Goal: Information Seeking & Learning: Compare options

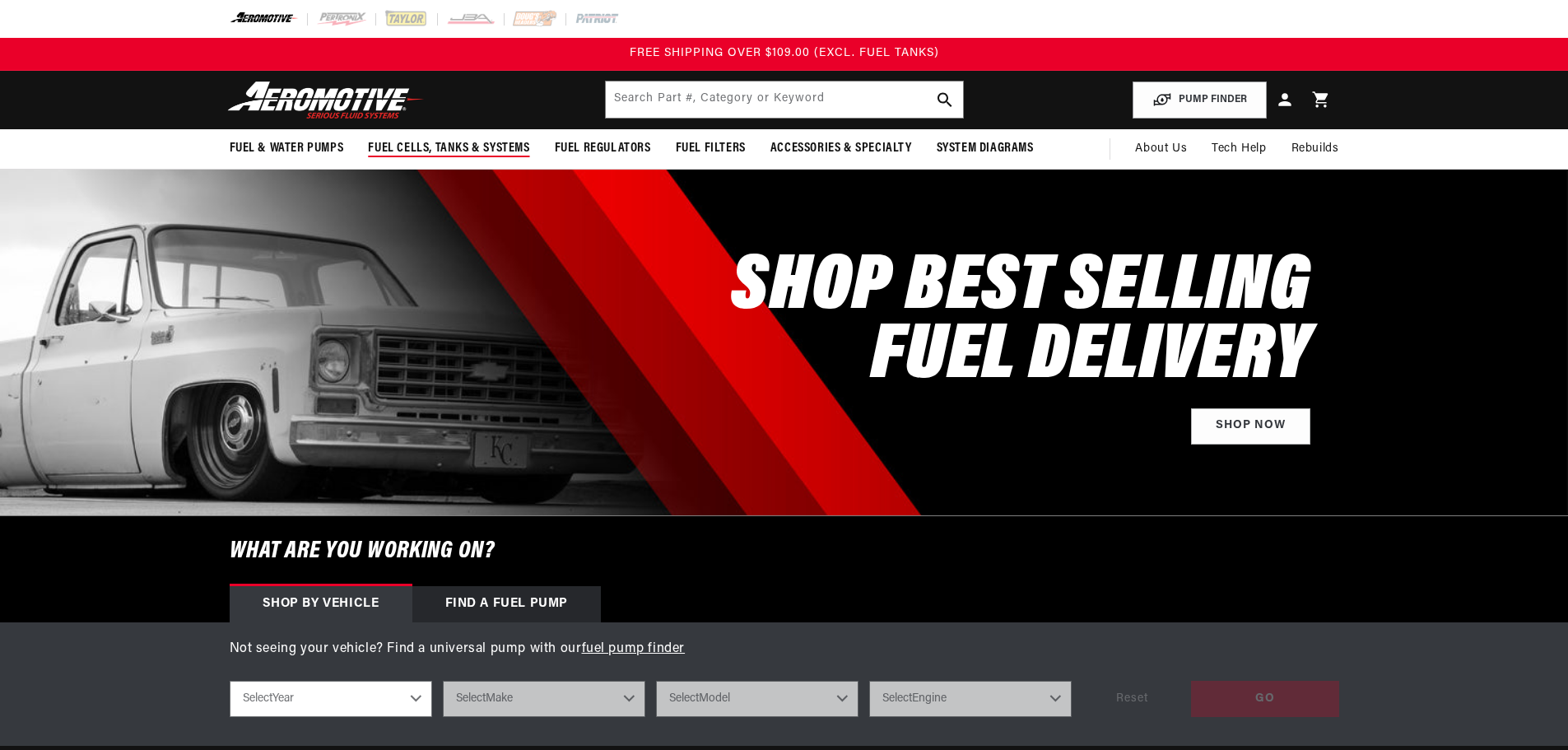
click at [518, 147] on span "Fuel Cells, Tanks & Systems" at bounding box center [448, 148] width 161 height 17
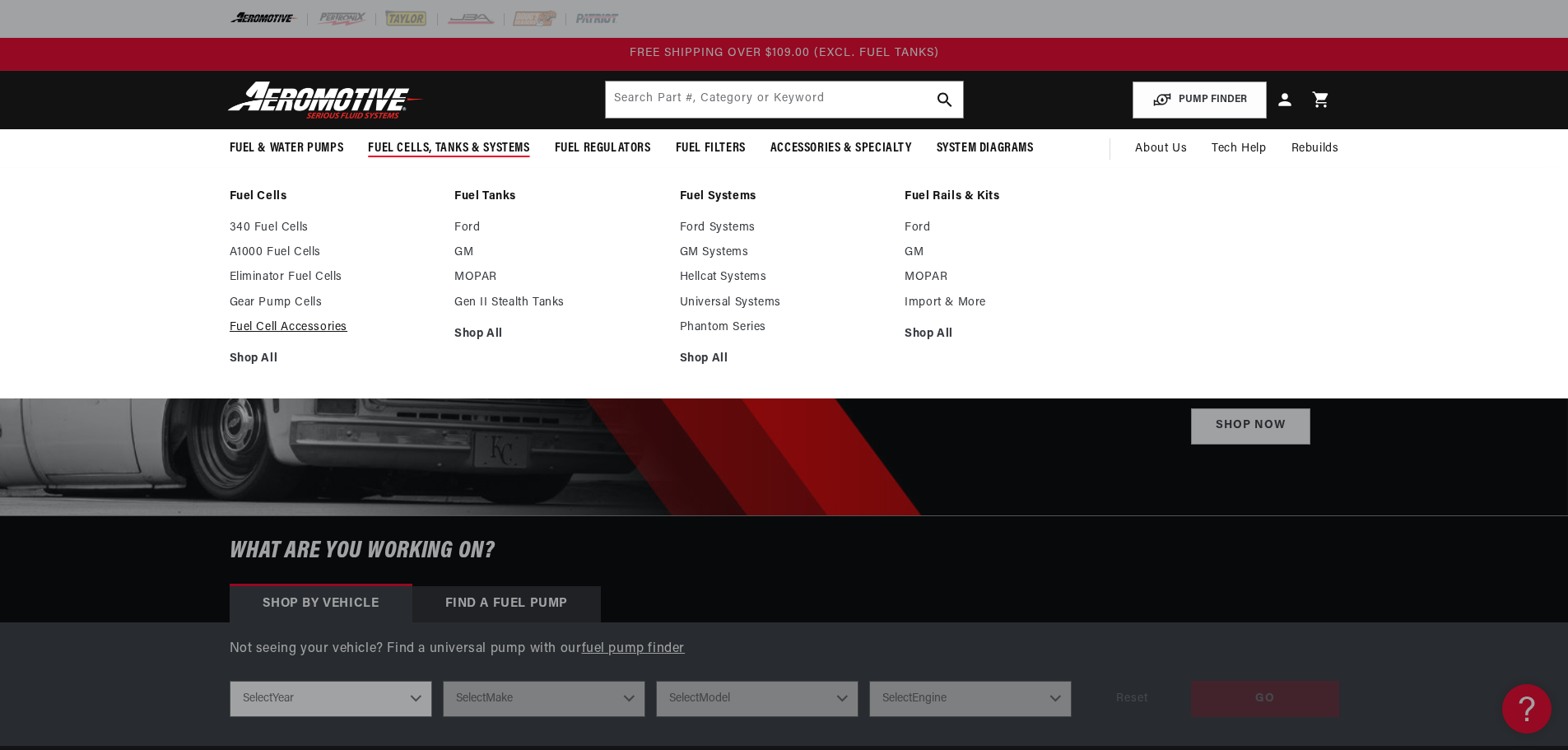
click at [303, 326] on link "Fuel Cell Accessories" at bounding box center [334, 327] width 209 height 14
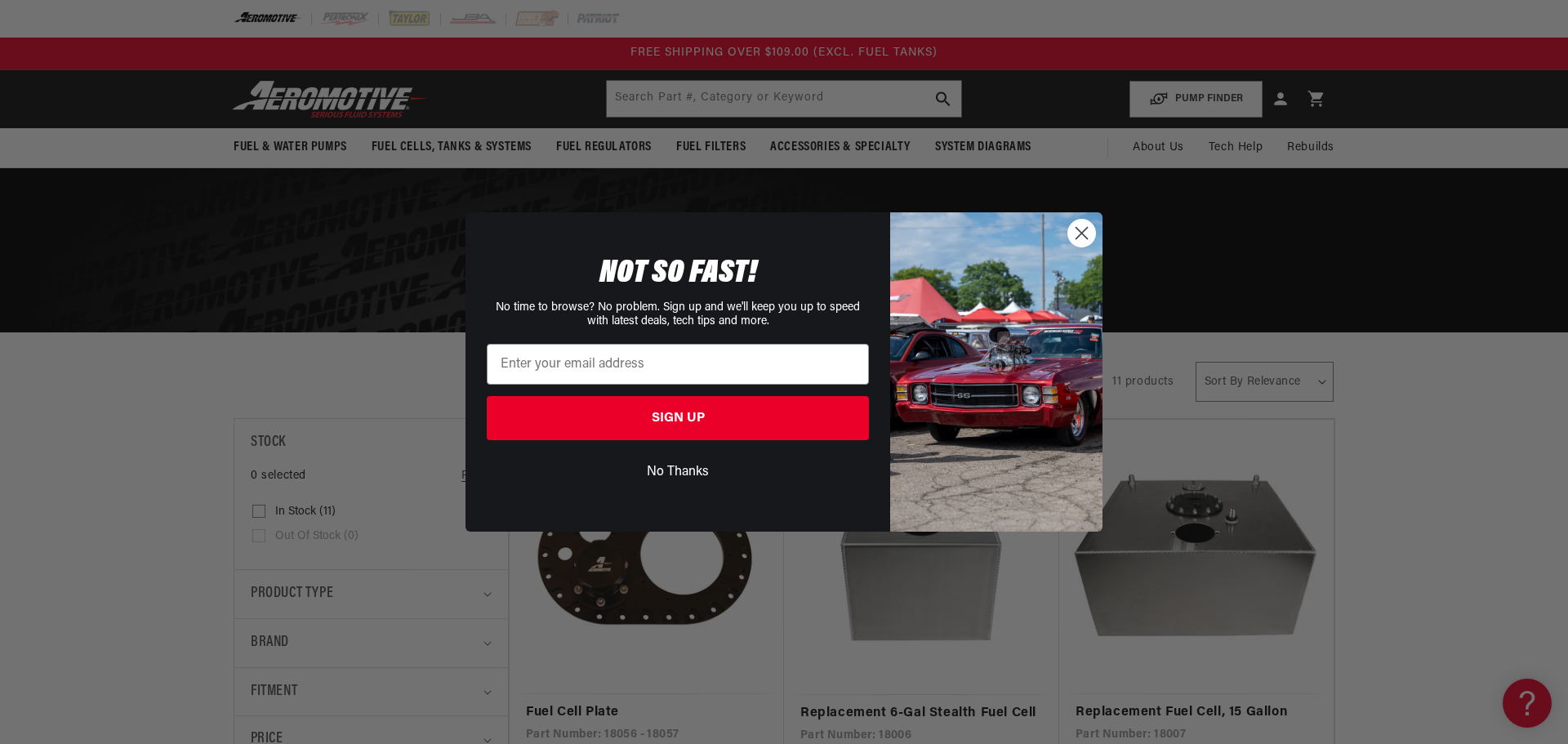
click at [1077, 235] on circle "Close dialog" at bounding box center [1082, 233] width 27 height 27
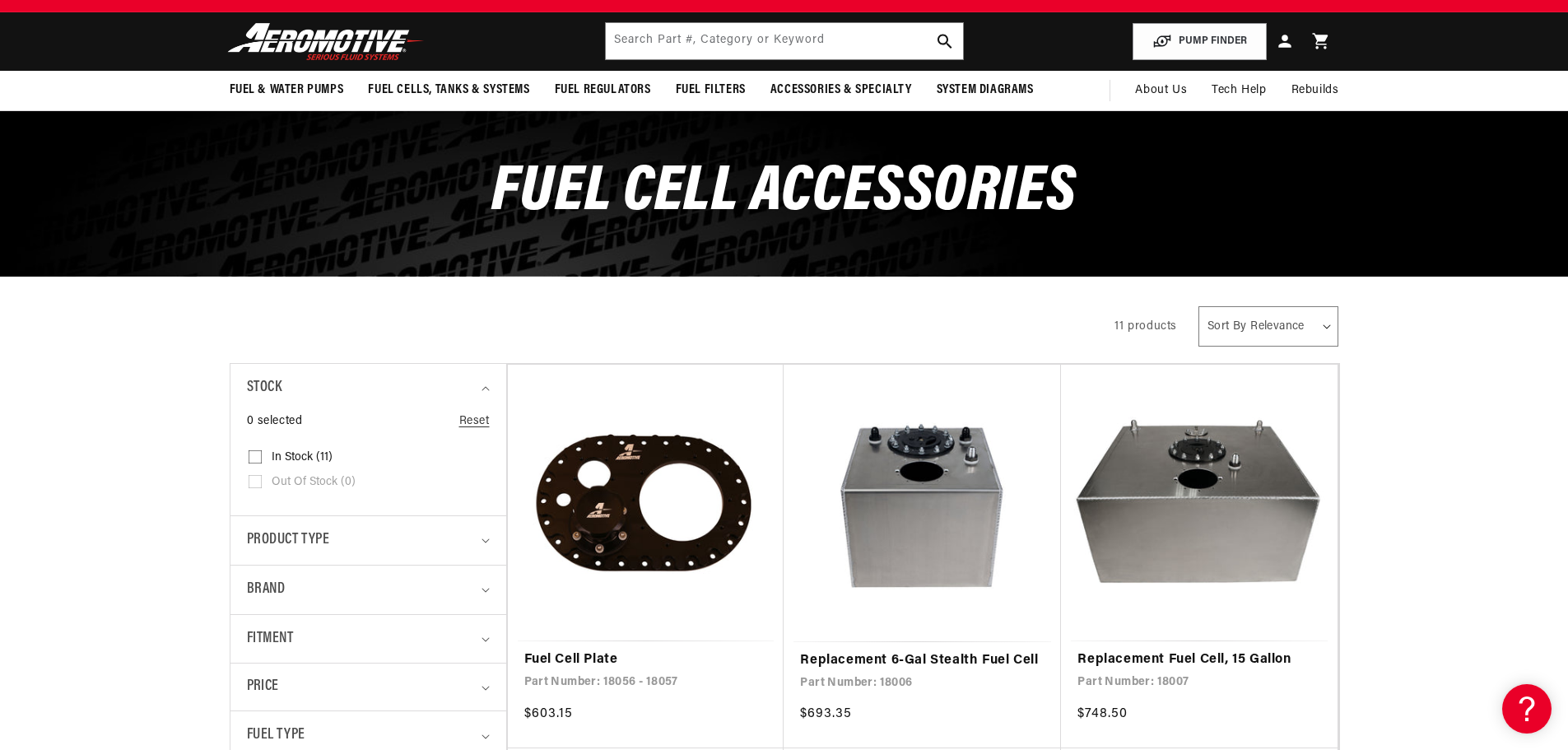
scroll to position [329, 0]
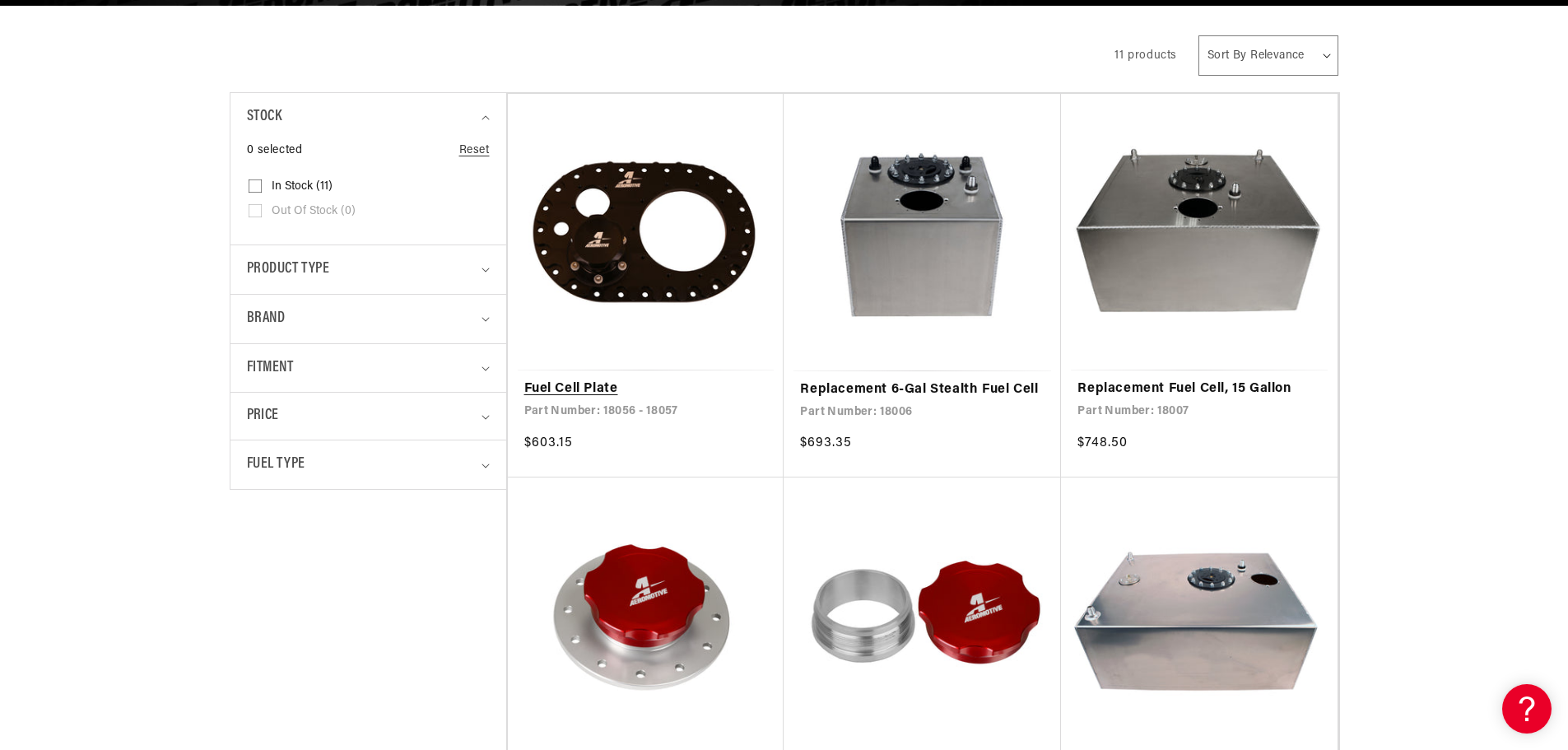
click at [601, 385] on link "Fuel Cell Plate" at bounding box center [646, 389] width 244 height 22
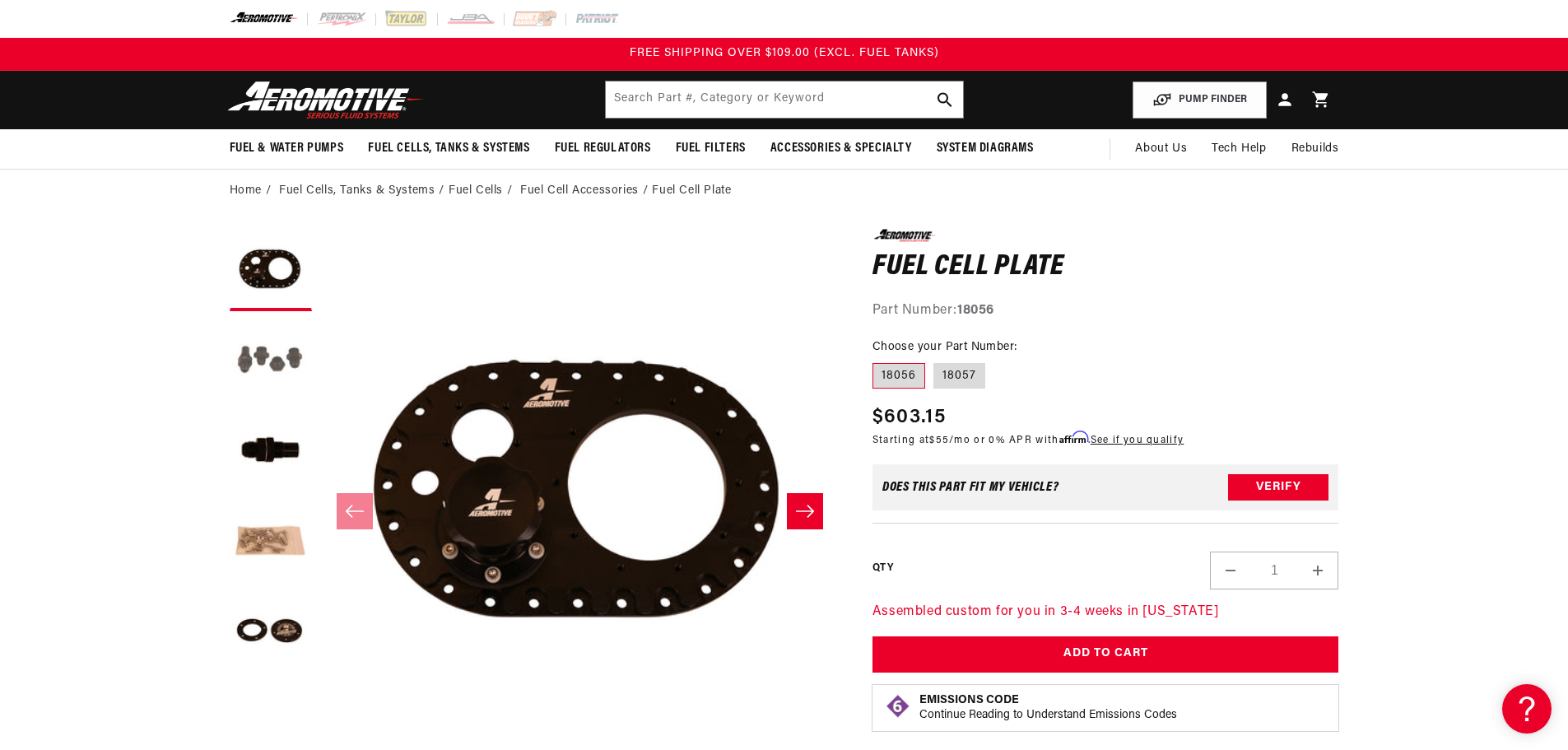
click at [269, 357] on button "Load image 2 in gallery view" at bounding box center [271, 361] width 83 height 83
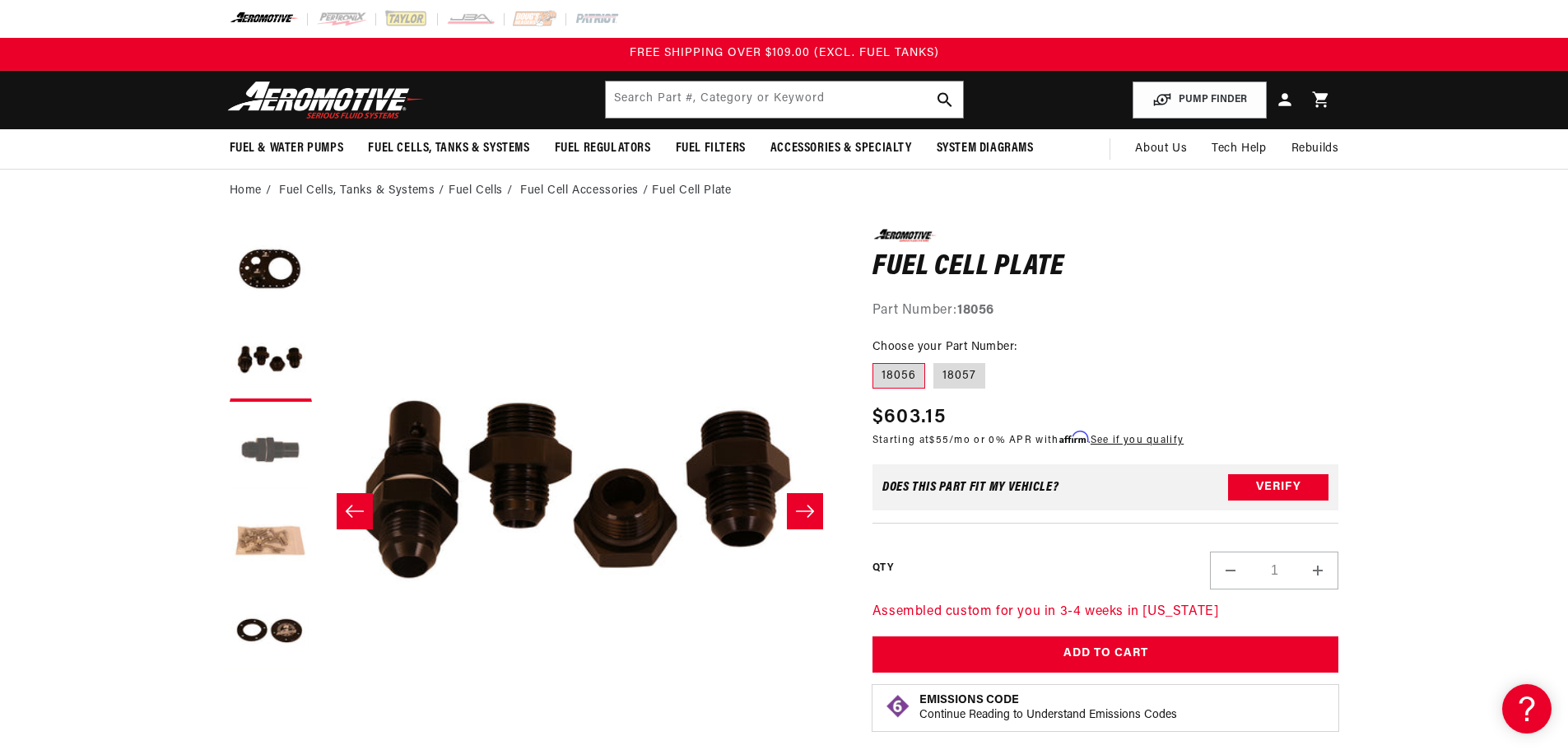
click at [268, 440] on button "Load image 3 in gallery view" at bounding box center [271, 451] width 83 height 83
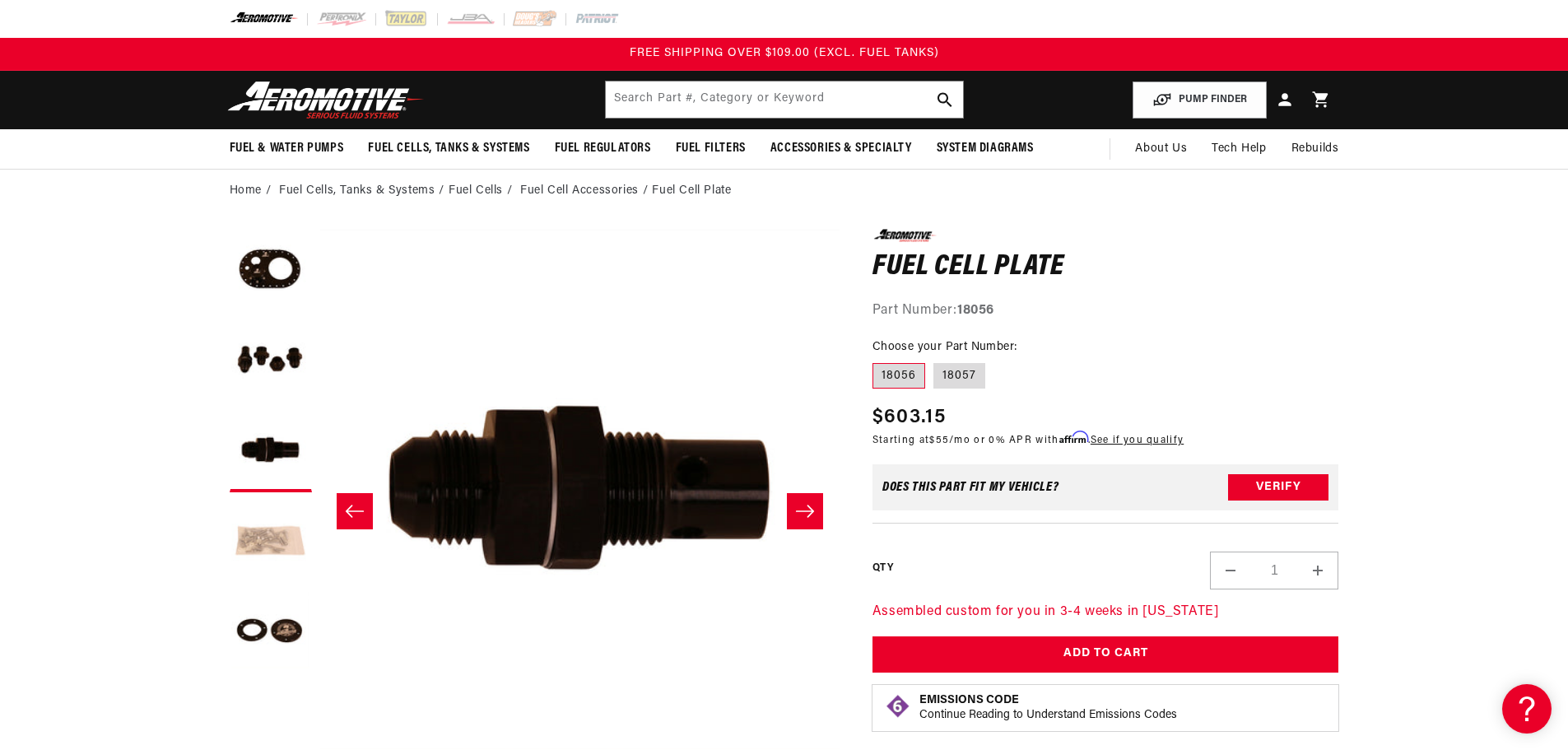
click at [264, 531] on button "Load image 4 in gallery view" at bounding box center [271, 542] width 83 height 83
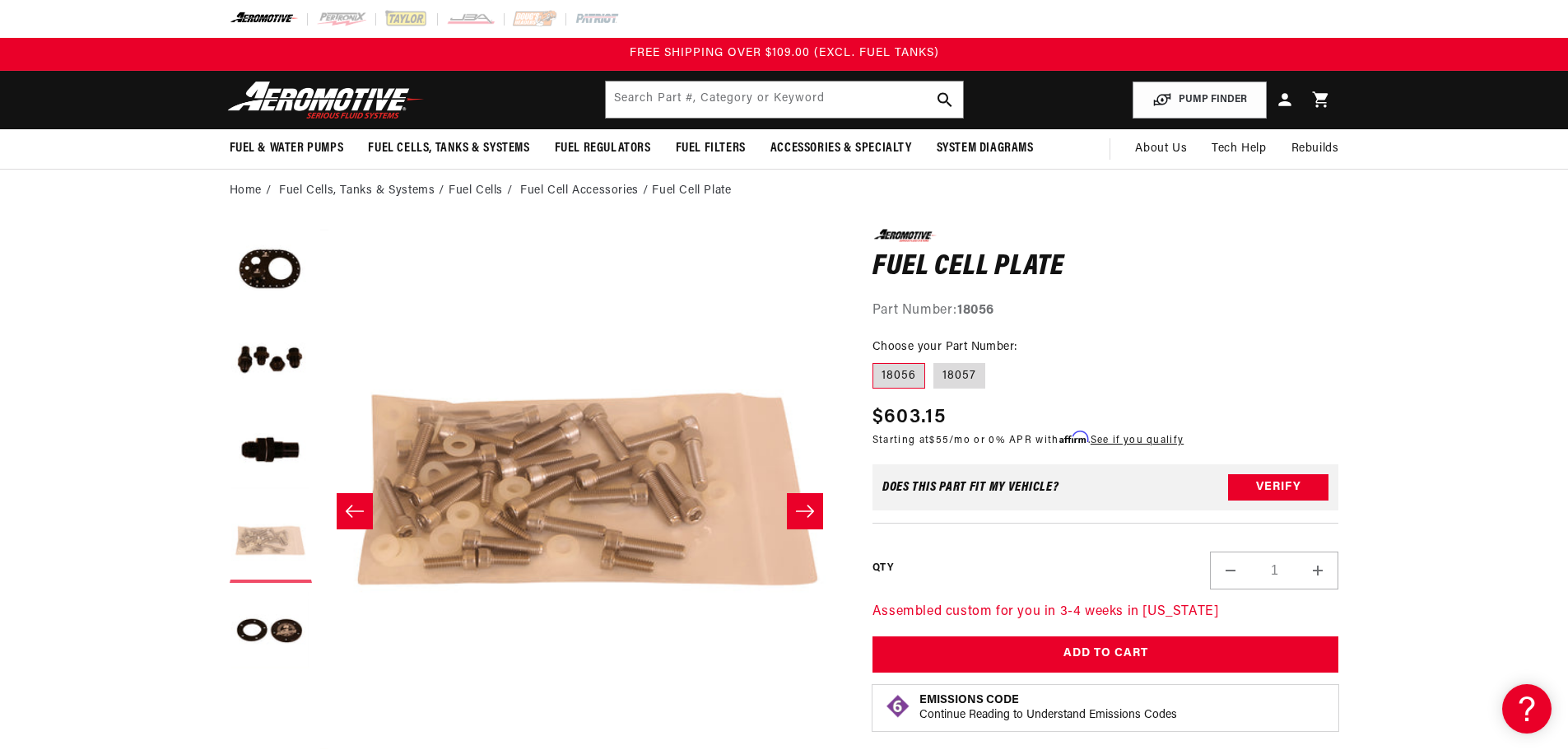
scroll to position [0, 1559]
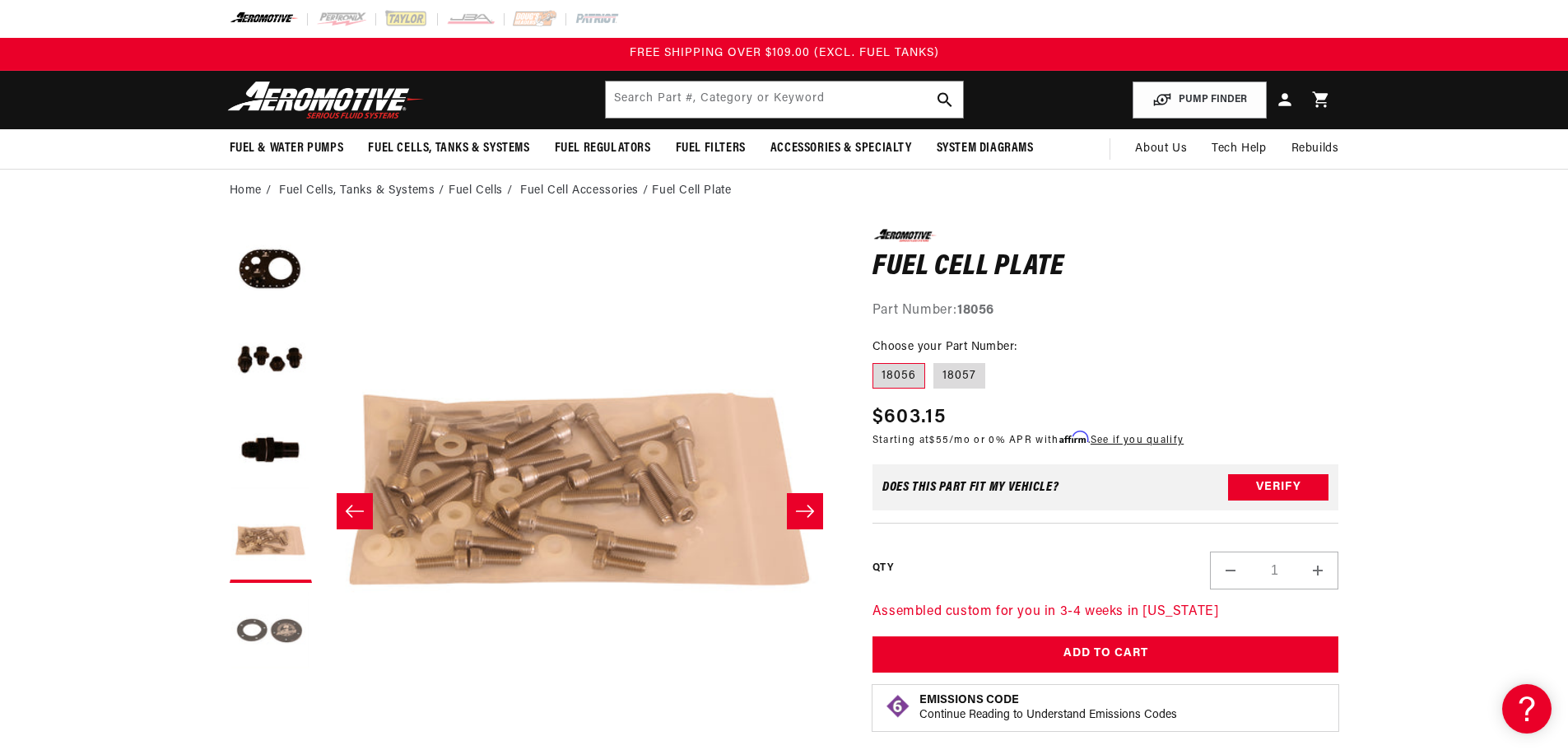
click at [258, 609] on button "Load image 5 in gallery view" at bounding box center [271, 632] width 83 height 83
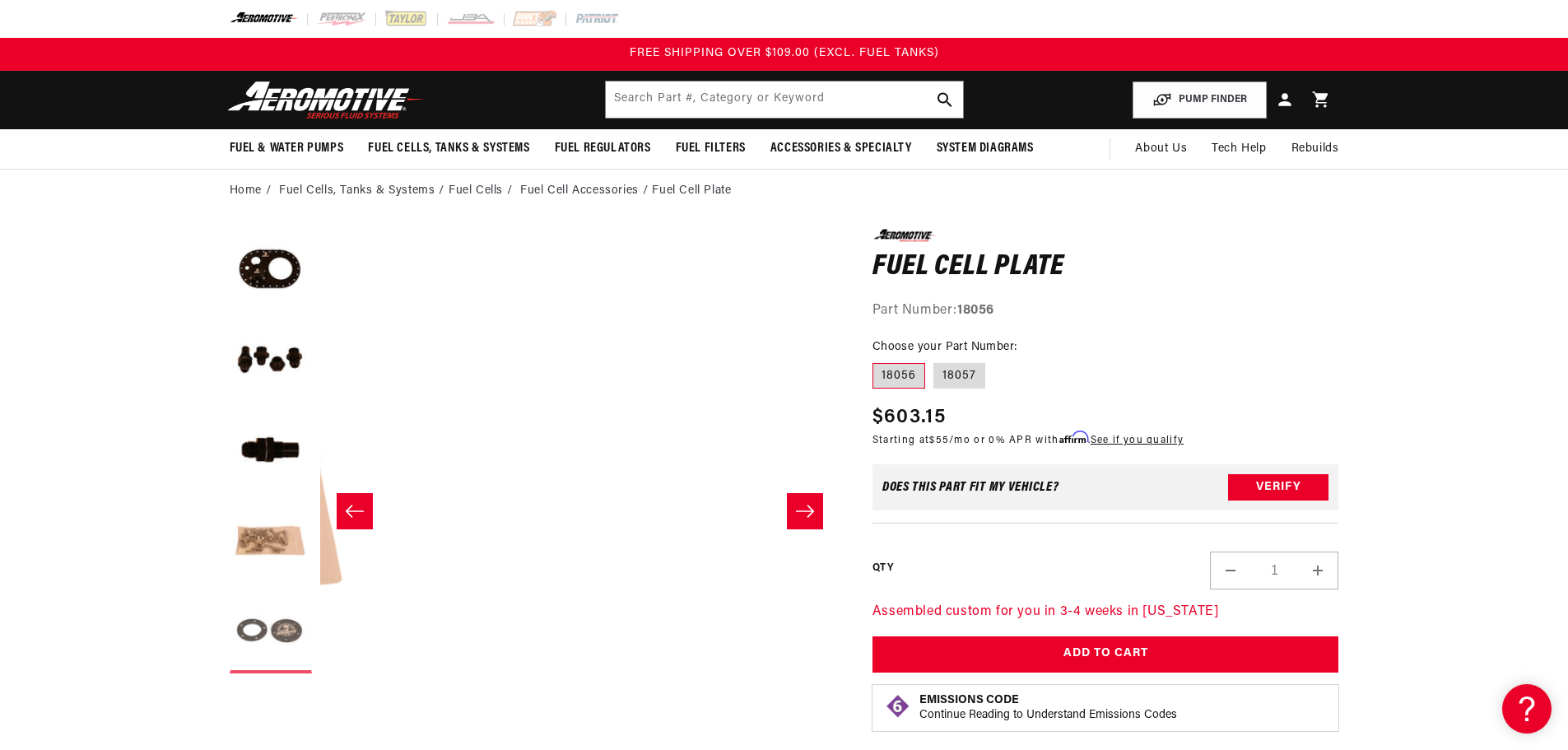
scroll to position [0, 2080]
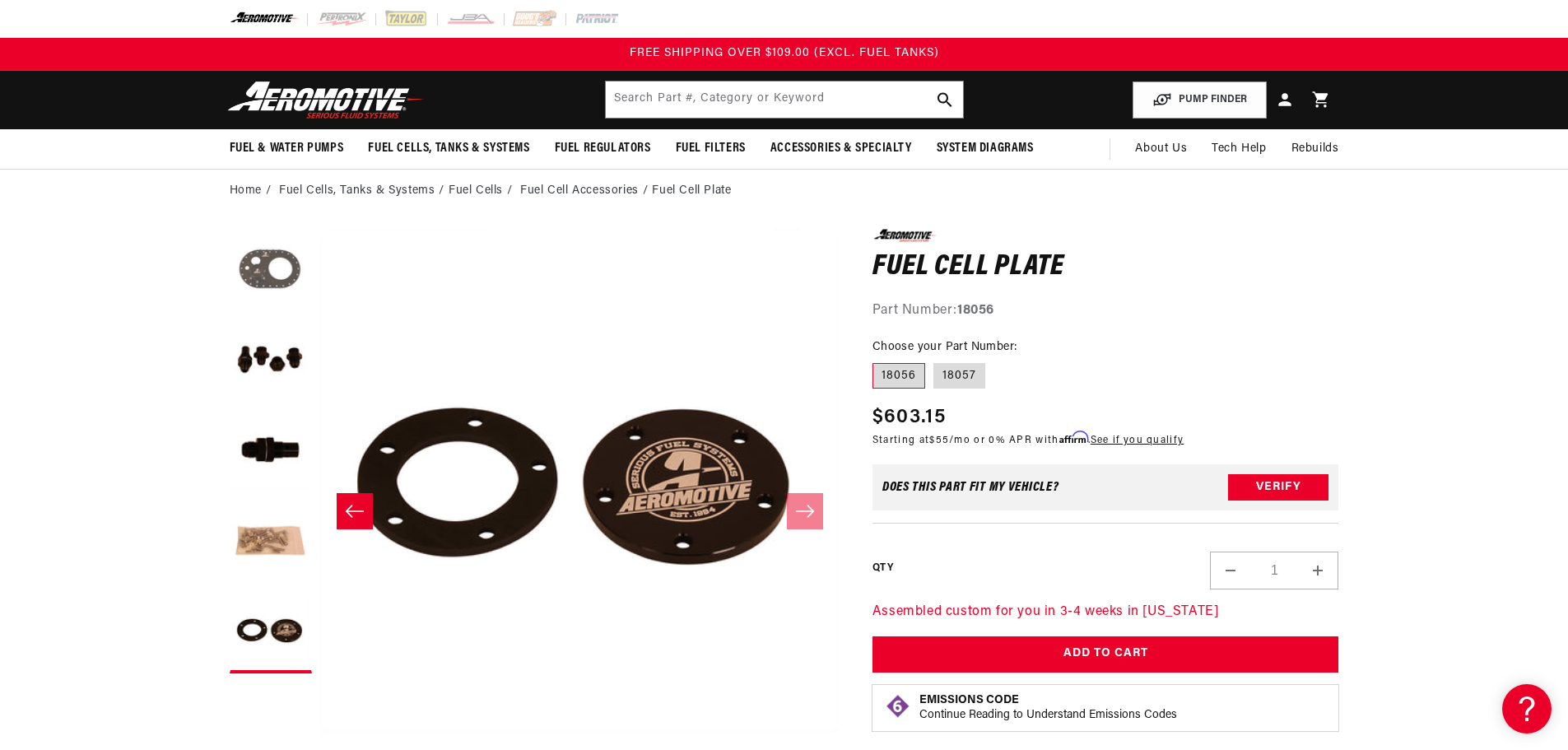
click at [278, 285] on button "Load image 1 in gallery view" at bounding box center [271, 271] width 83 height 83
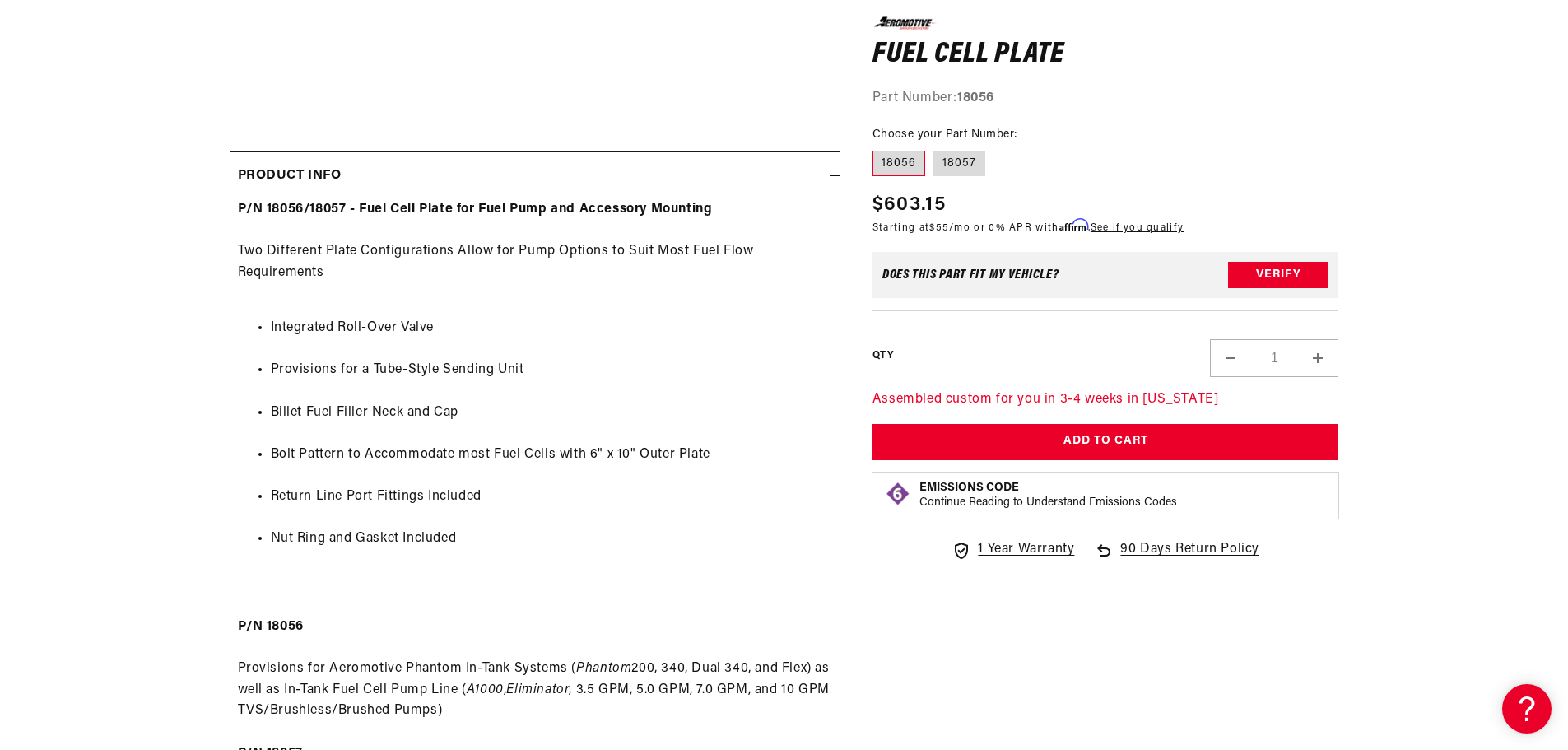
scroll to position [906, 0]
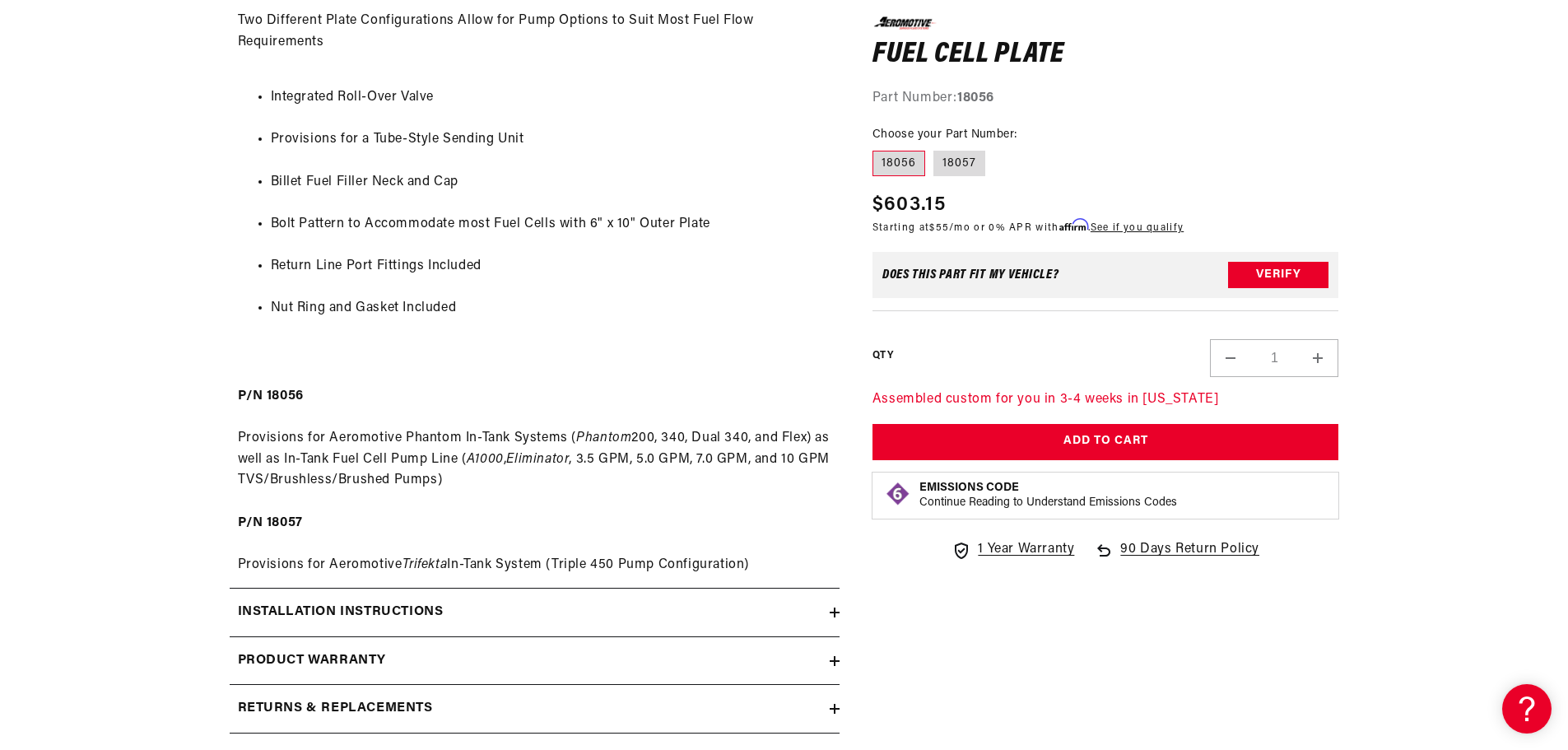
drag, startPoint x: 49, startPoint y: 410, endPoint x: 72, endPoint y: 458, distance: 53.2
drag, startPoint x: 72, startPoint y: 458, endPoint x: 548, endPoint y: 504, distance: 478.2
click at [548, 504] on div "P/N 18056/18057 - Fuel Cell Plate for Fuel Pump and Accessory Mounting Two Diff…" at bounding box center [534, 272] width 610 height 607
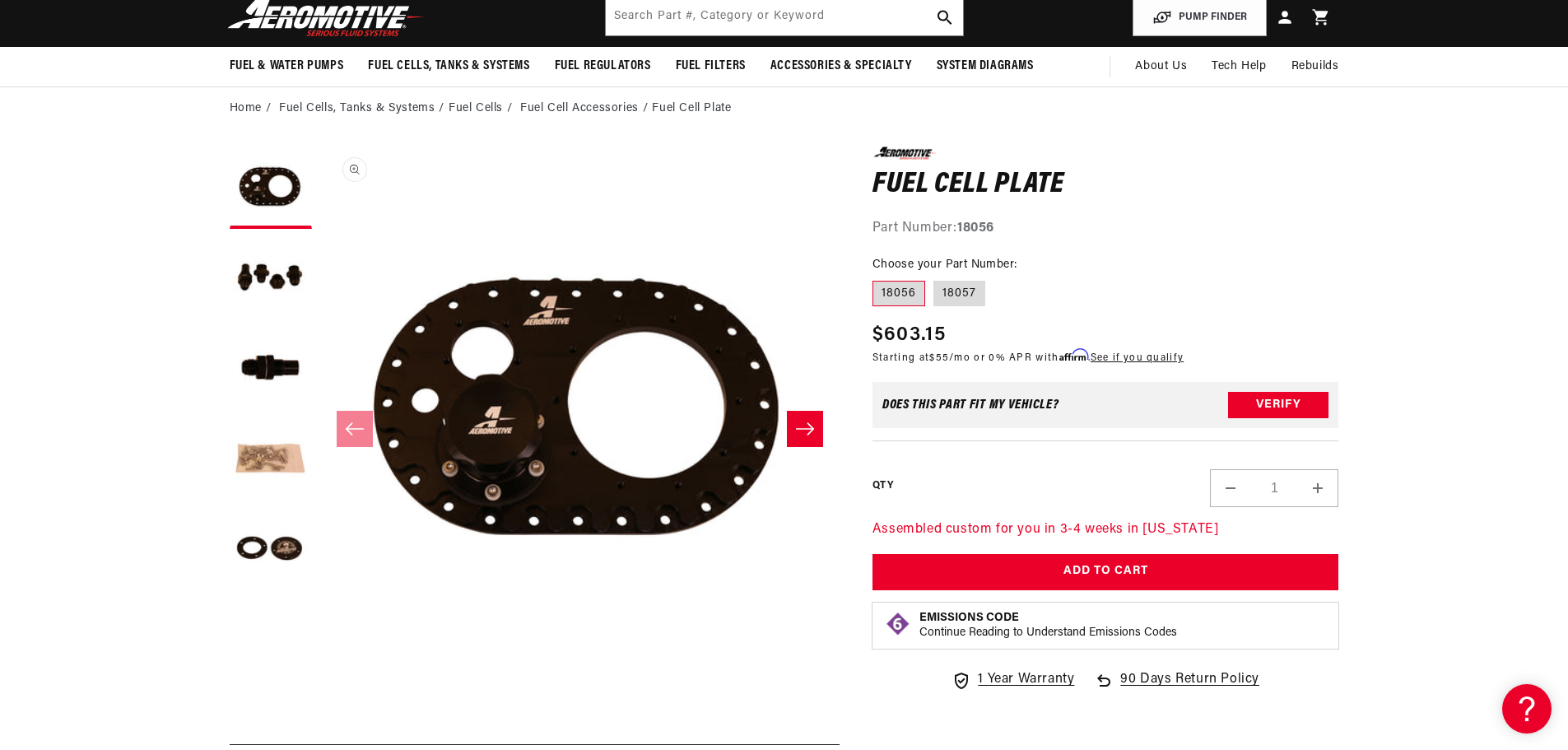
scroll to position [0, 0]
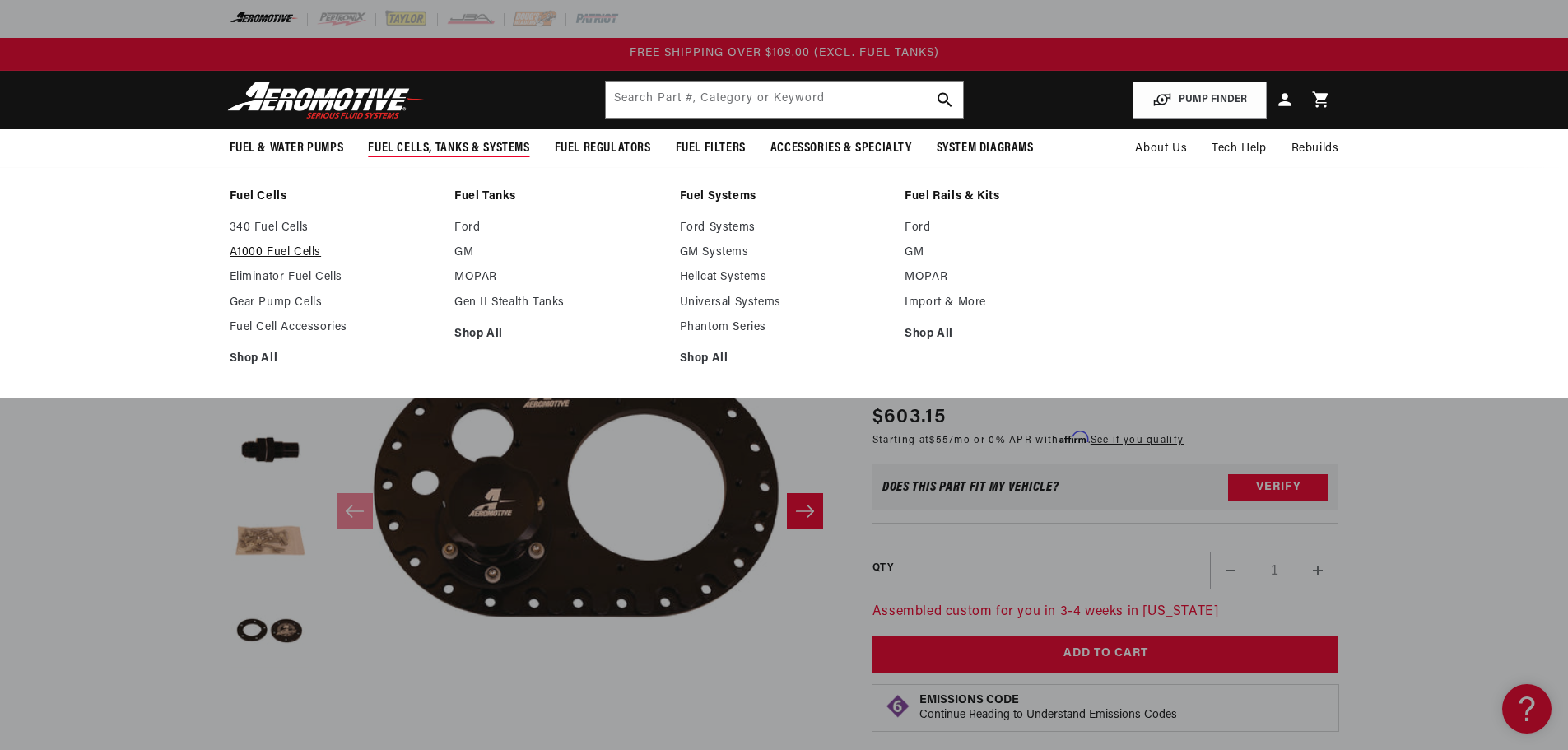
click at [298, 251] on link "A1000 Fuel Cells" at bounding box center [334, 253] width 209 height 14
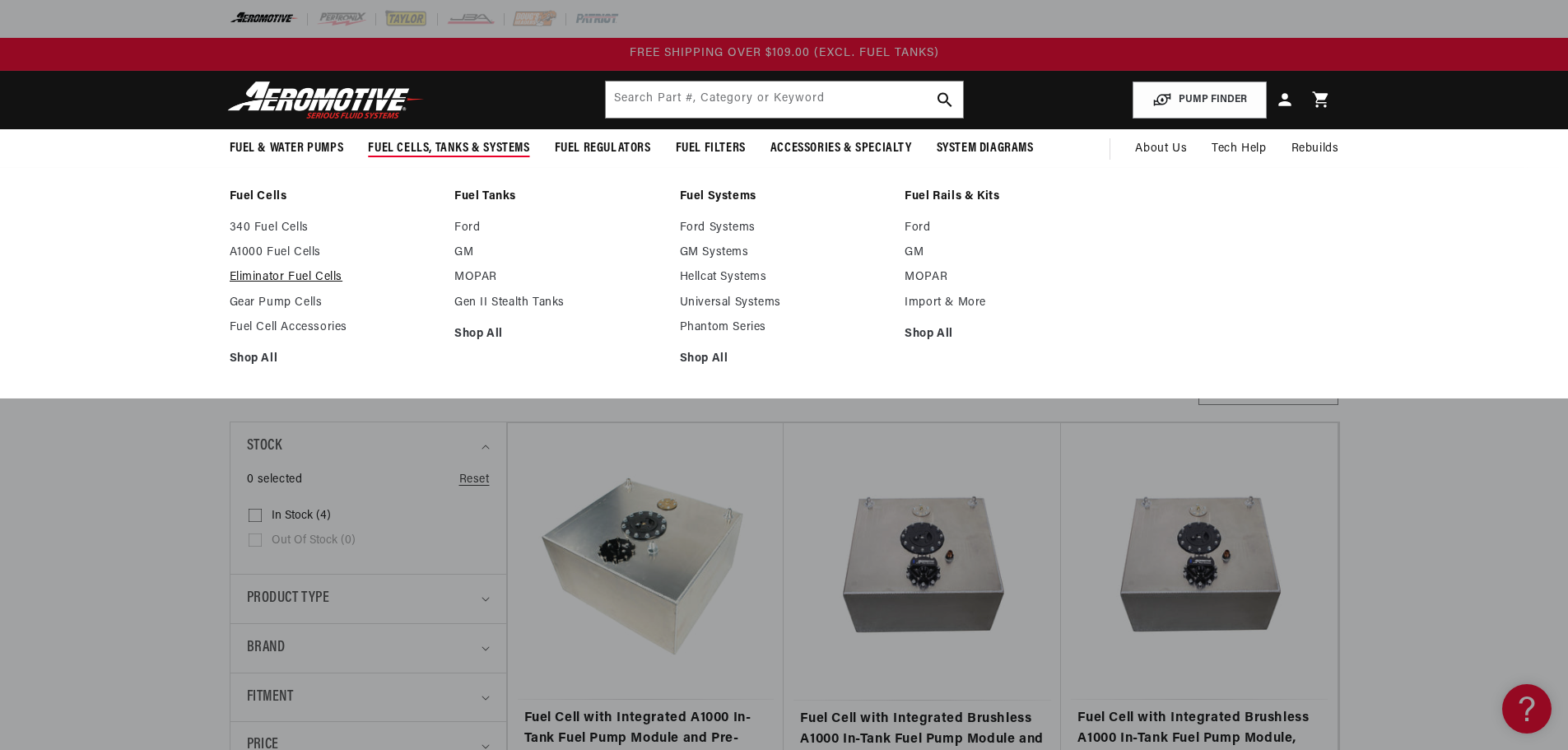
click at [306, 280] on link "Eliminator Fuel Cells" at bounding box center [334, 277] width 209 height 14
click at [476, 326] on link "Shop All" at bounding box center [558, 334] width 209 height 14
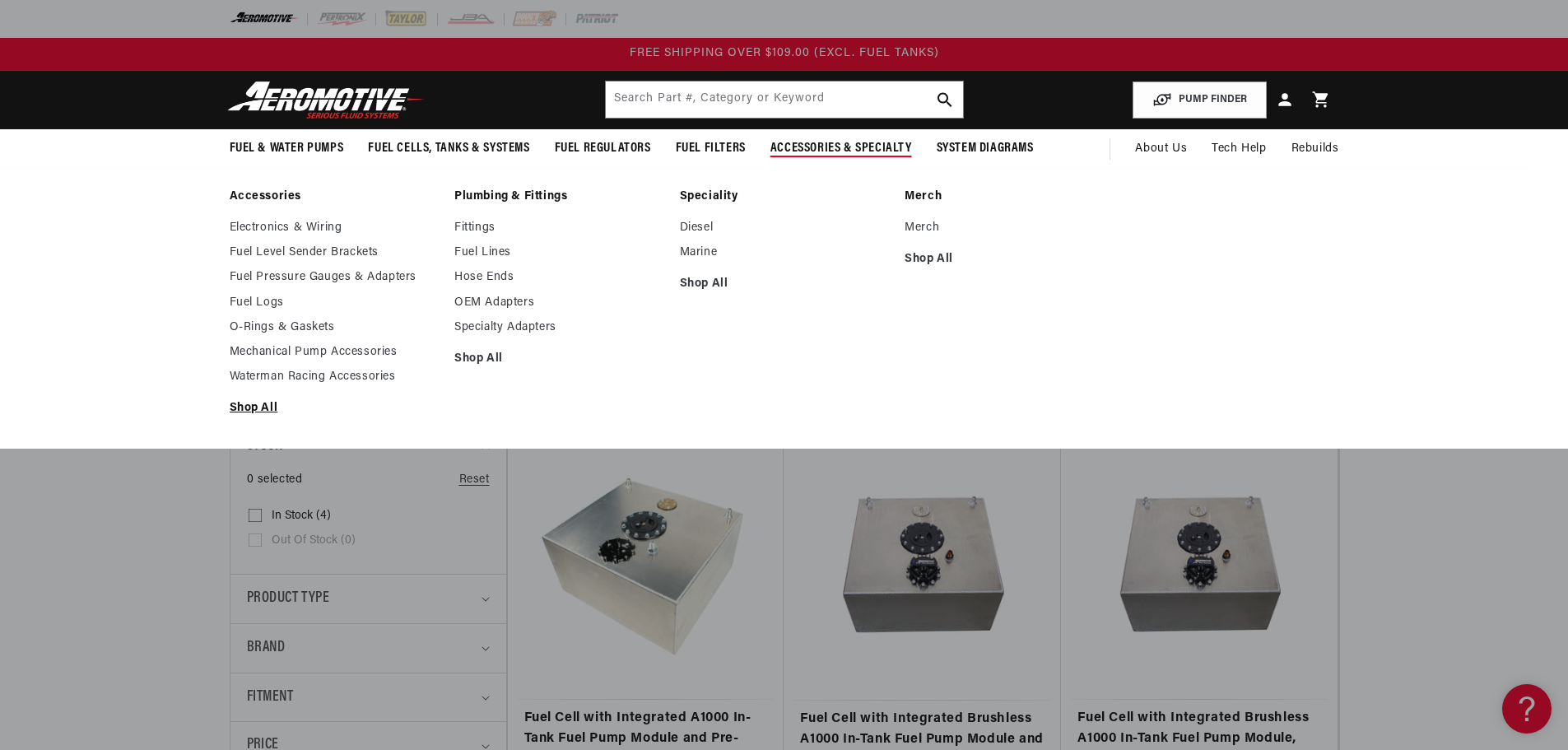
click at [258, 409] on link "Shop All" at bounding box center [334, 408] width 209 height 14
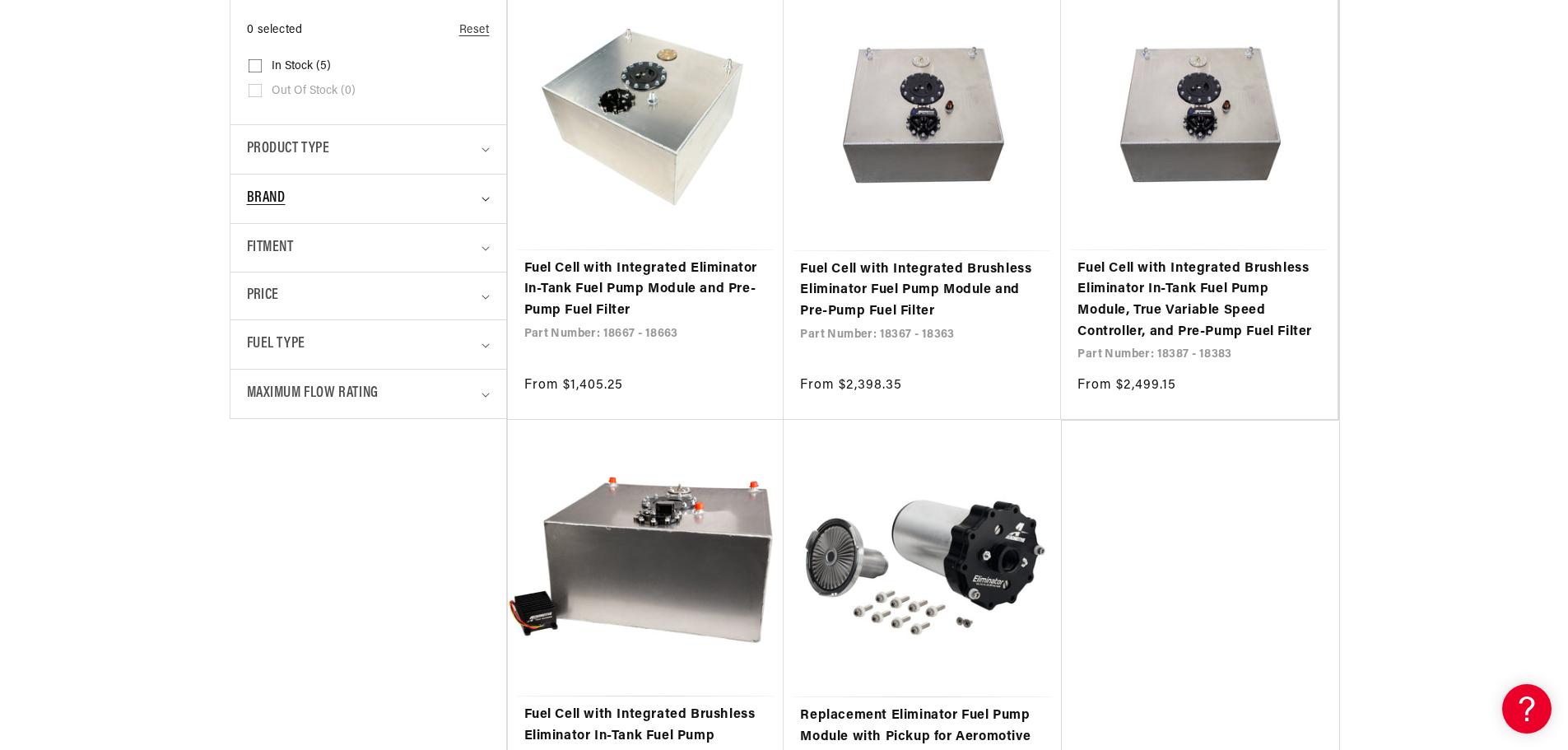
scroll to position [576, 0]
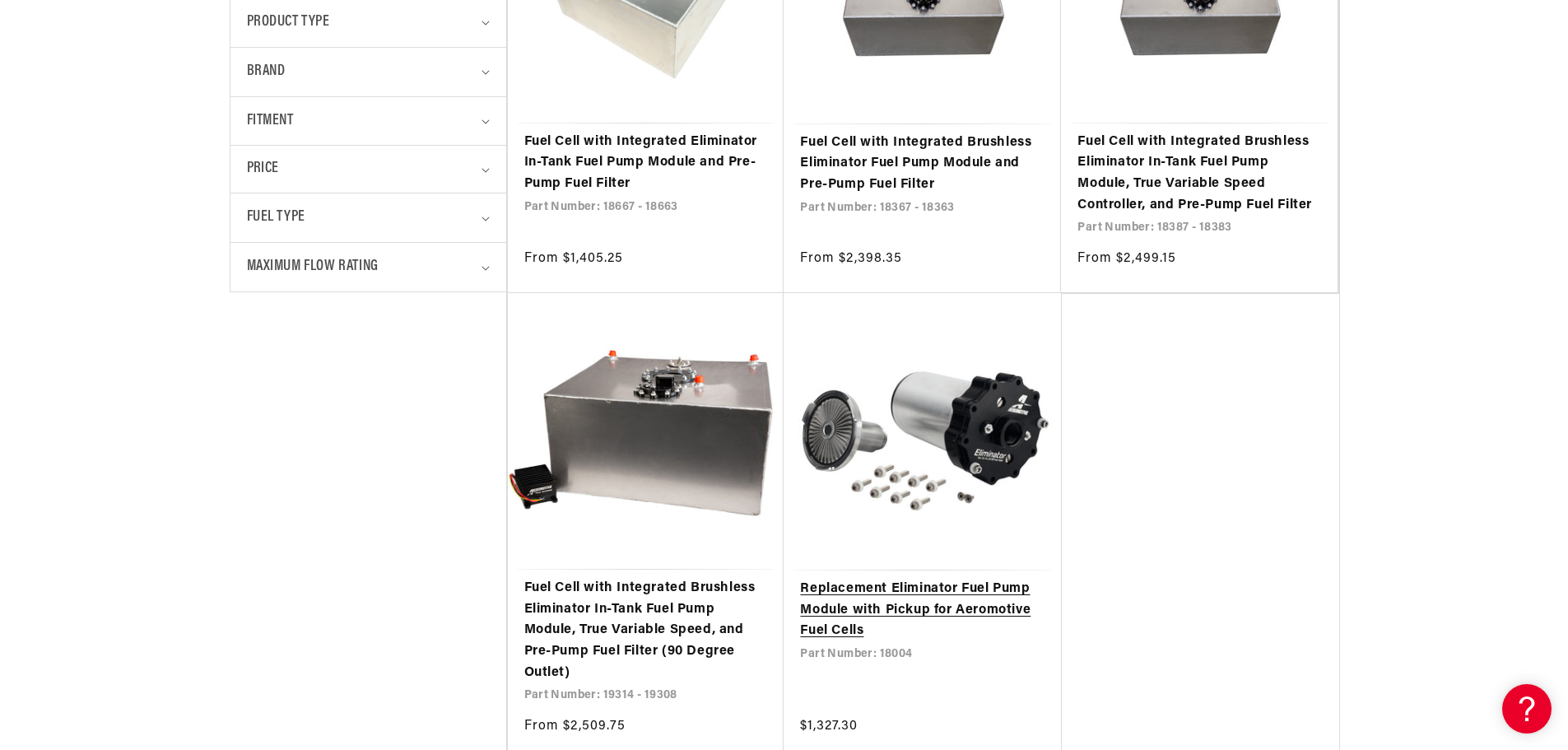
click at [905, 603] on link "Replacement Eliminator Fuel Pump Module with Pickup for Aeromotive Fuel Cells" at bounding box center [922, 611] width 245 height 63
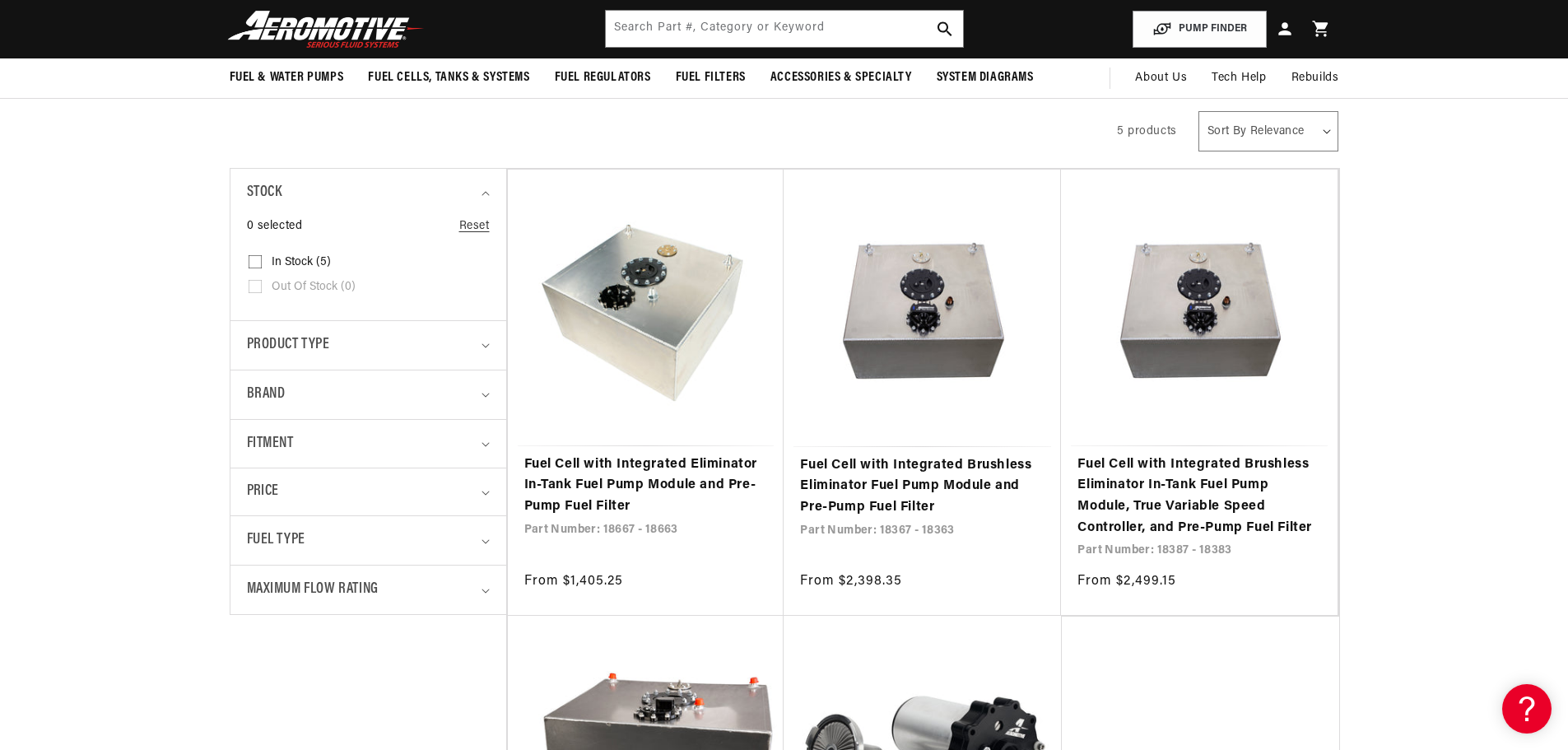
scroll to position [247, 0]
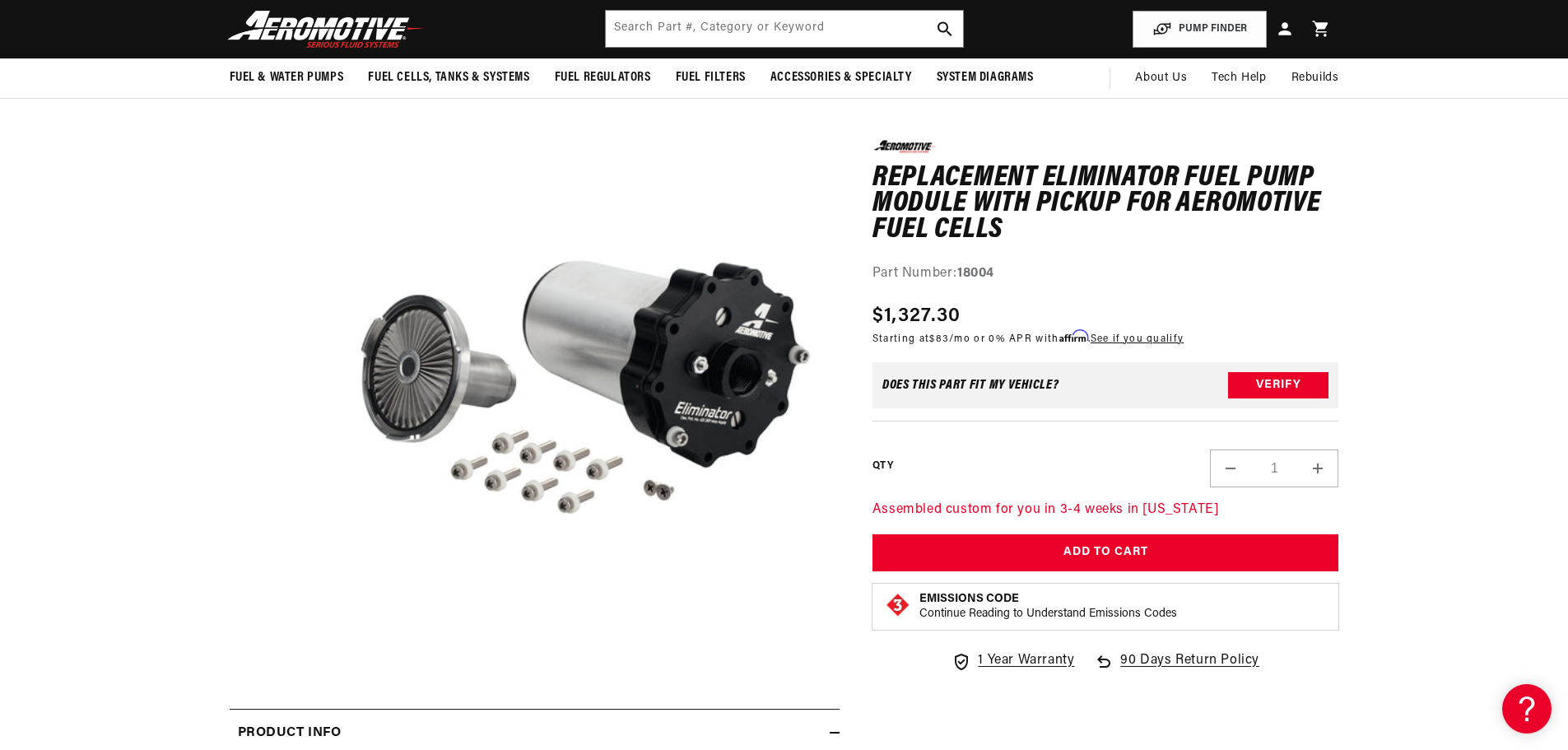
scroll to position [83, 0]
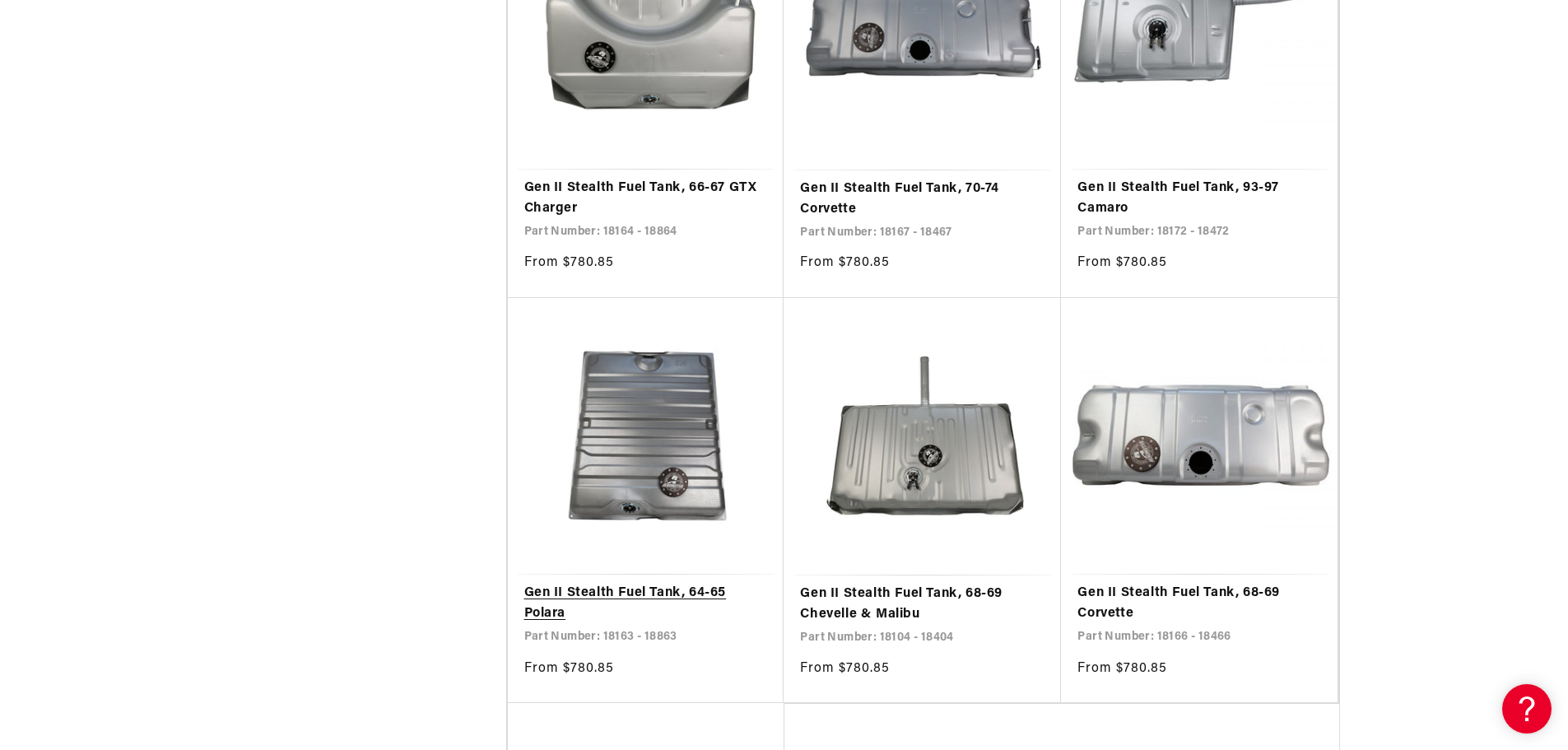
scroll to position [2964, 0]
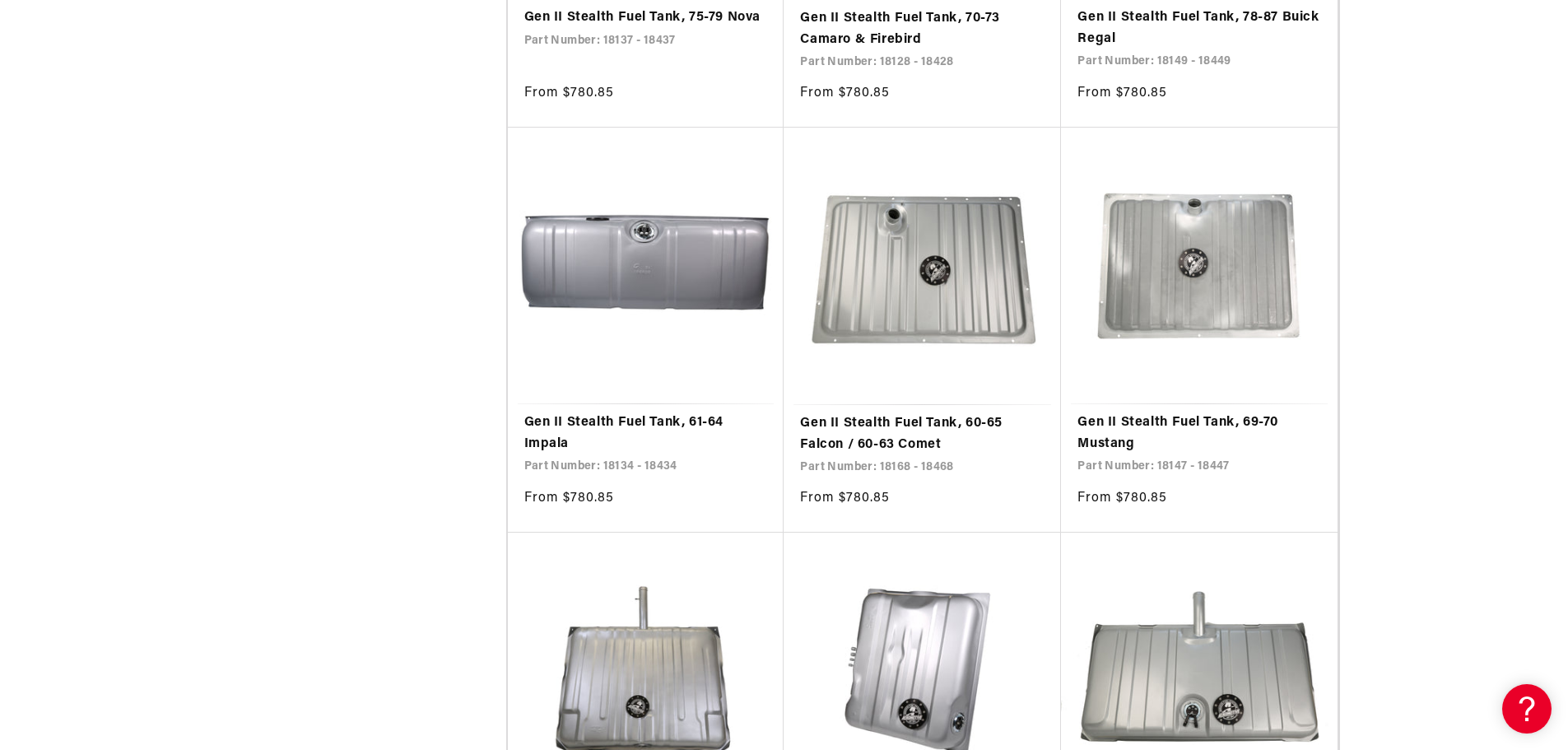
scroll to position [6340, 0]
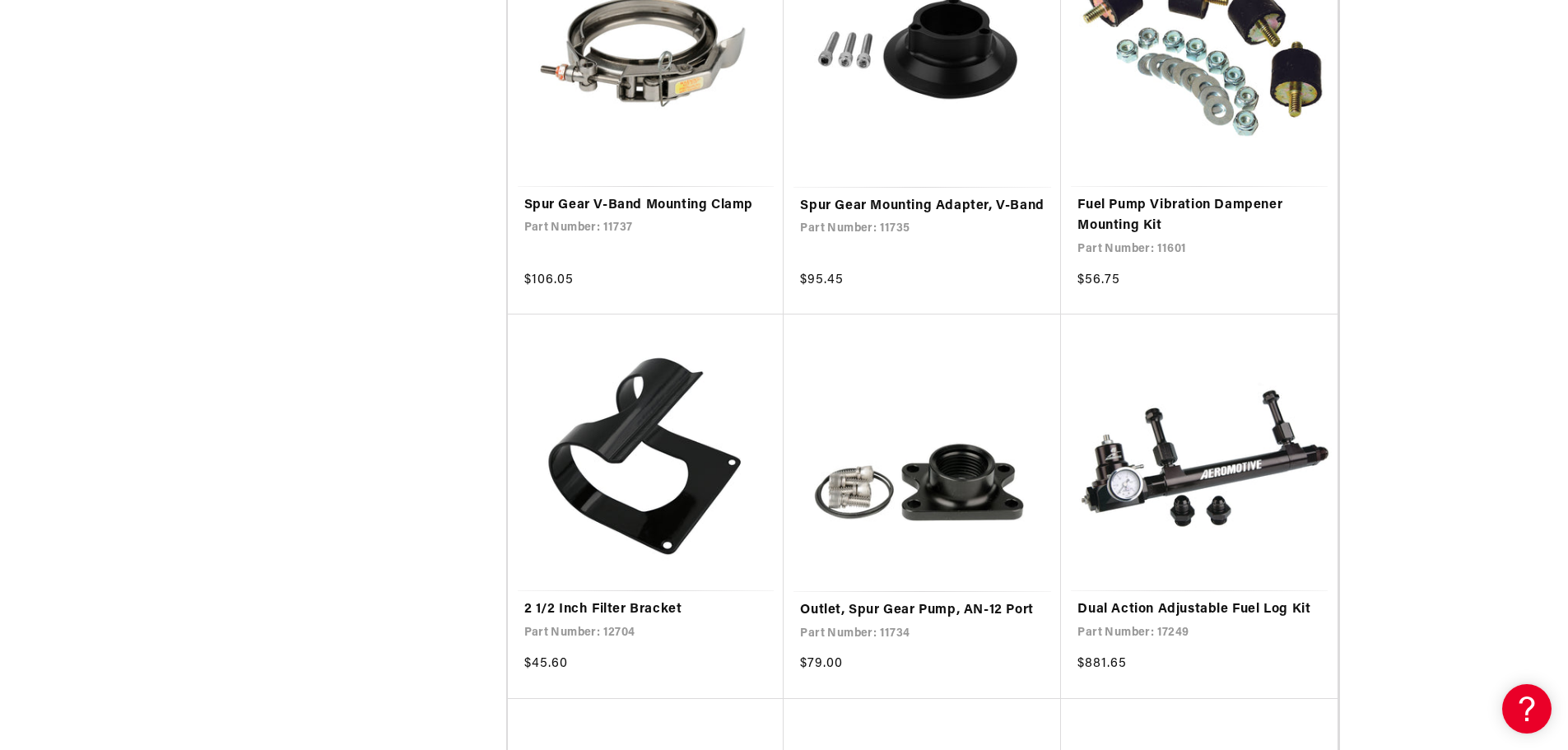
scroll to position [2799, 0]
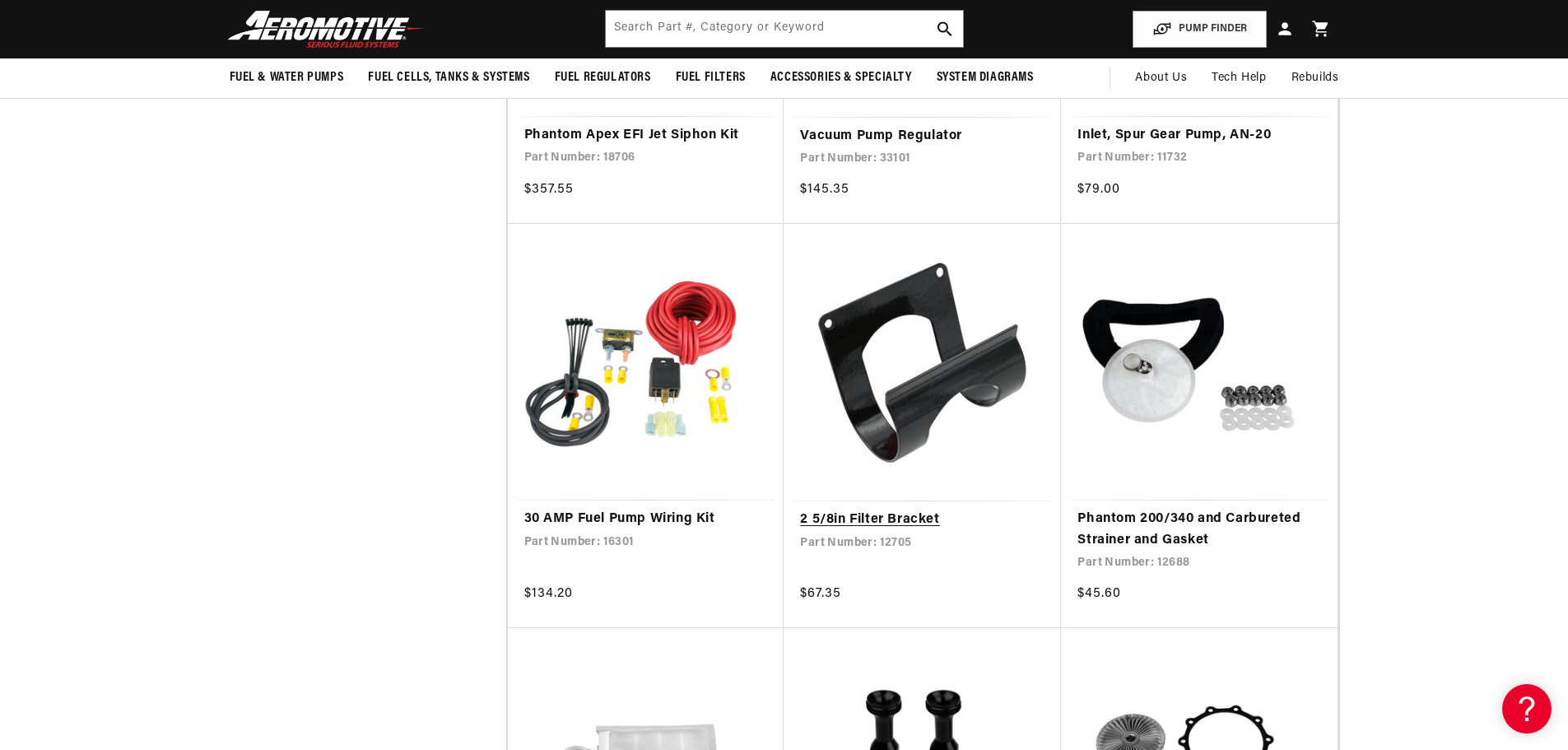
scroll to position [3046, 0]
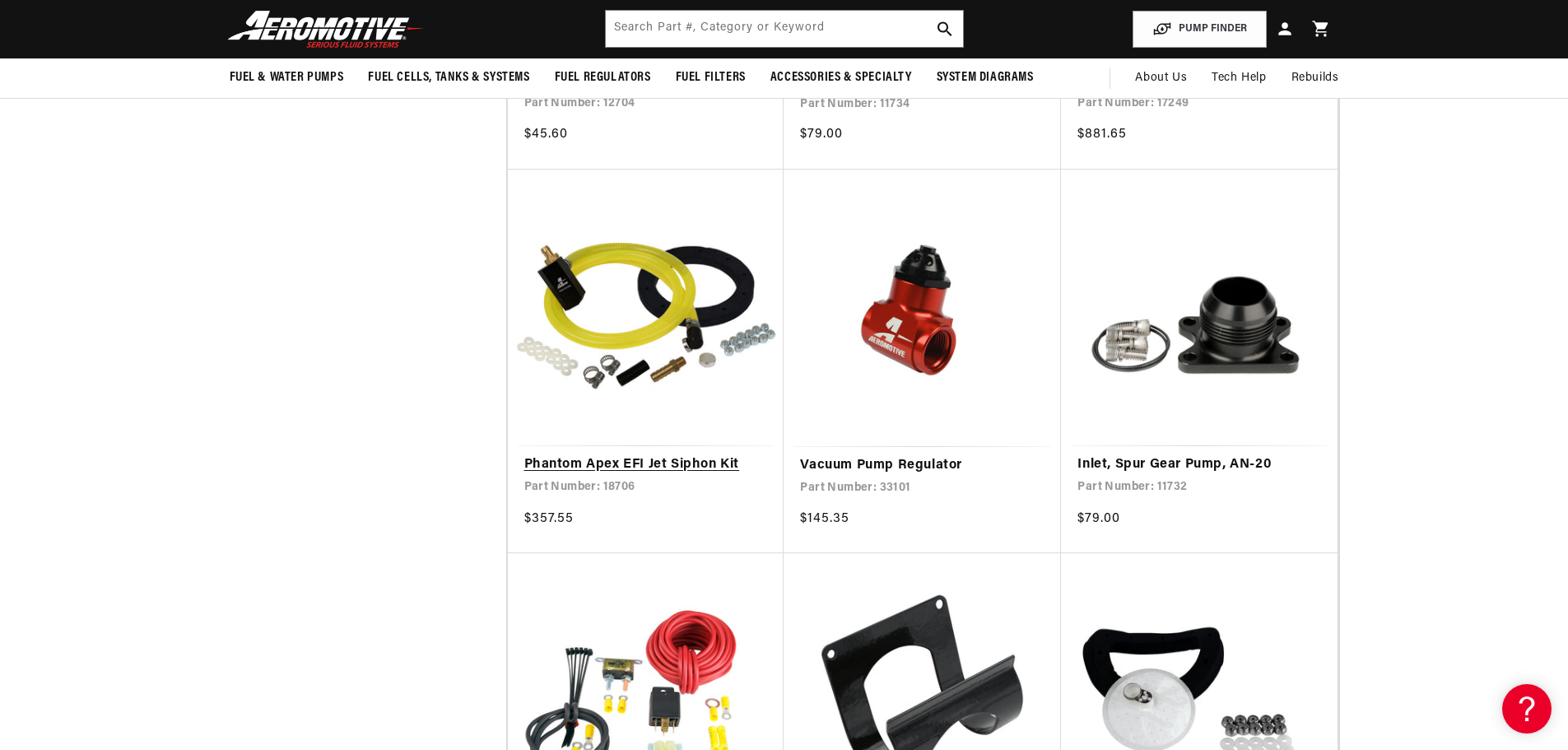
click at [681, 458] on link "Phantom Apex EFI Jet Siphon Kit" at bounding box center [646, 465] width 244 height 22
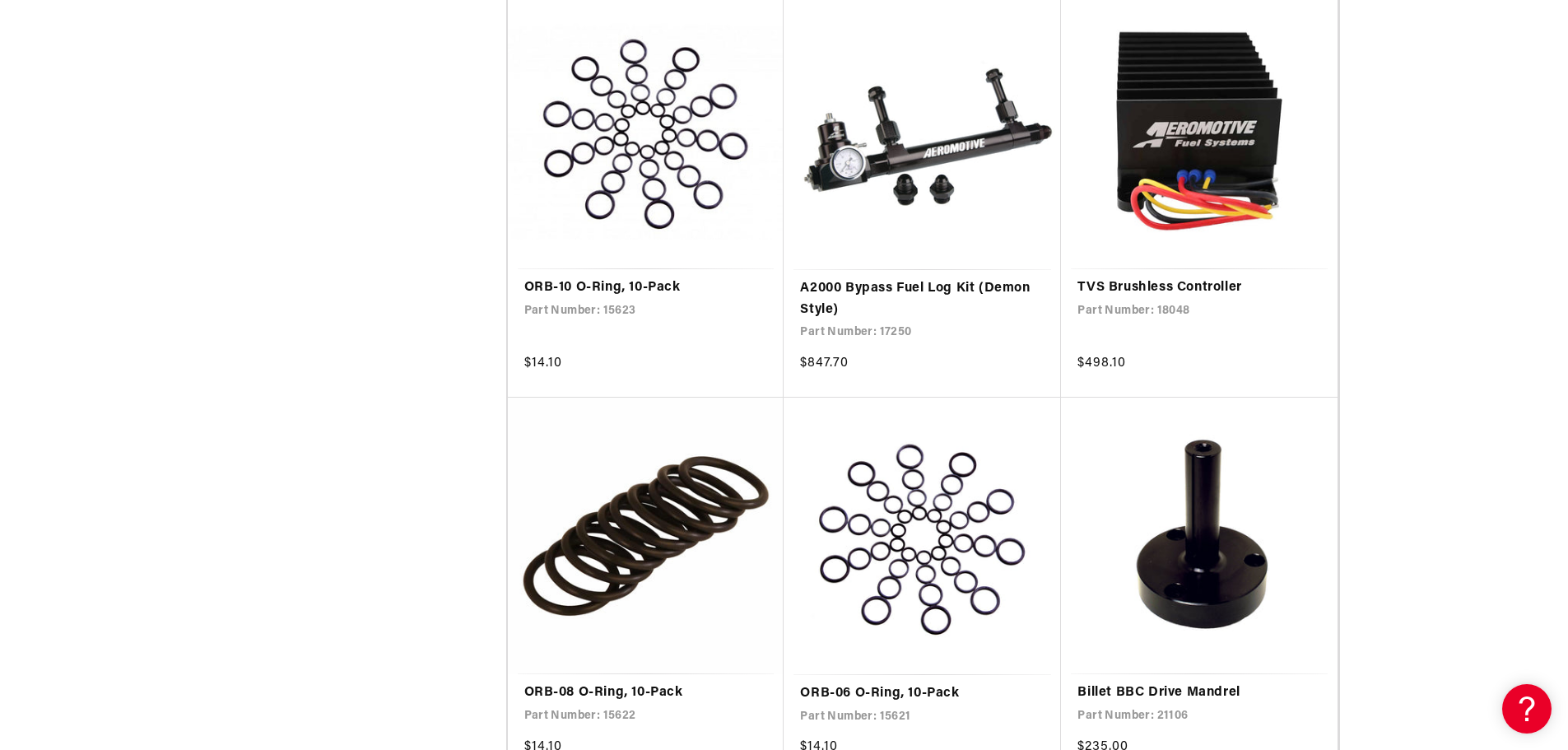
scroll to position [5516, 0]
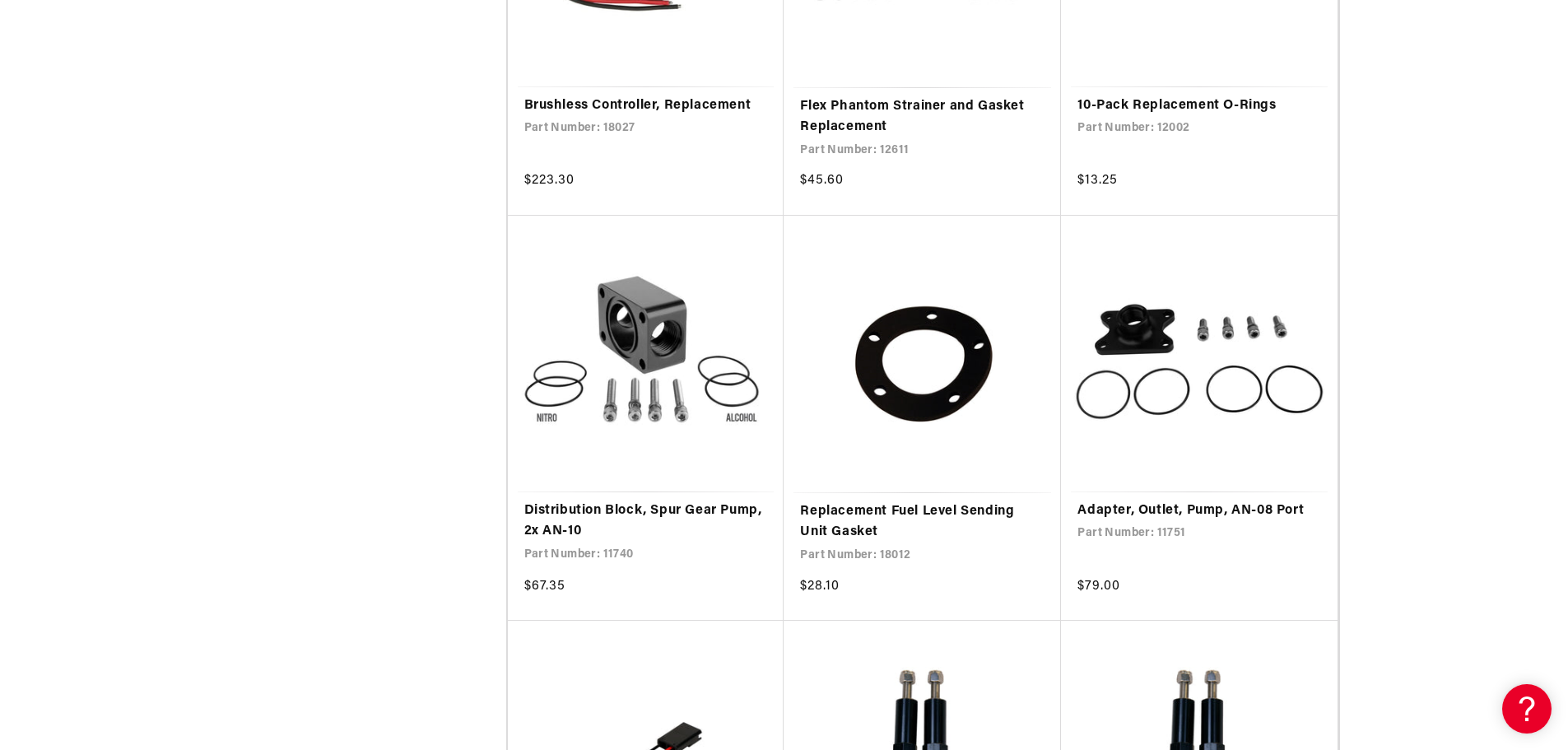
scroll to position [9057, 0]
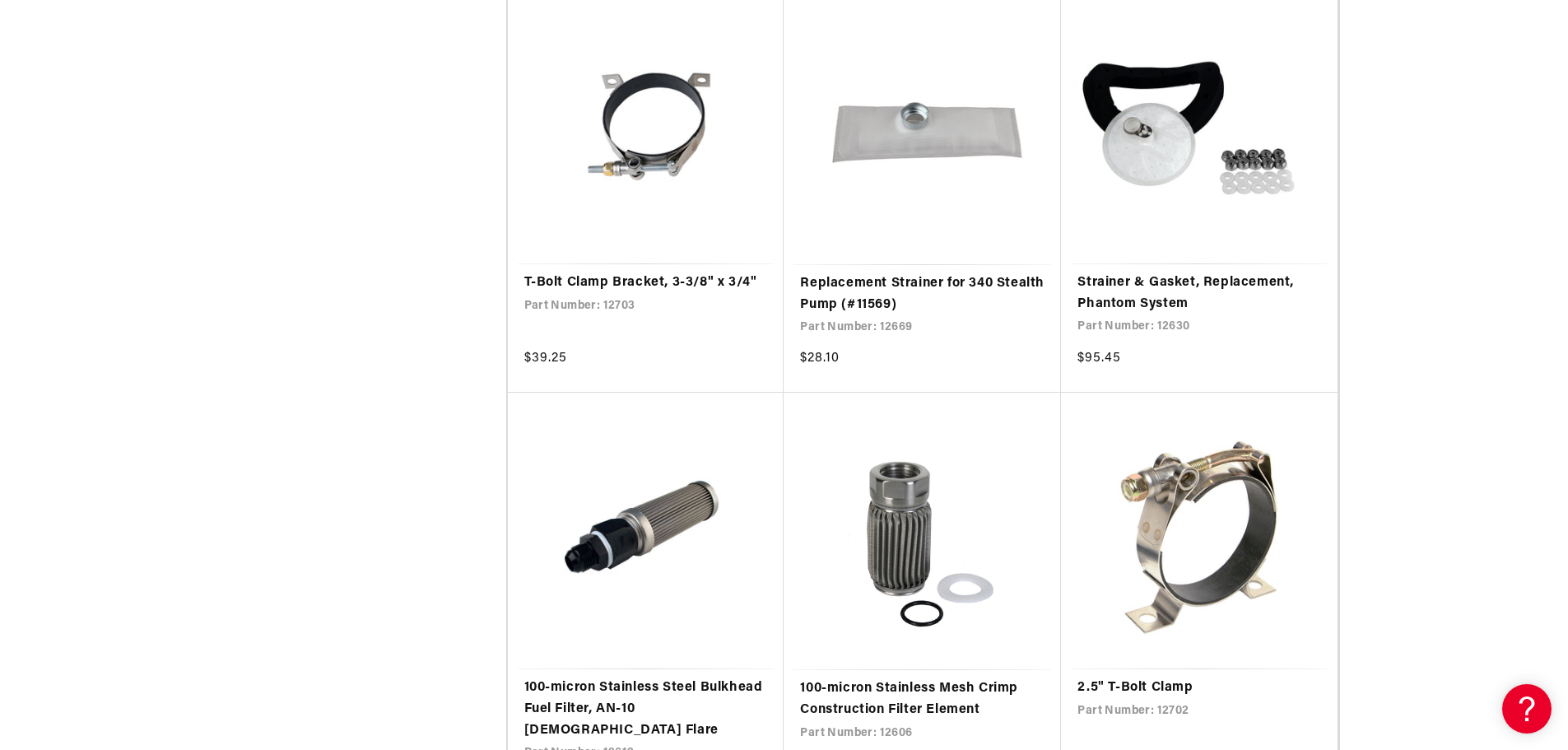
scroll to position [11362, 0]
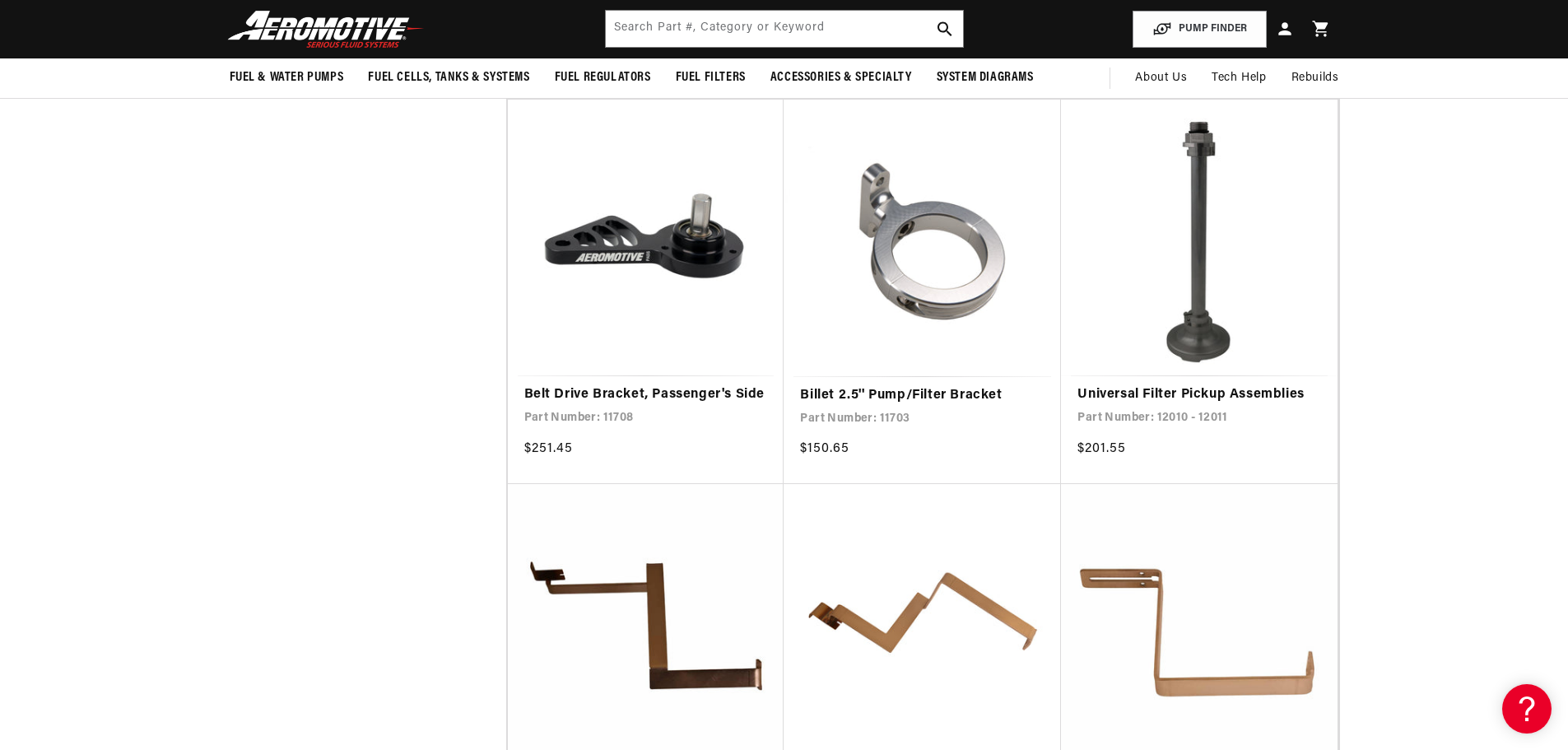
scroll to position [13337, 0]
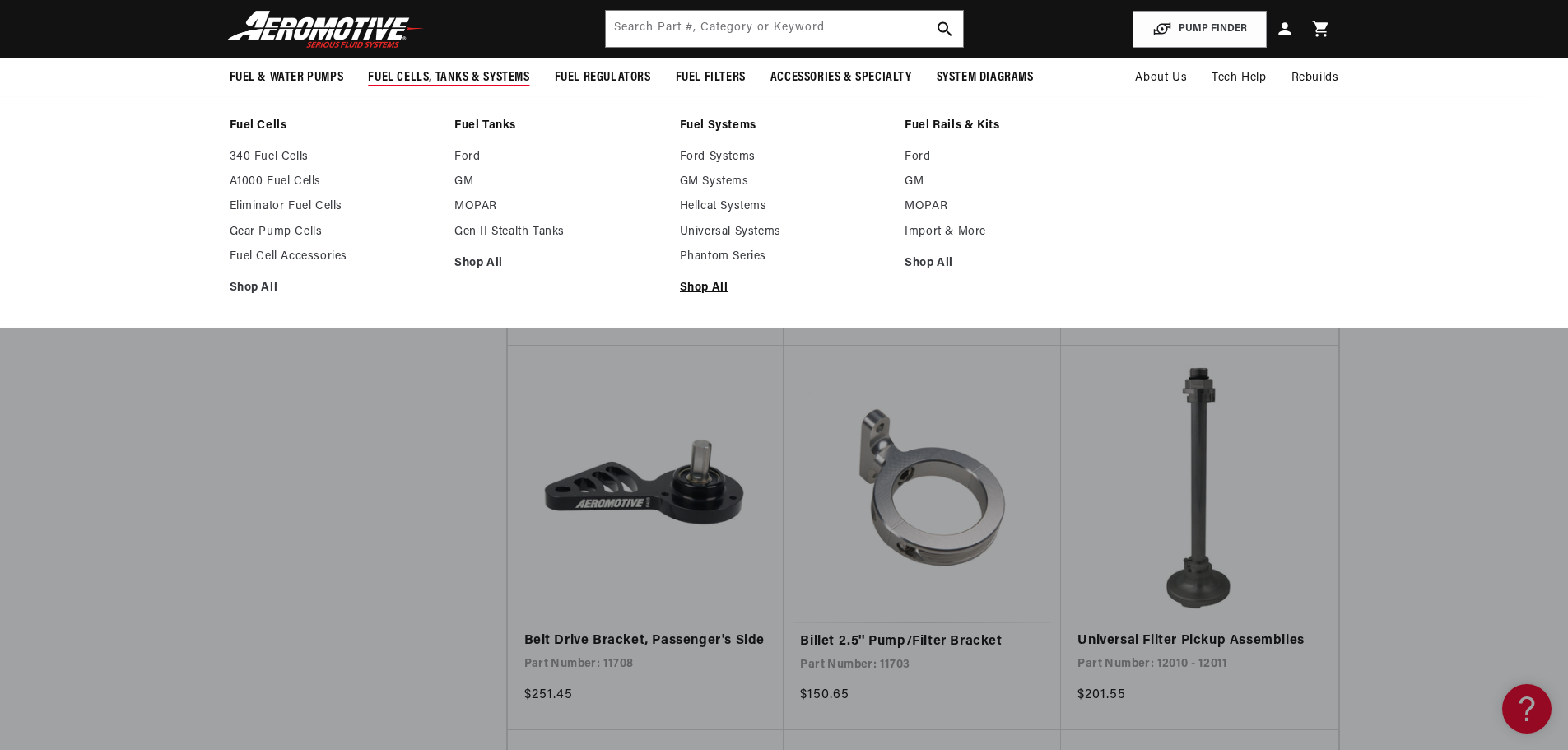
click at [704, 290] on link "Shop All" at bounding box center [784, 288] width 209 height 14
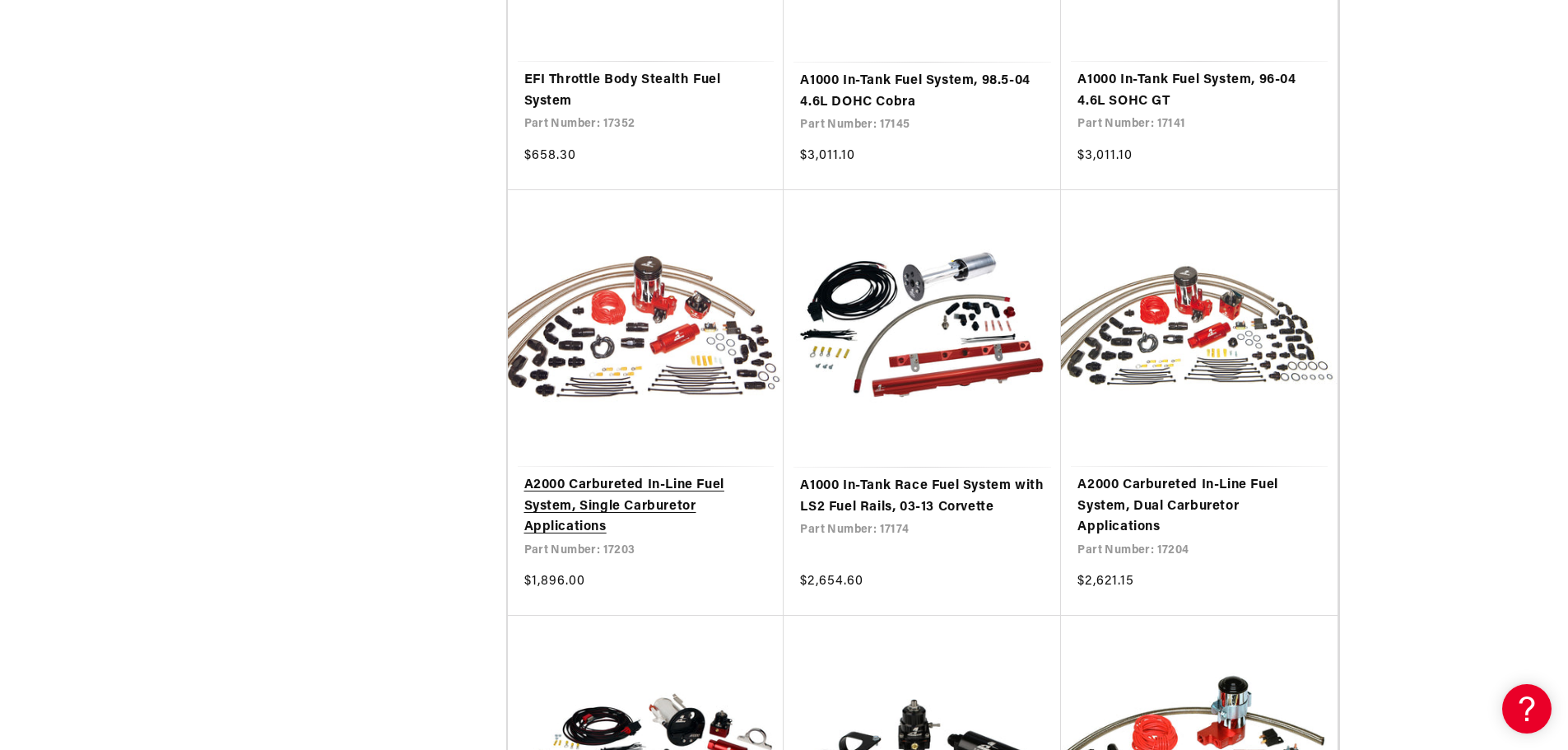
scroll to position [2552, 0]
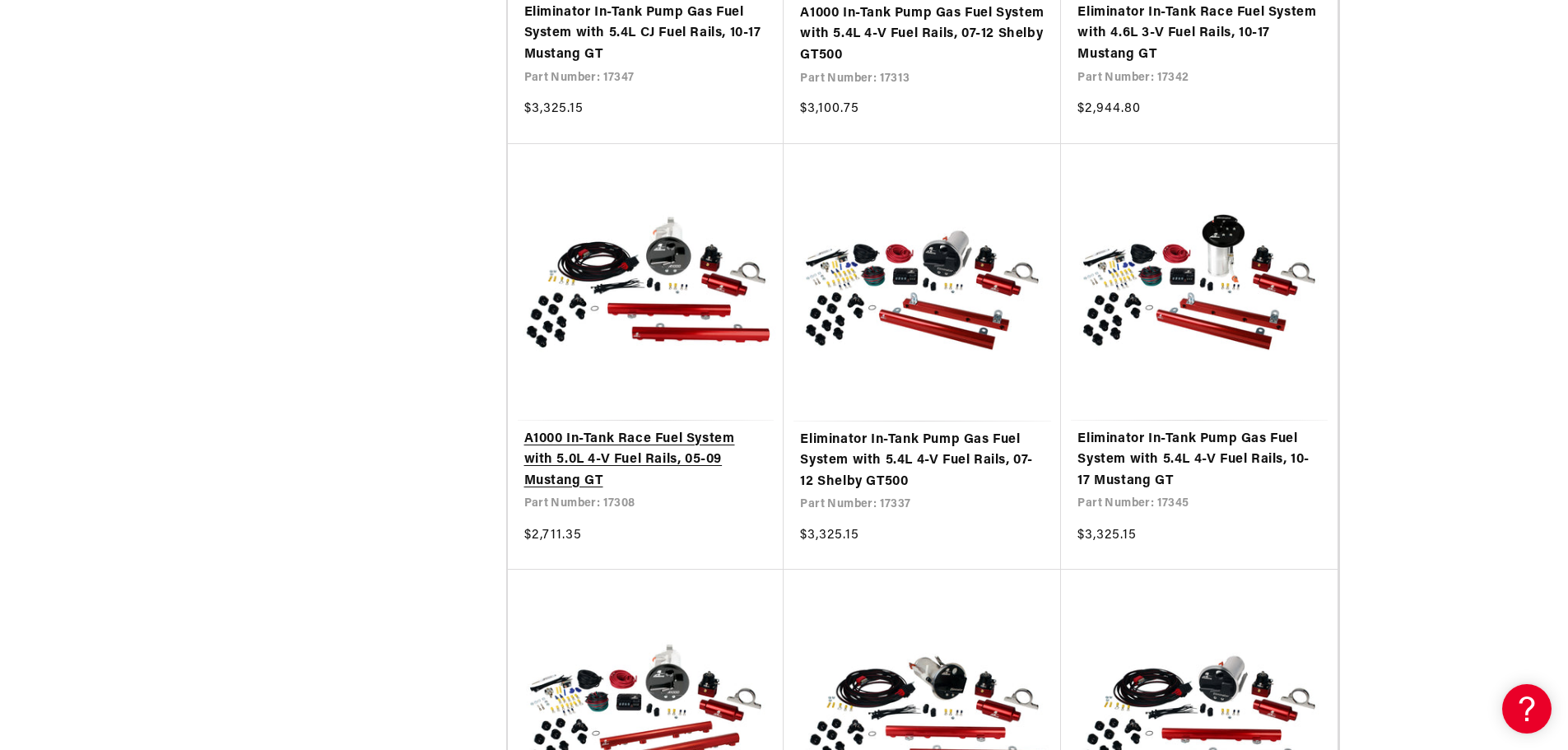
scroll to position [4940, 0]
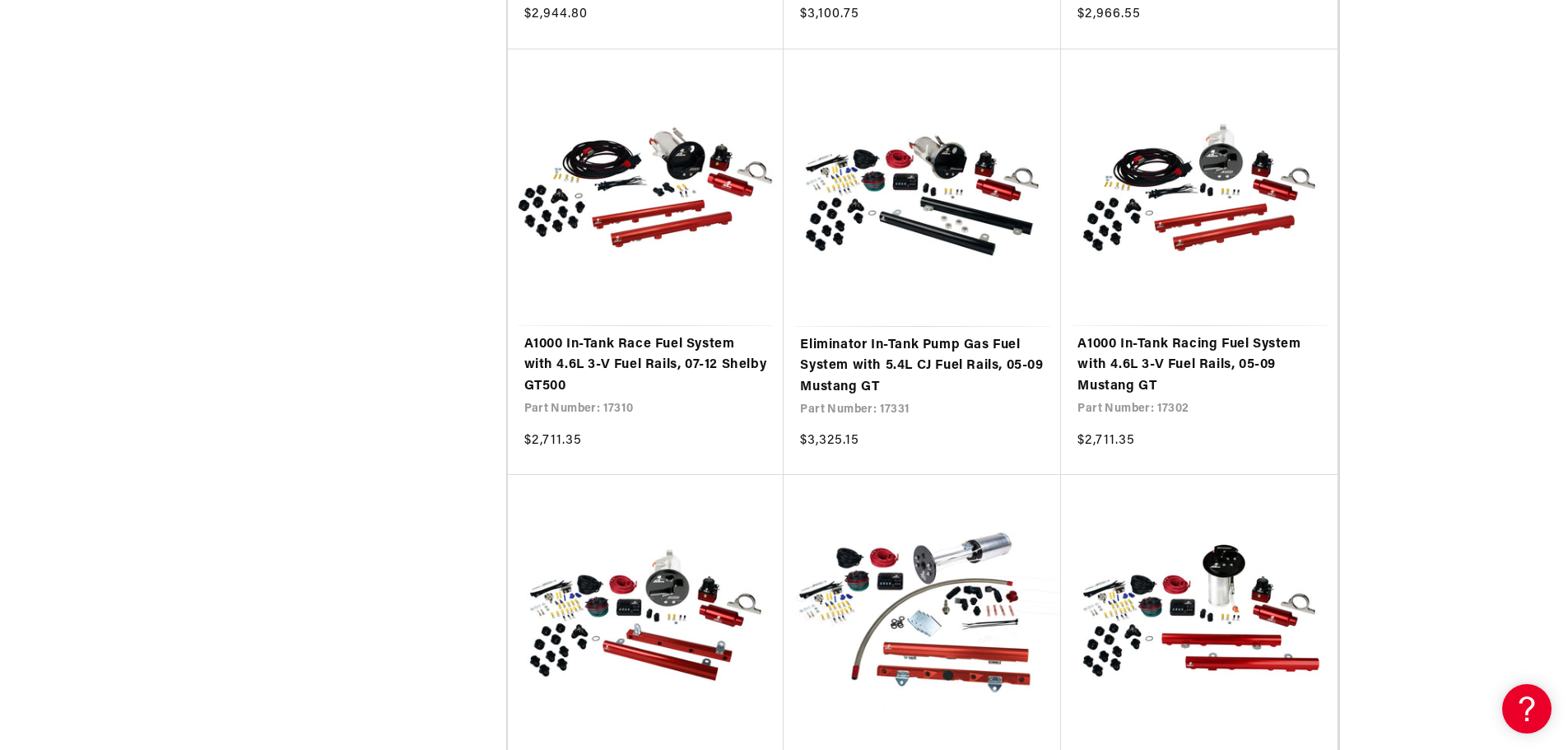
scroll to position [8233, 0]
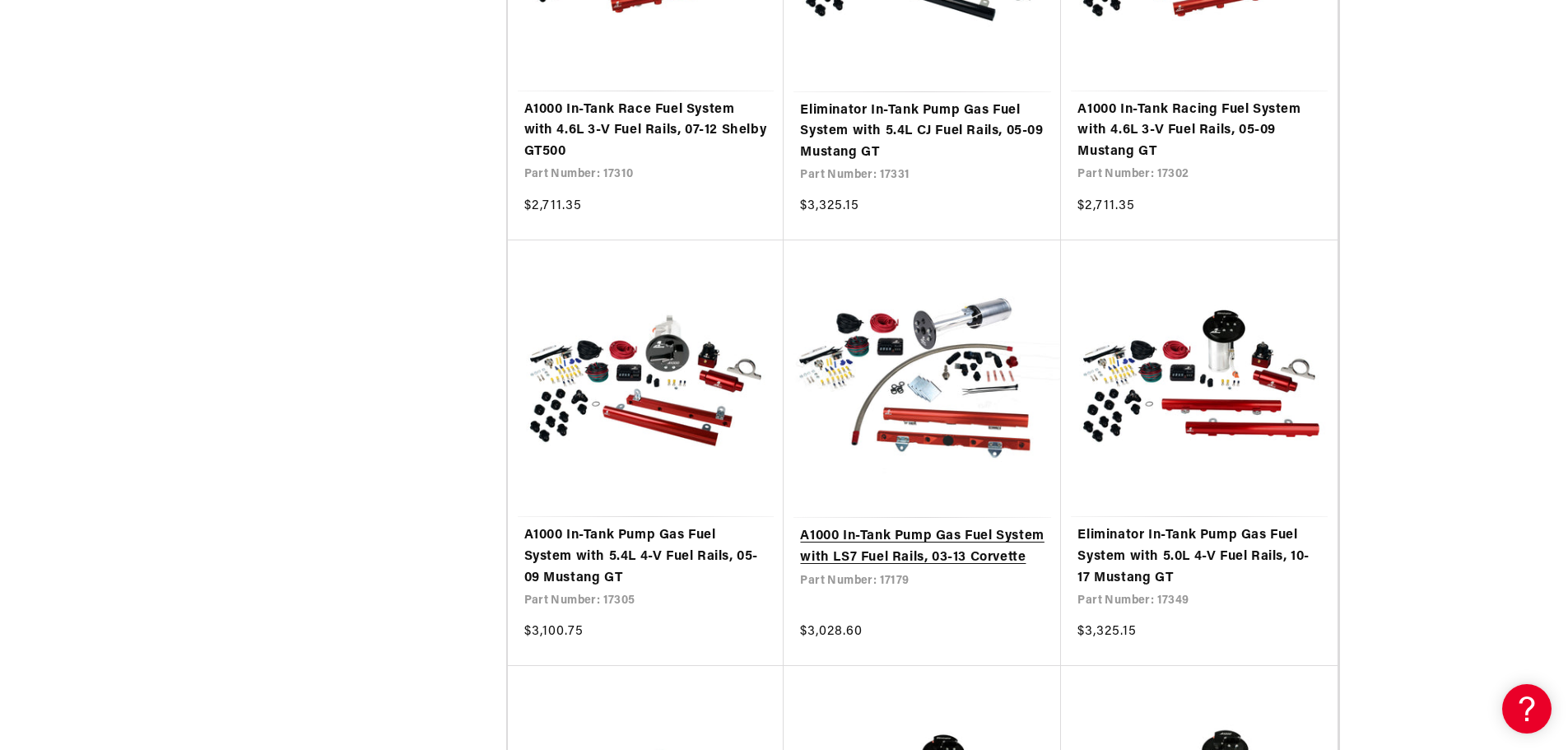
drag, startPoint x: 826, startPoint y: 510, endPoint x: 828, endPoint y: 495, distance: 15.1
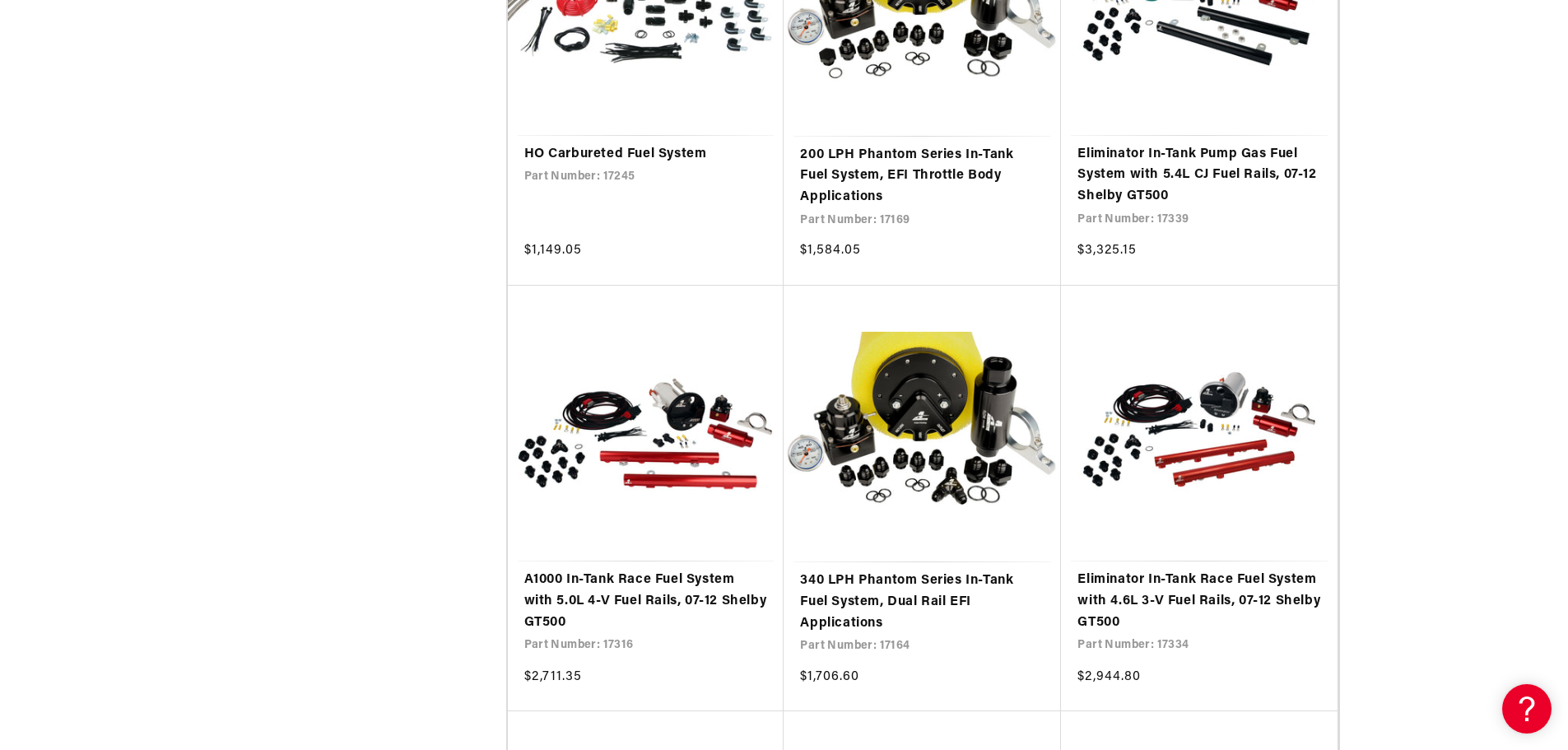
scroll to position [9469, 0]
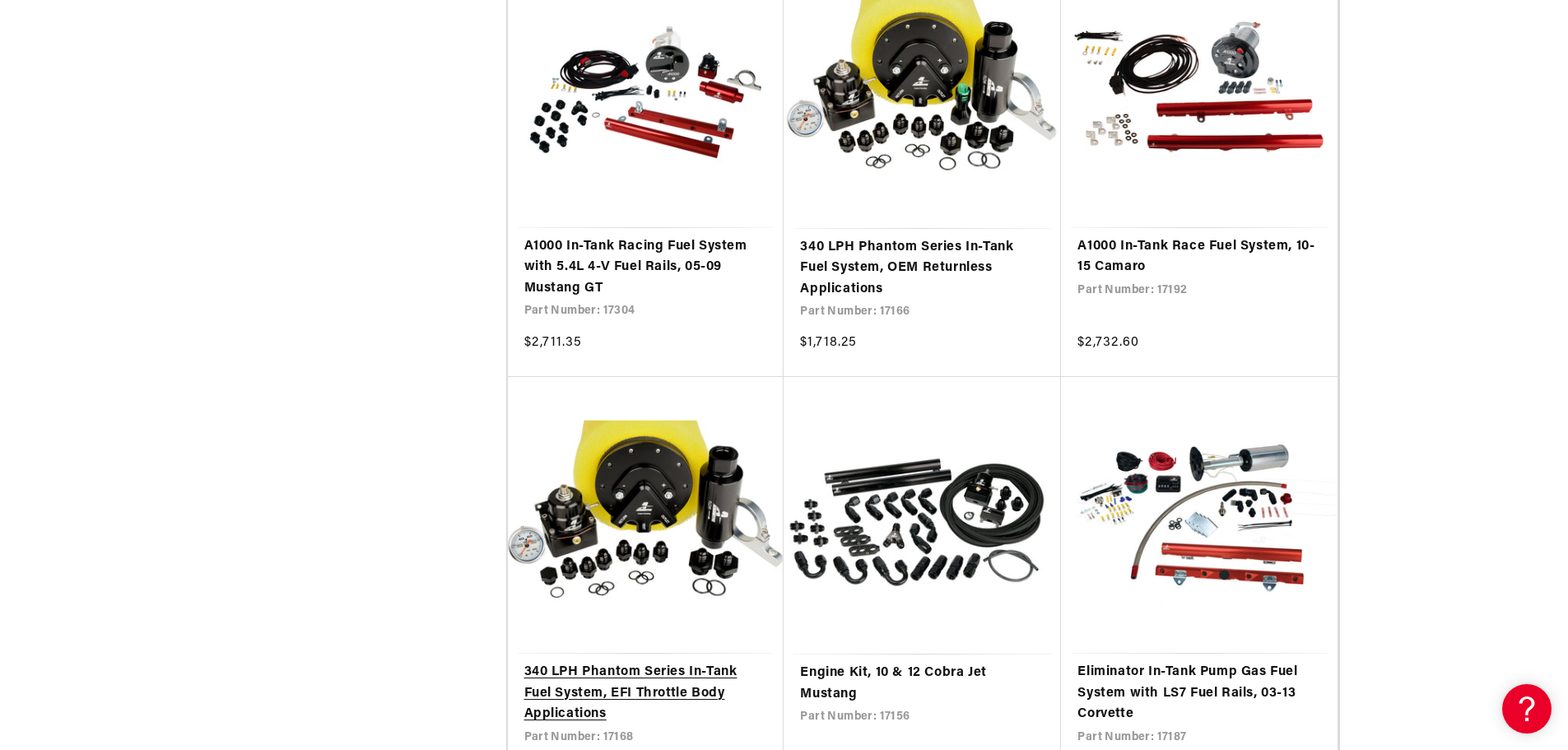
scroll to position [13008, 0]
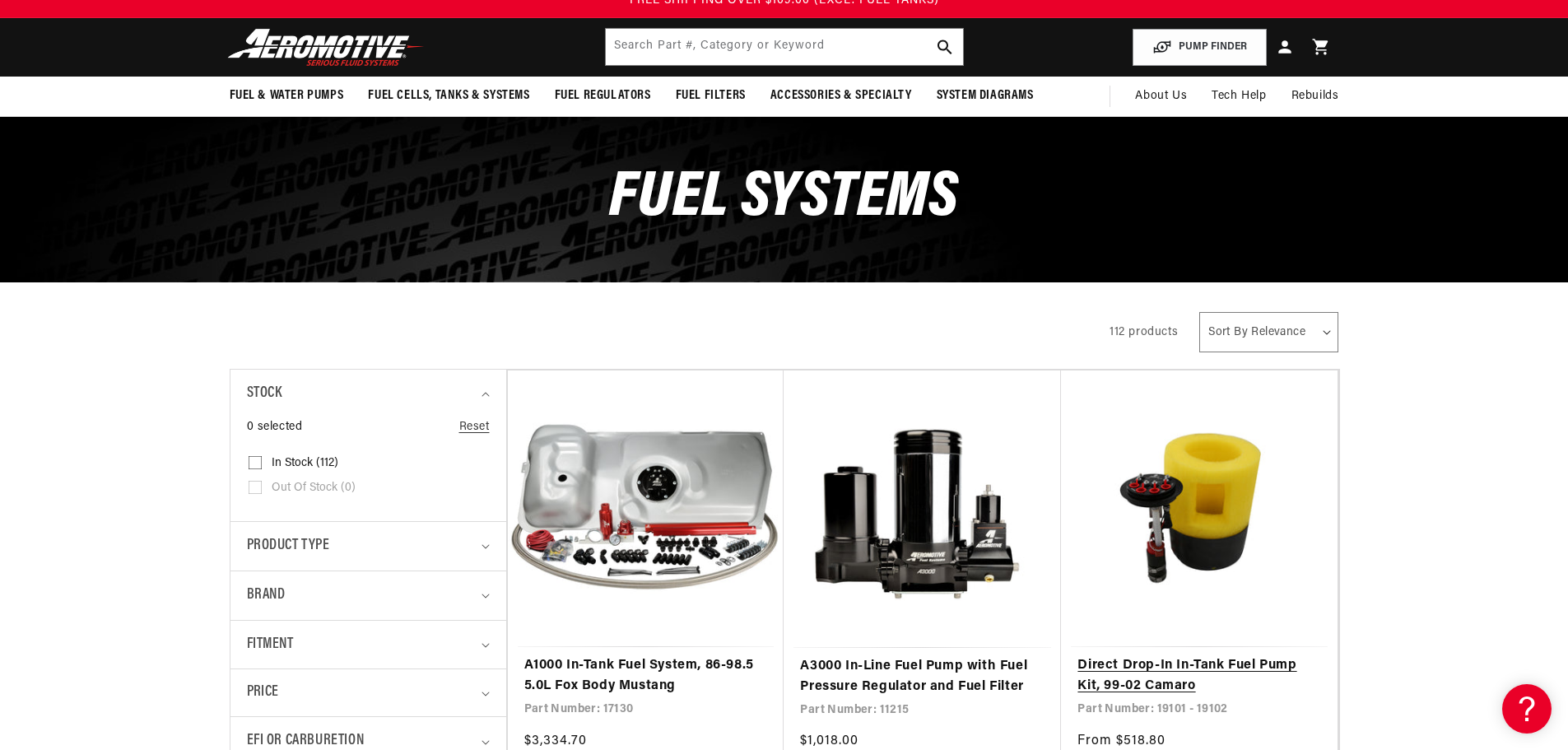
scroll to position [83, 0]
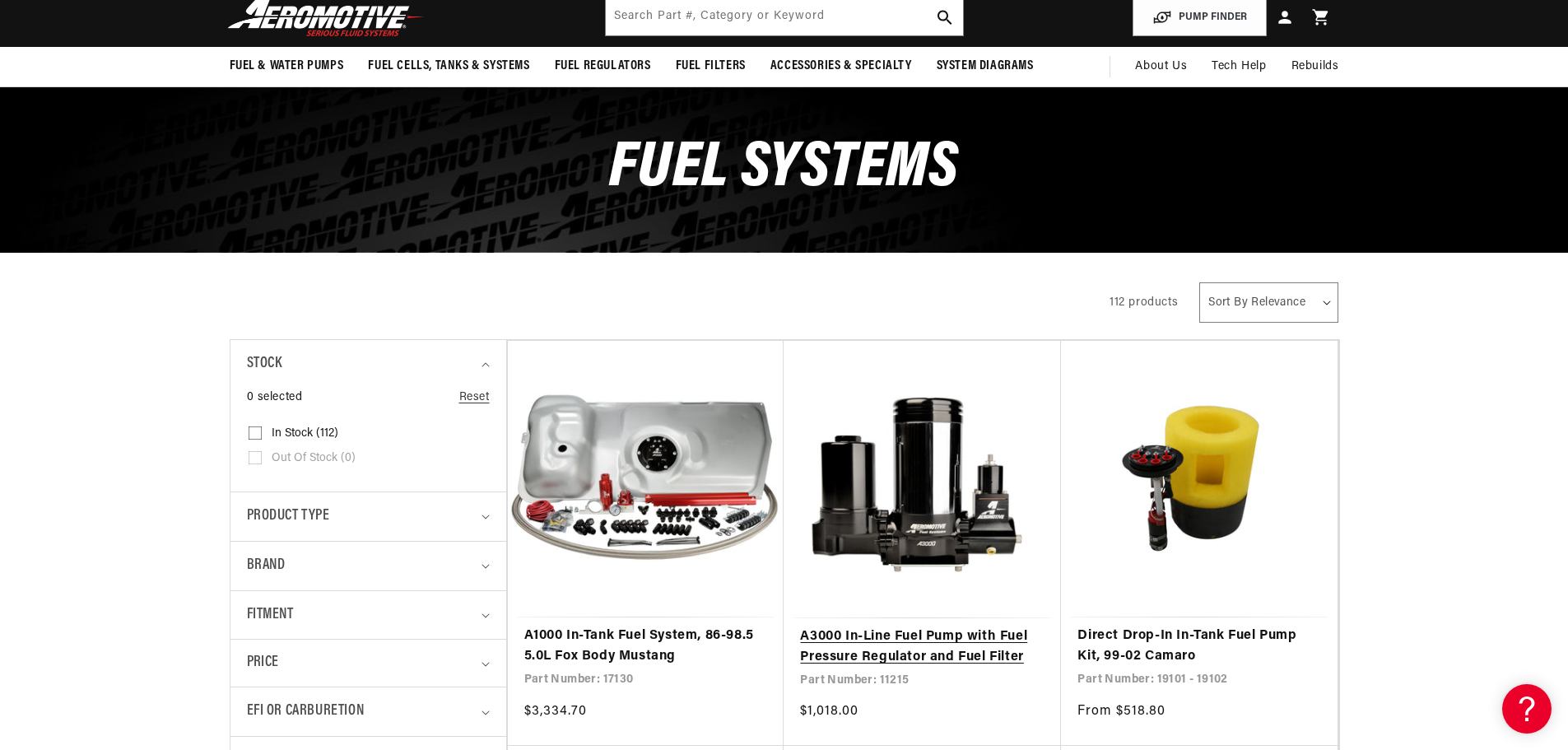
click at [881, 647] on link "A3000 In-Line Fuel Pump with Fuel Pressure Regulator and Fuel Filter" at bounding box center [922, 647] width 245 height 42
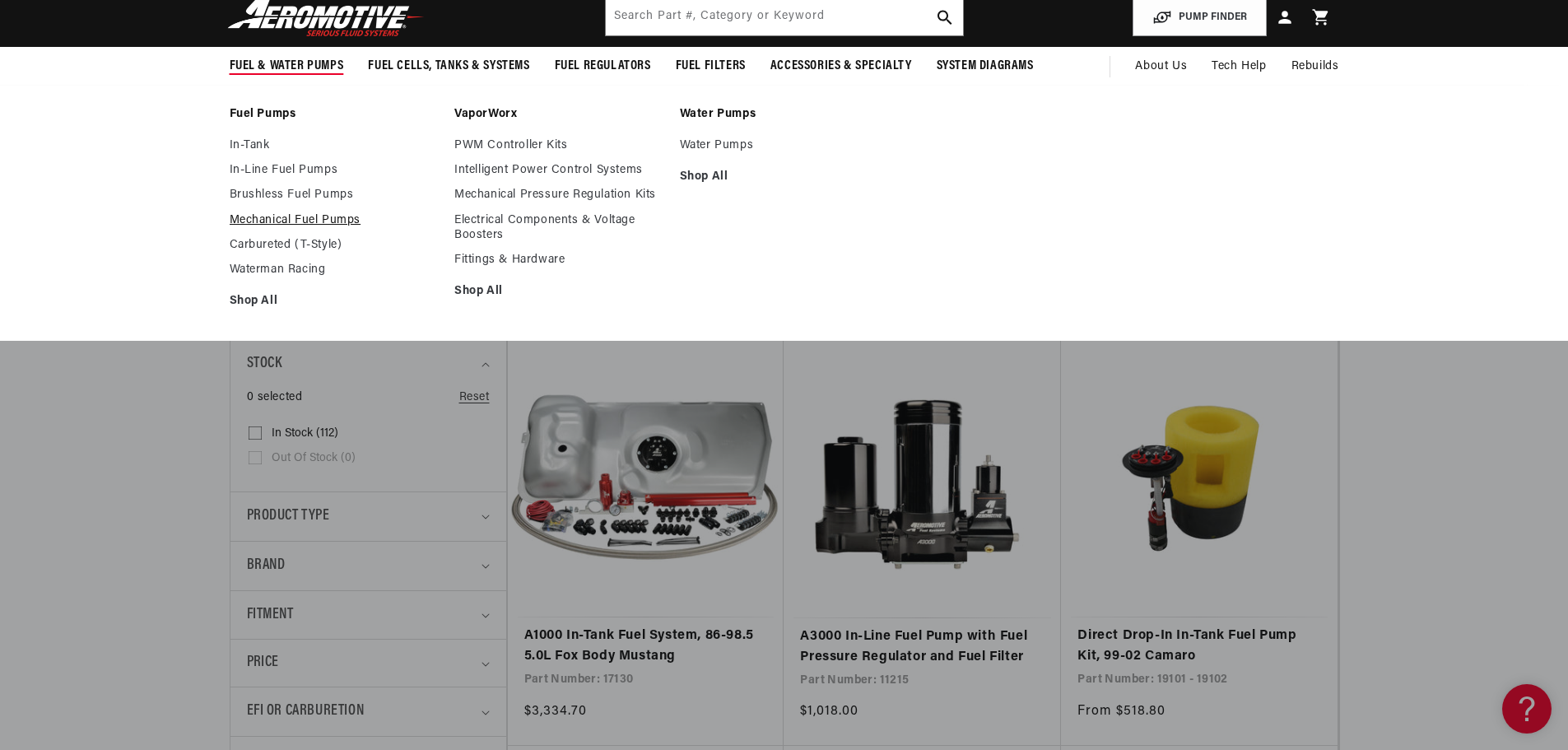
click at [289, 219] on link "Mechanical Fuel Pumps" at bounding box center [334, 220] width 209 height 14
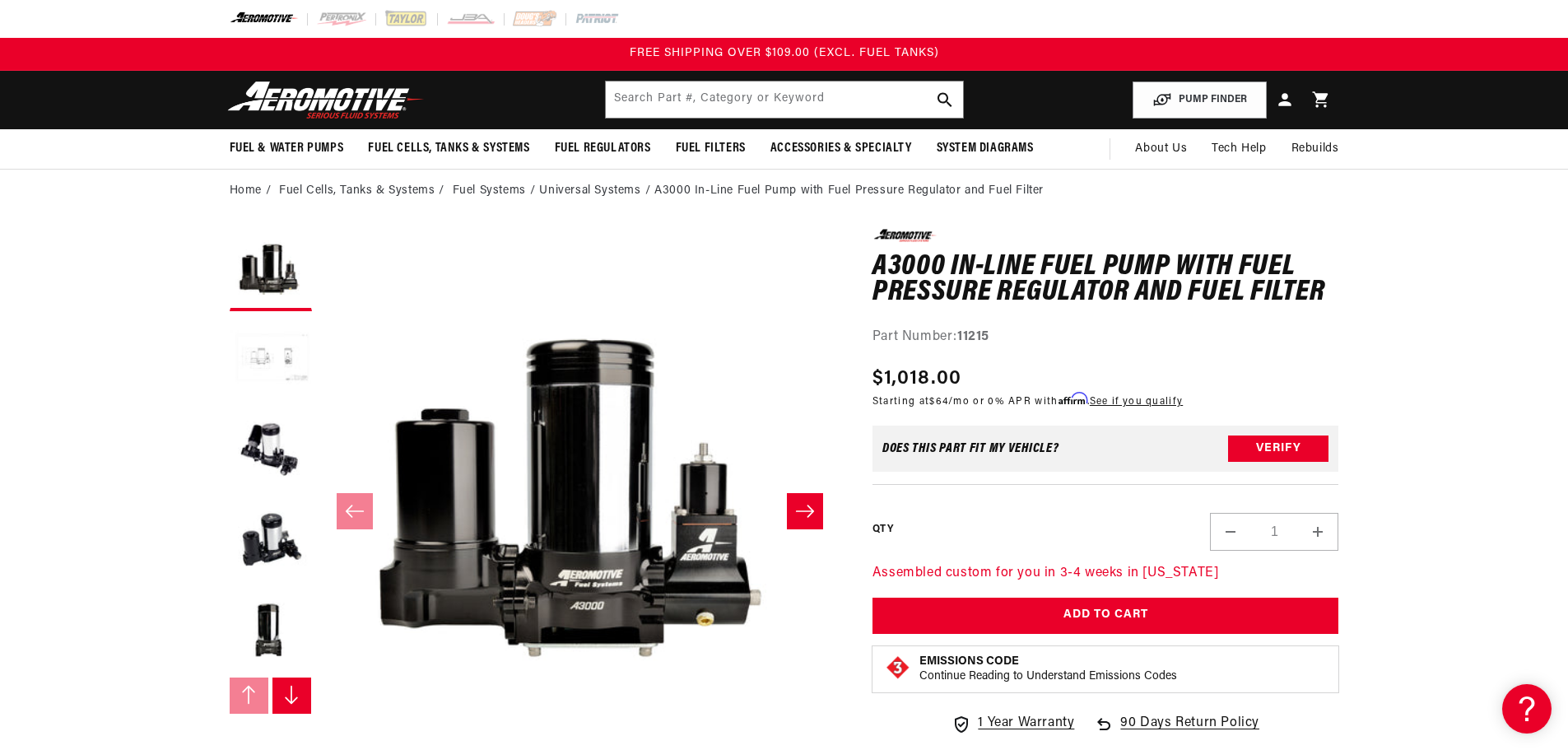
click at [286, 364] on button "Load image 2 in gallery view" at bounding box center [271, 361] width 83 height 83
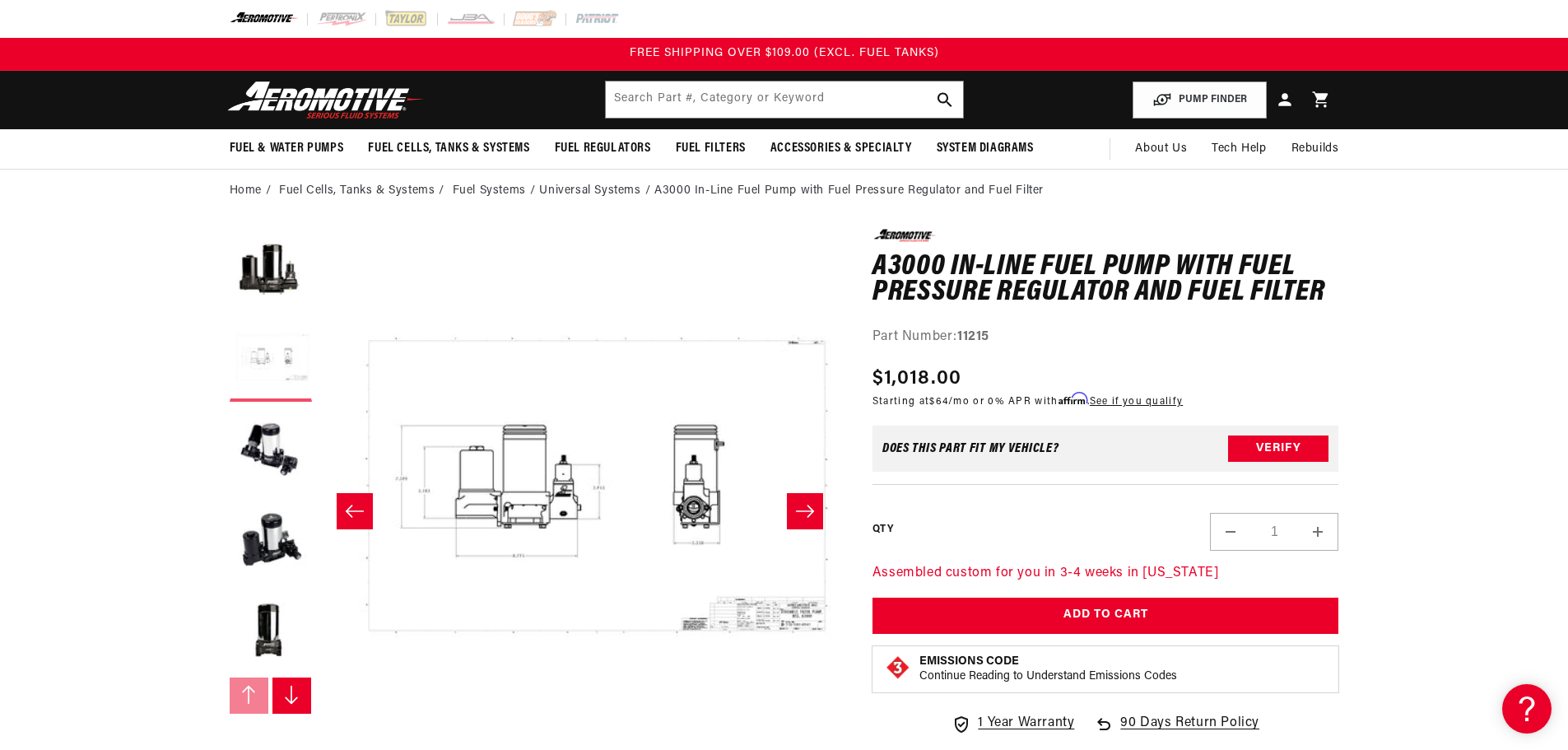
scroll to position [0, 520]
click at [257, 451] on button "Load image 3 in gallery view" at bounding box center [271, 451] width 83 height 83
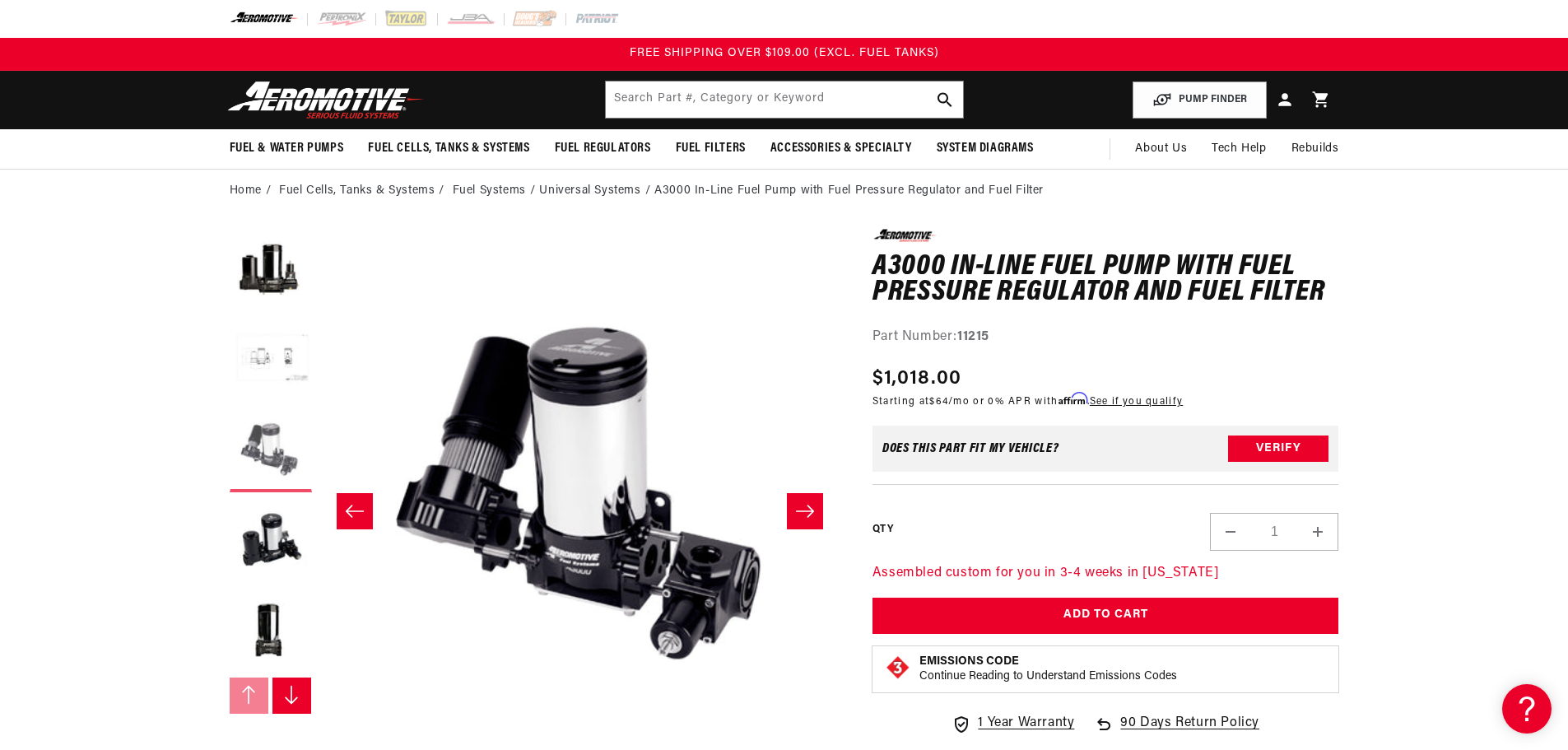
scroll to position [0, 1039]
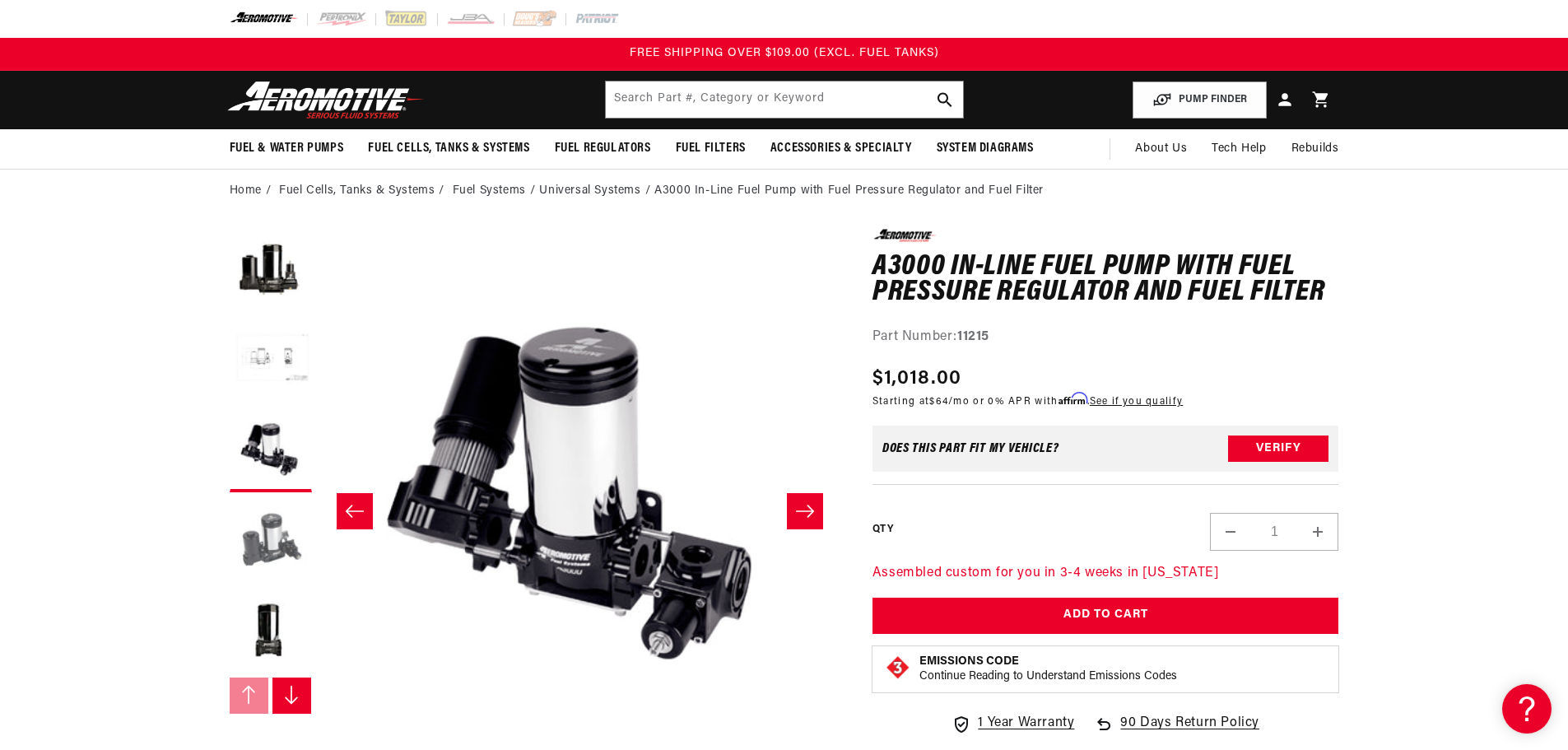
click at [268, 567] on button "Load image 4 in gallery view" at bounding box center [271, 542] width 83 height 83
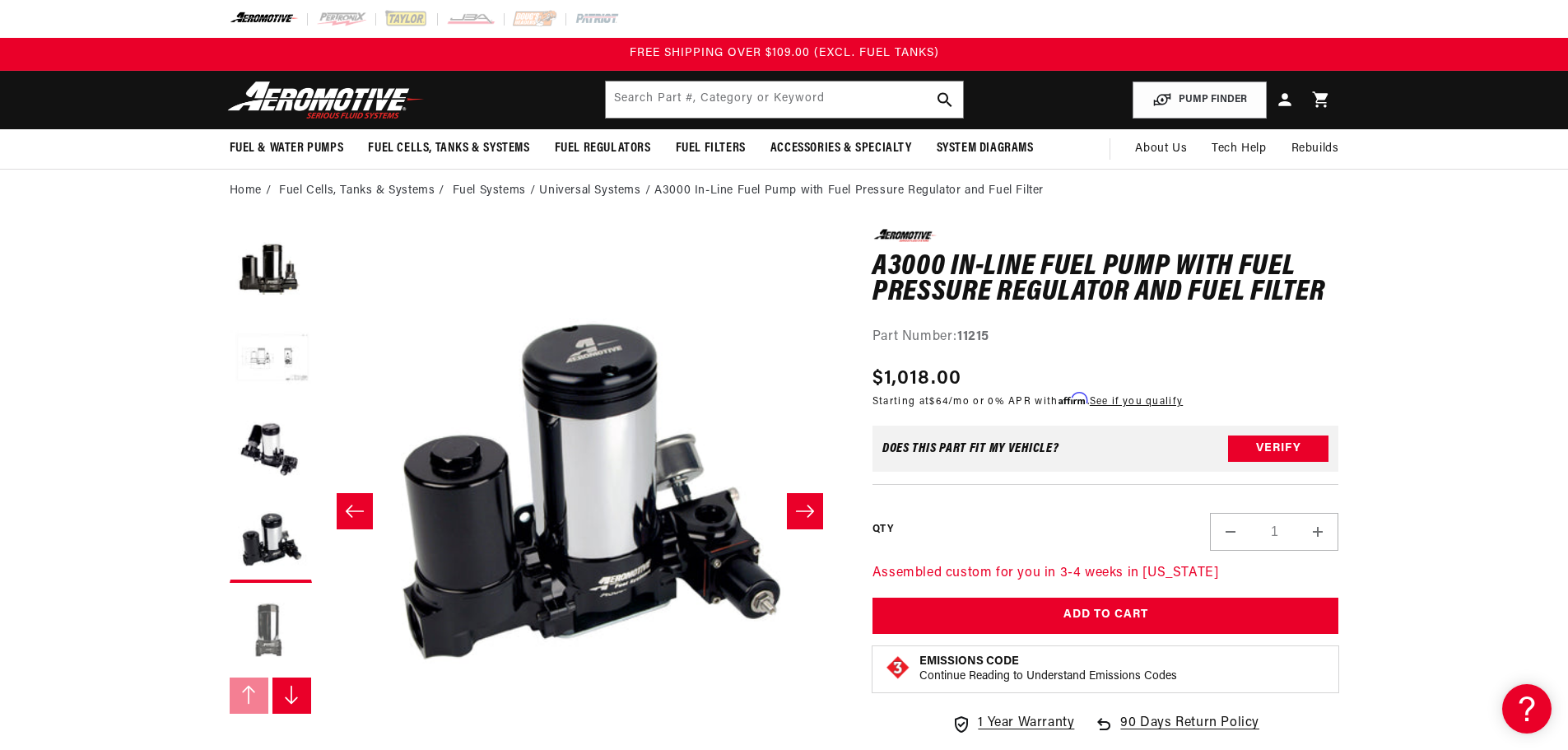
scroll to position [0, 1559]
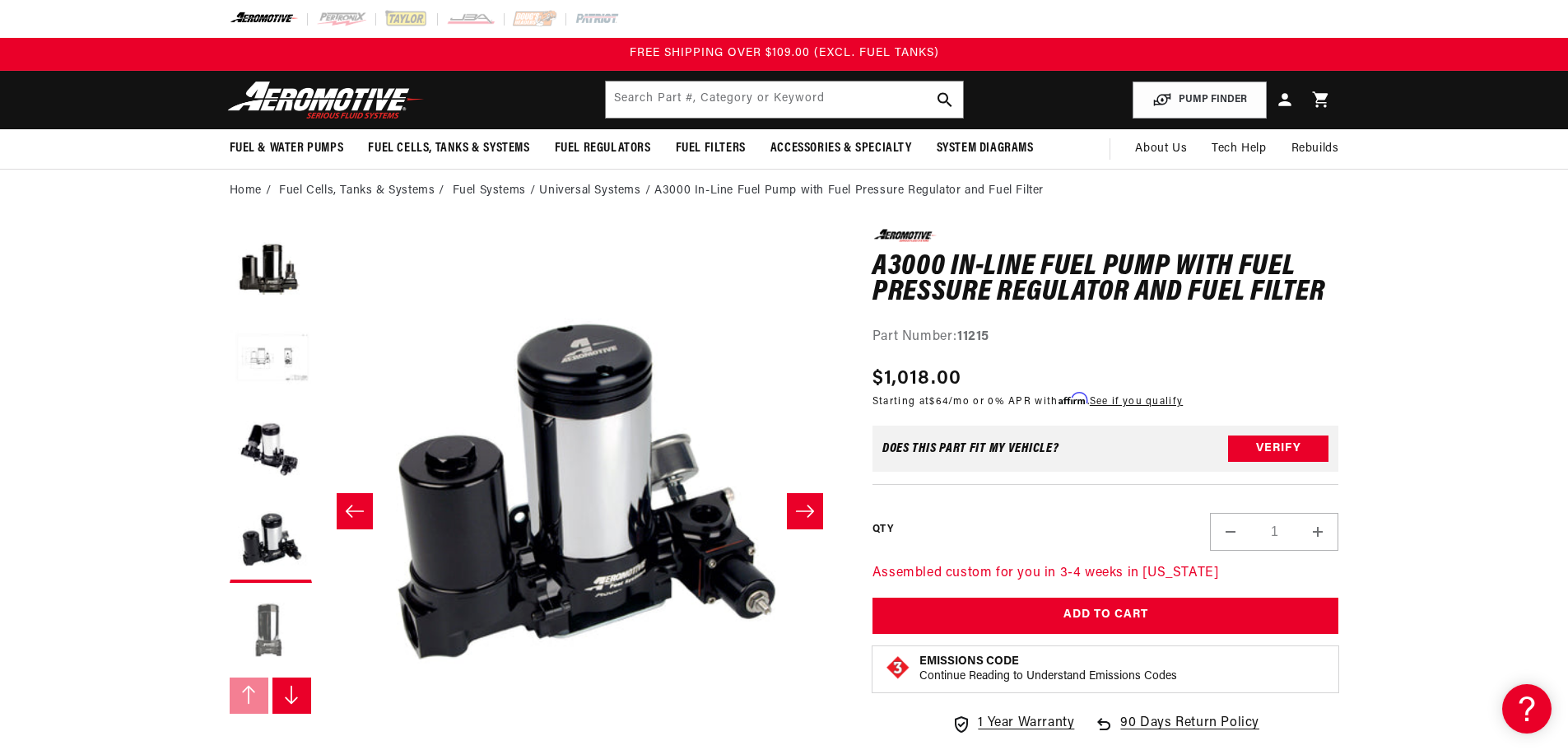
click at [282, 614] on button "Load image 5 in gallery view" at bounding box center [271, 632] width 83 height 83
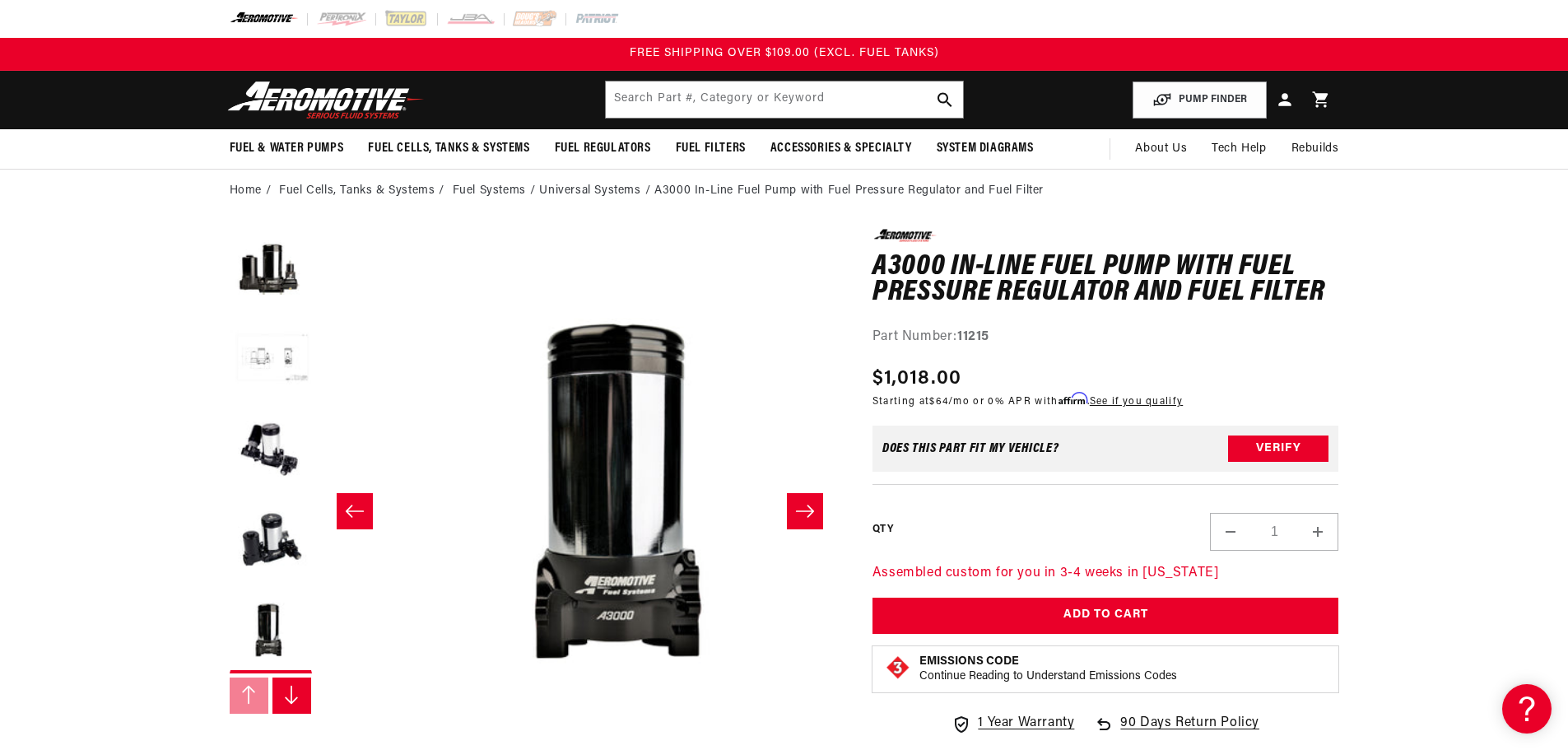
scroll to position [0, 2080]
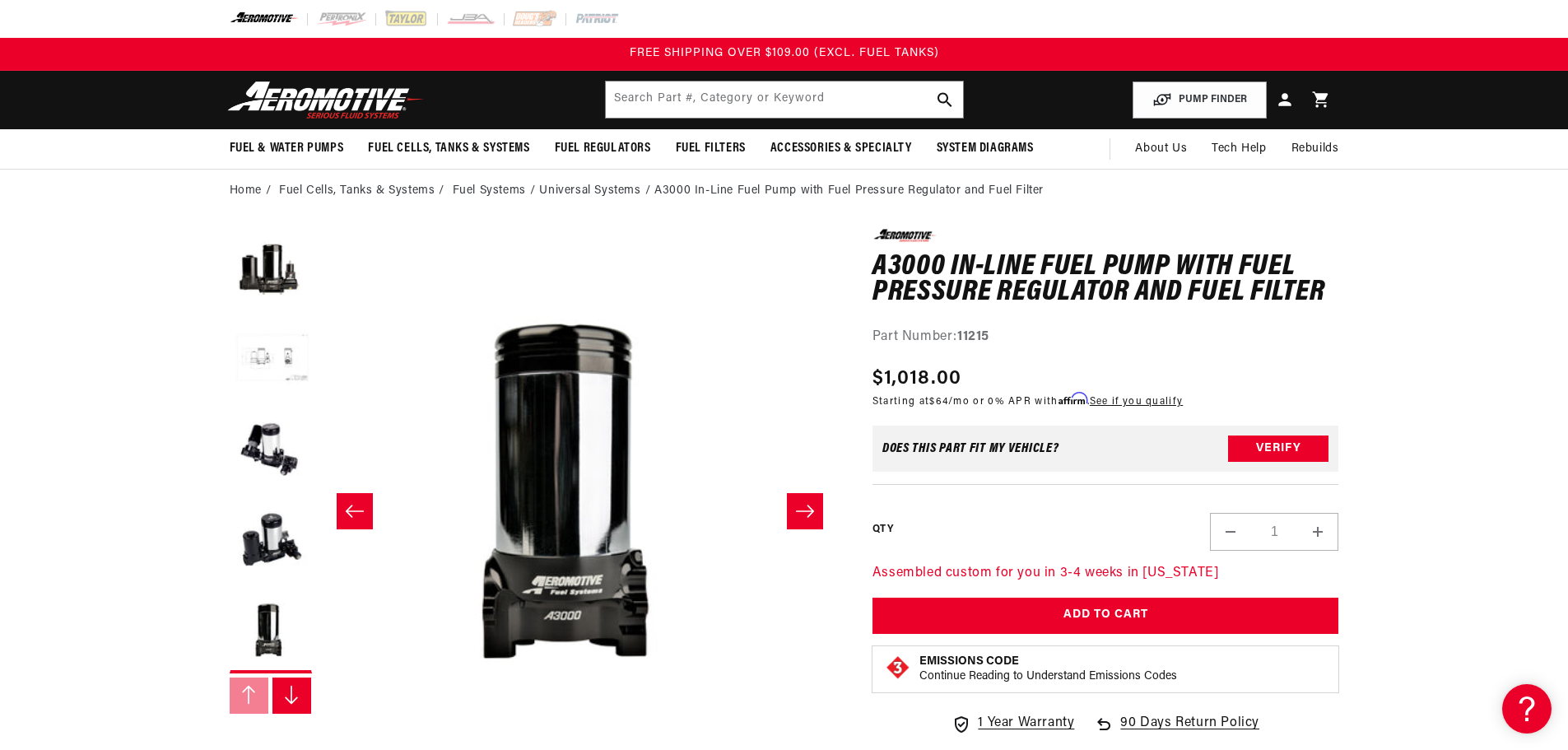
click at [298, 698] on icon "Slide right" at bounding box center [291, 695] width 16 height 20
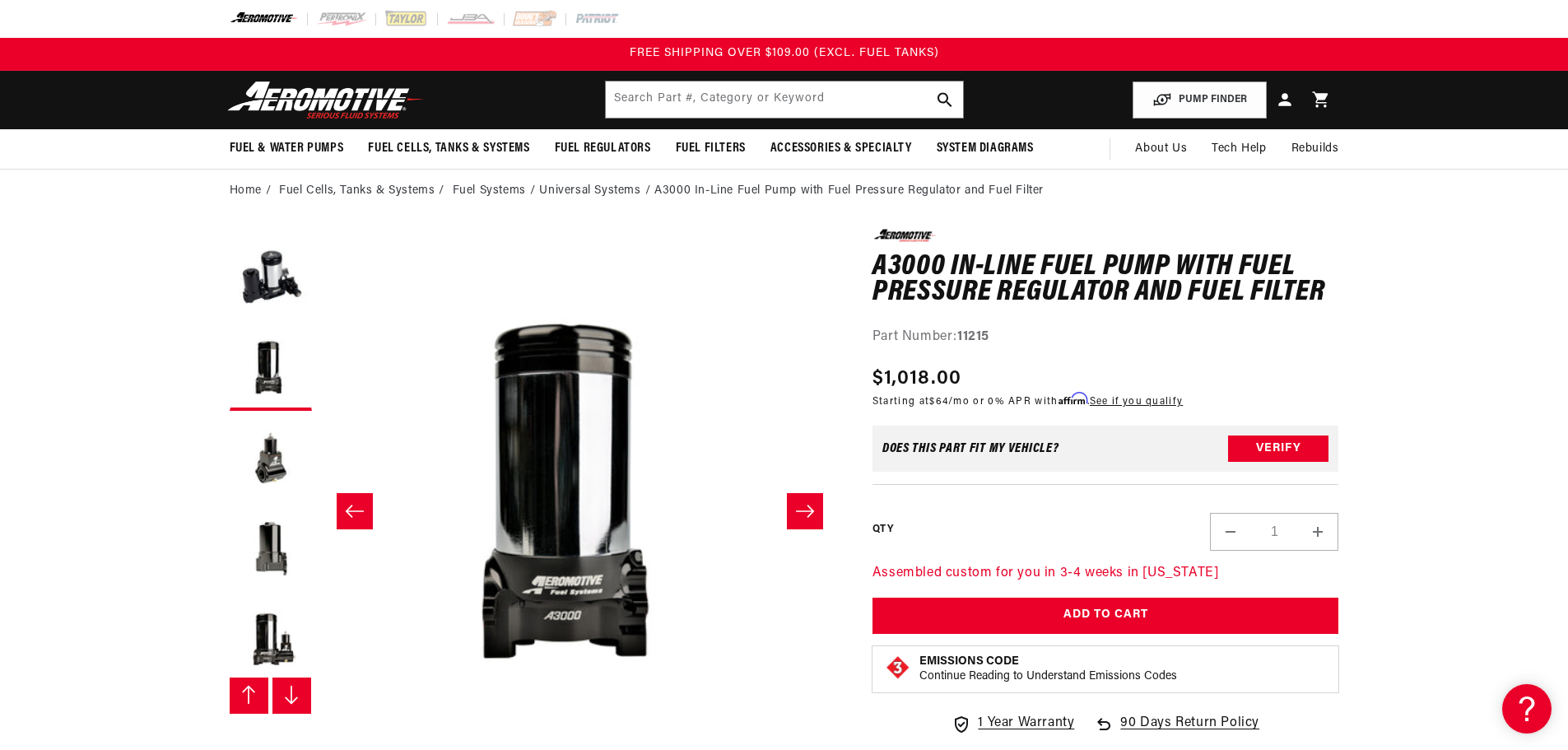
scroll to position [272, 0]
click at [280, 449] on button "Load image 6 in gallery view" at bounding box center [271, 451] width 83 height 83
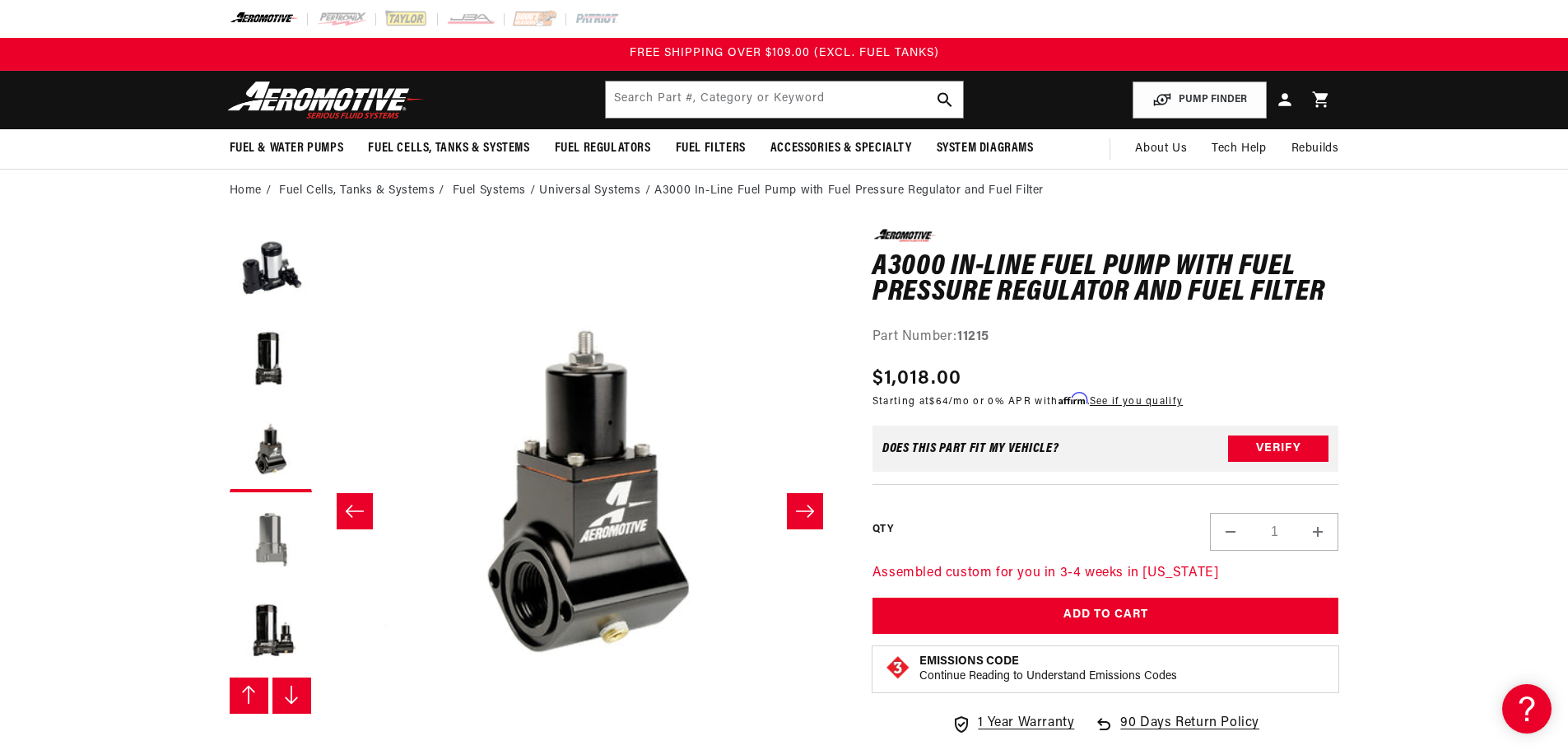
scroll to position [0, 2598]
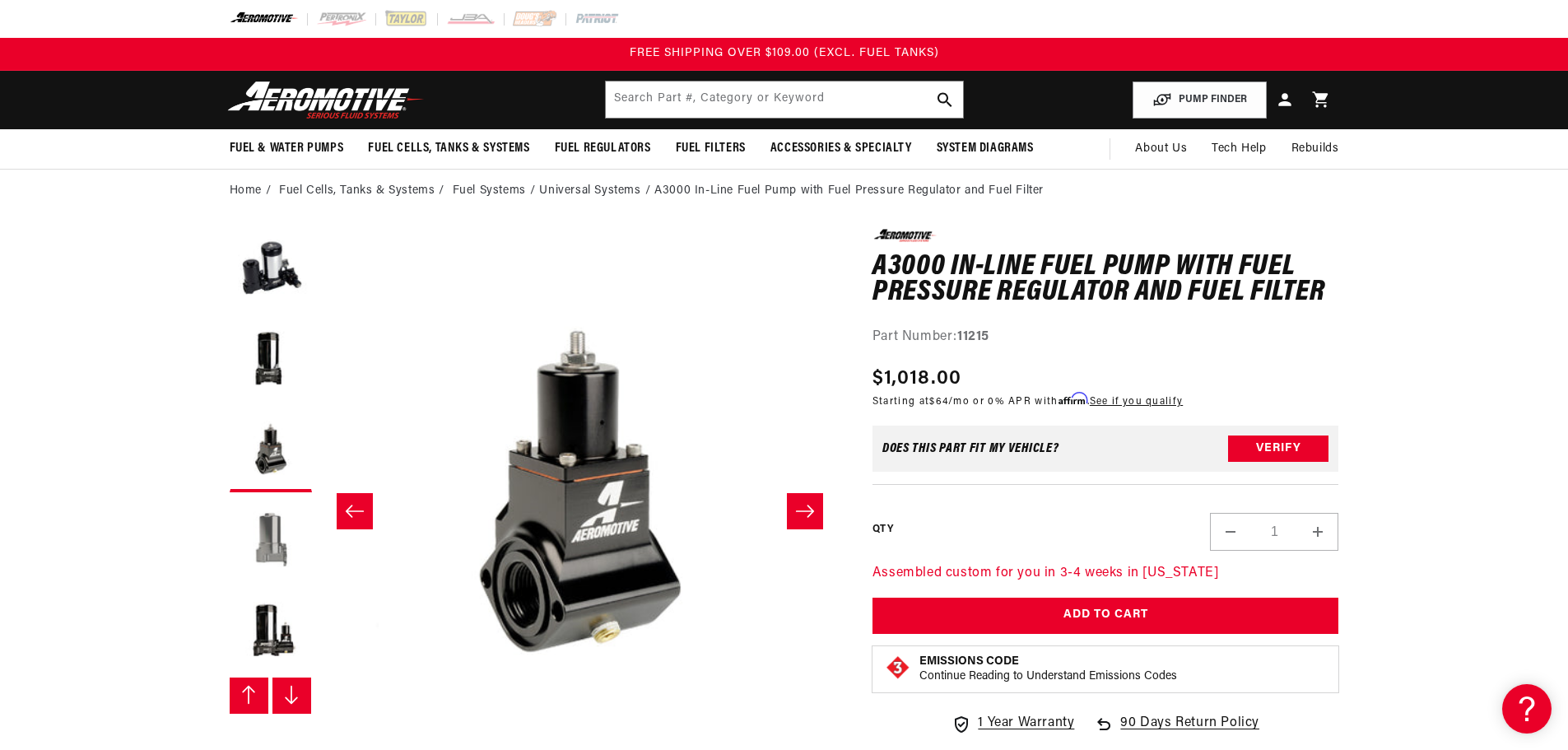
click at [271, 529] on button "Load image 7 in gallery view" at bounding box center [271, 542] width 83 height 83
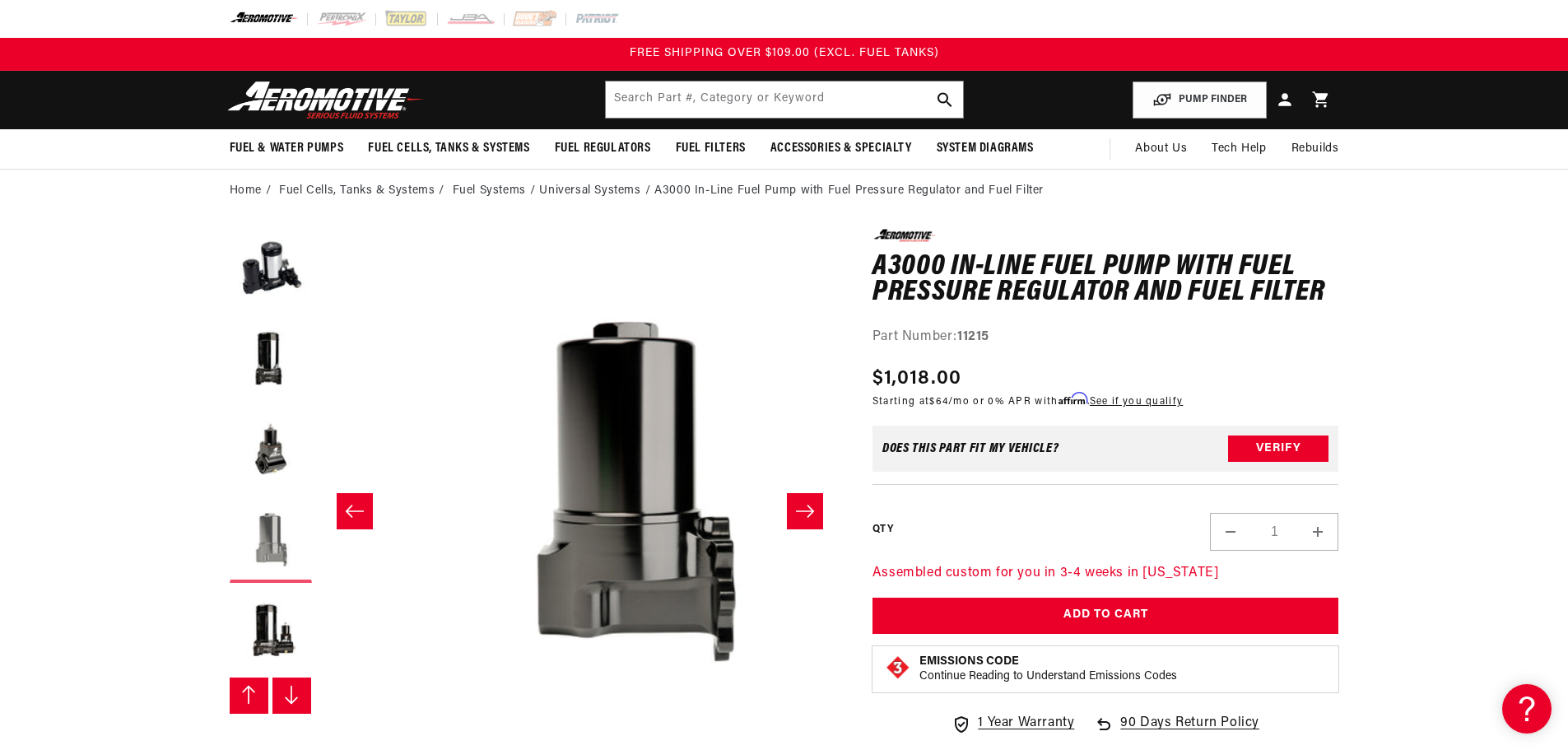
scroll to position [0, 3118]
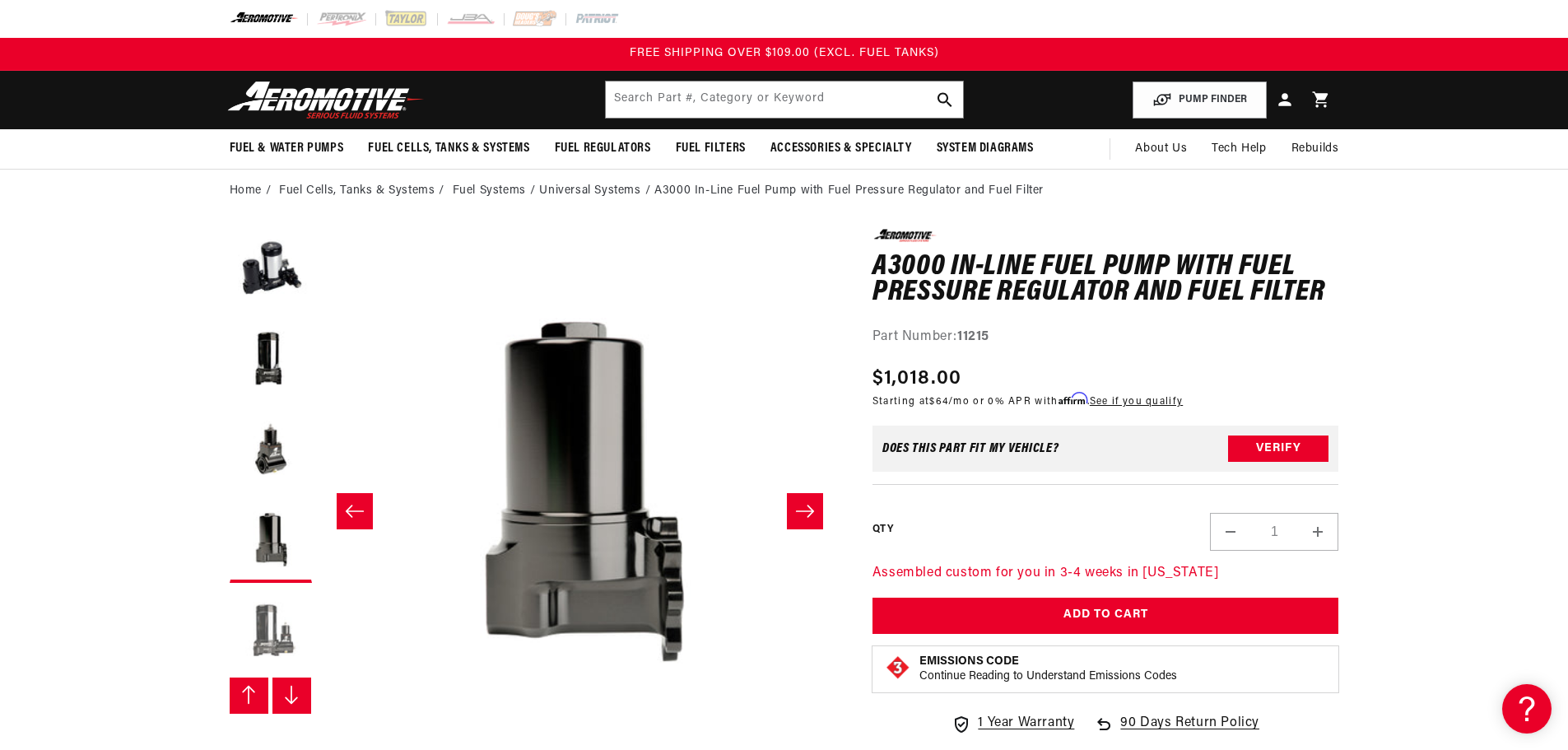
click at [282, 628] on button "Load image 8 in gallery view" at bounding box center [271, 632] width 83 height 83
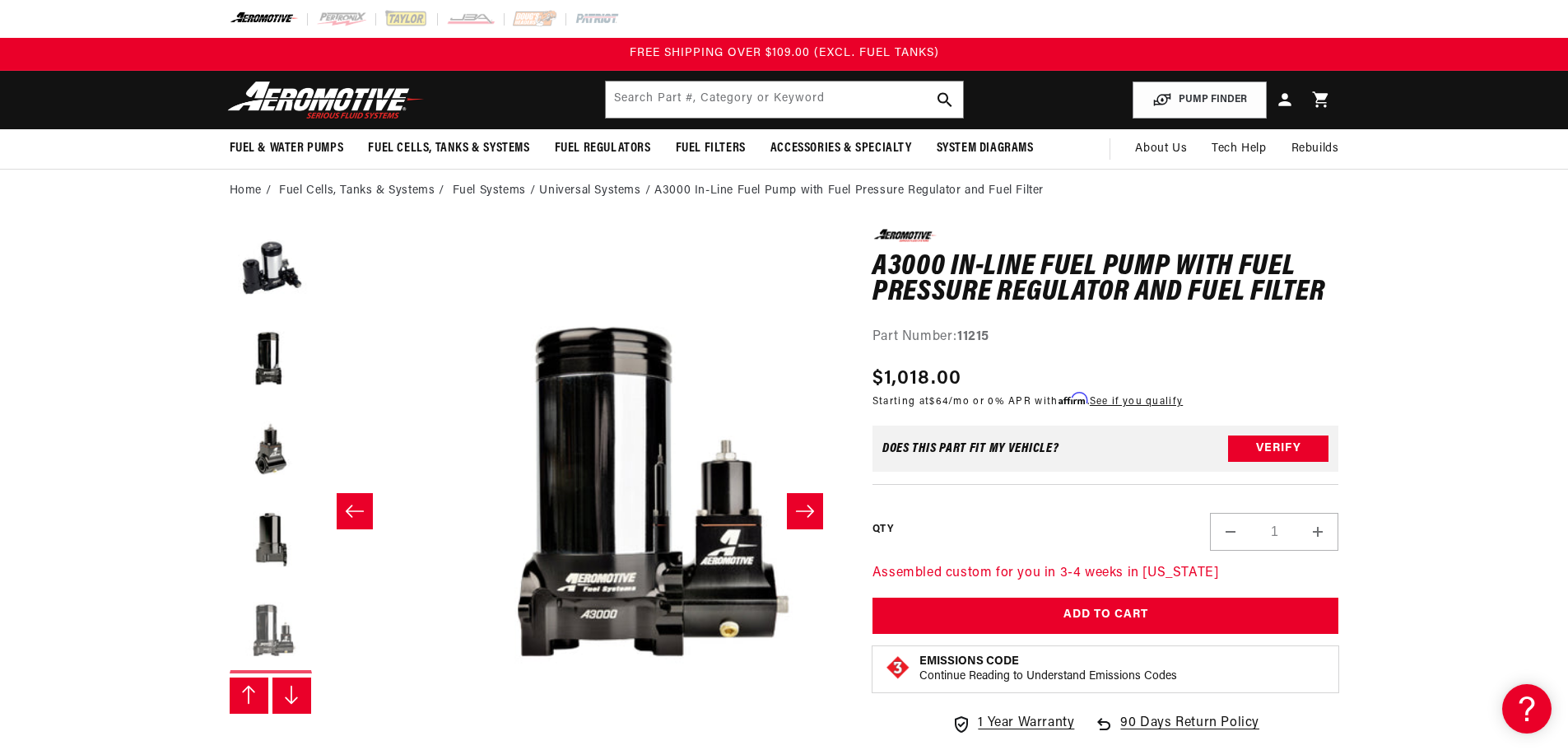
scroll to position [0, 3639]
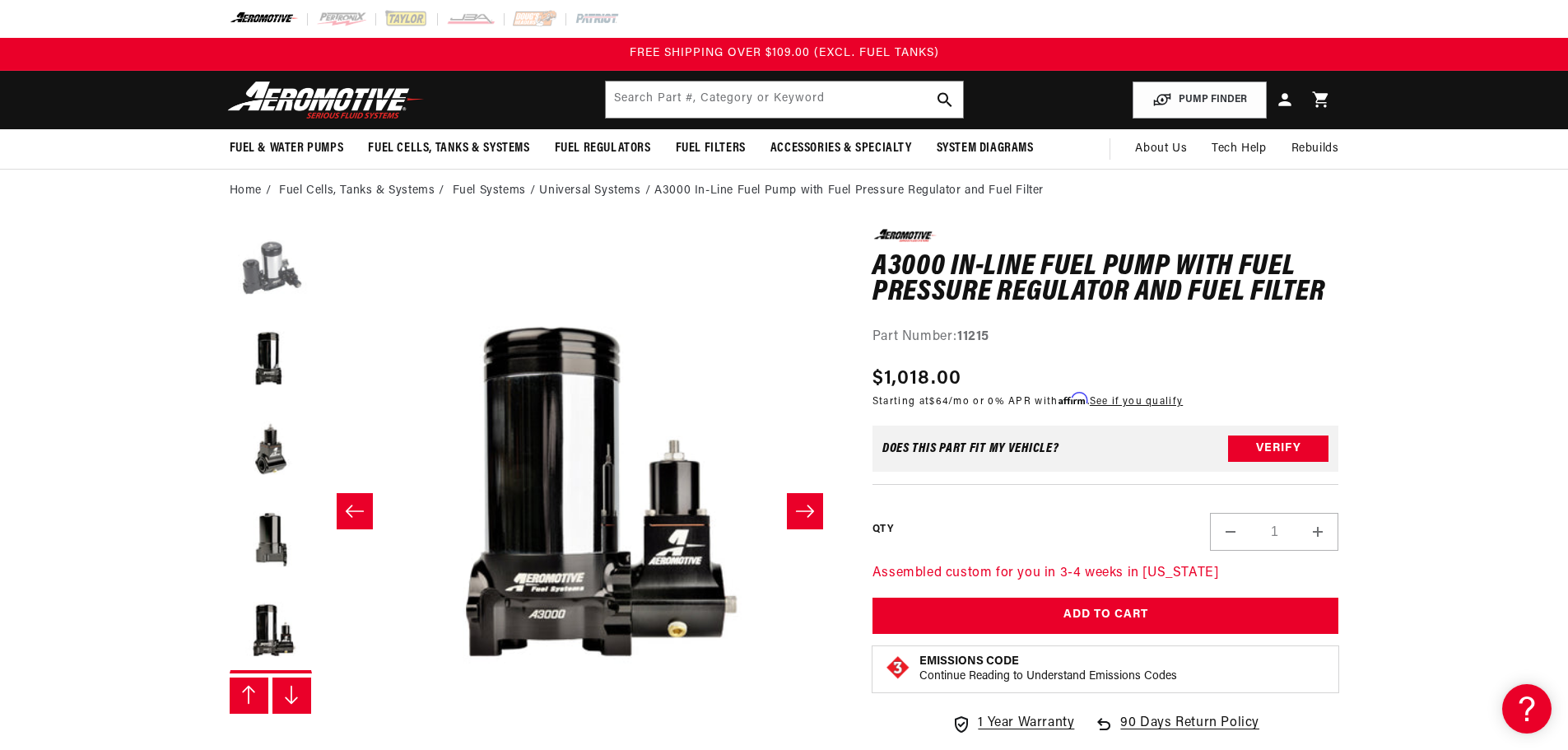
click at [290, 260] on button "Load image 4 in gallery view" at bounding box center [271, 271] width 83 height 83
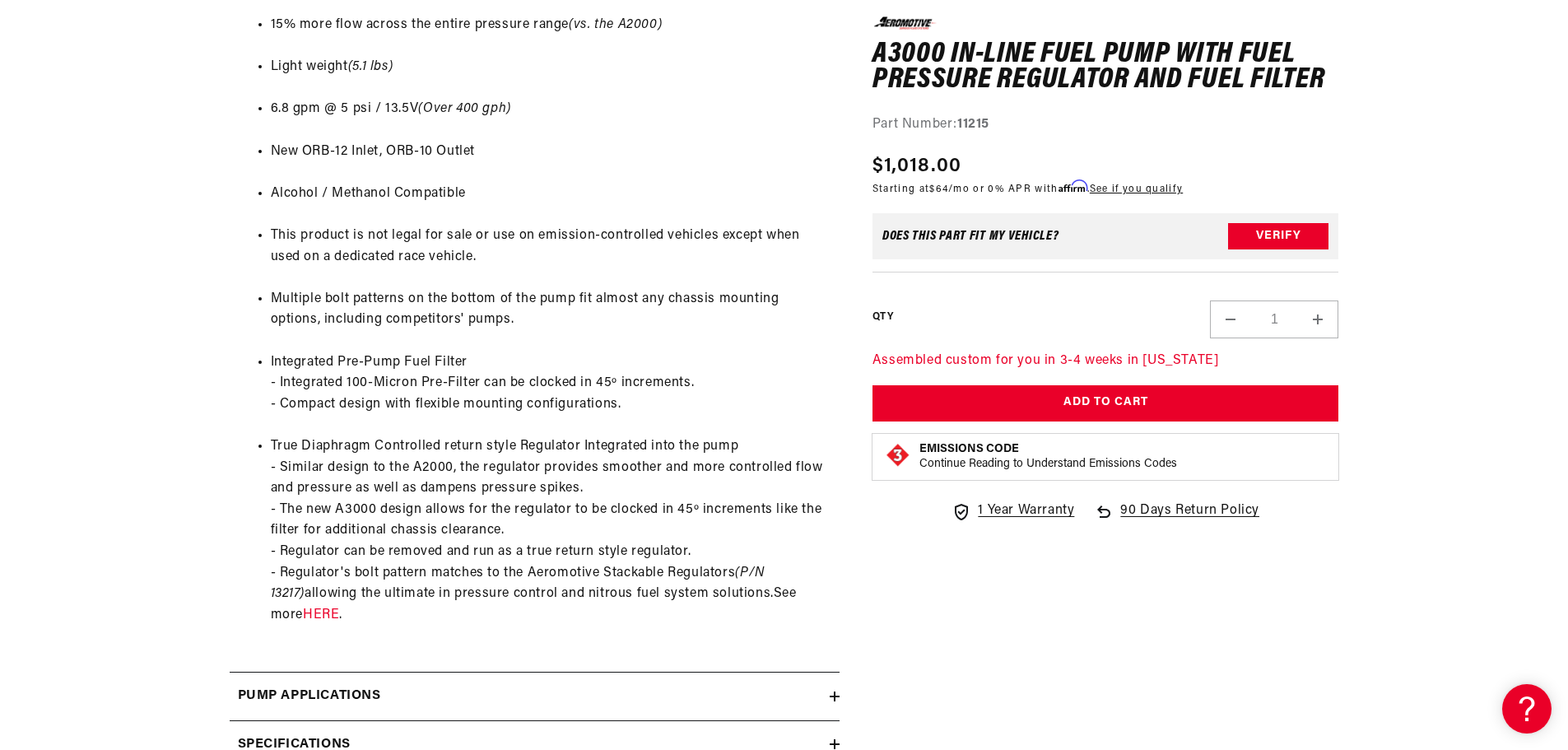
scroll to position [1647, 0]
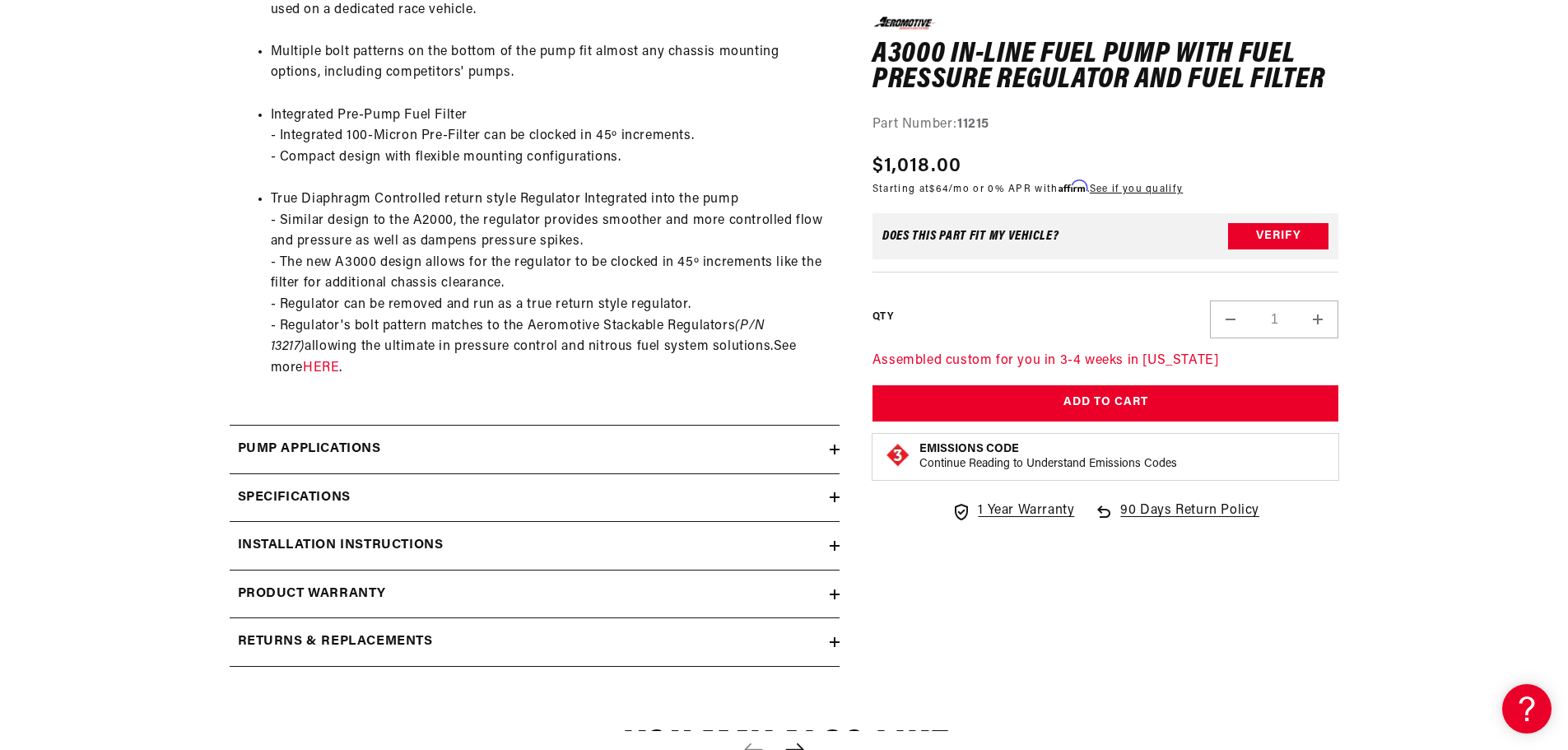
click at [830, 495] on icon at bounding box center [834, 496] width 10 height 10
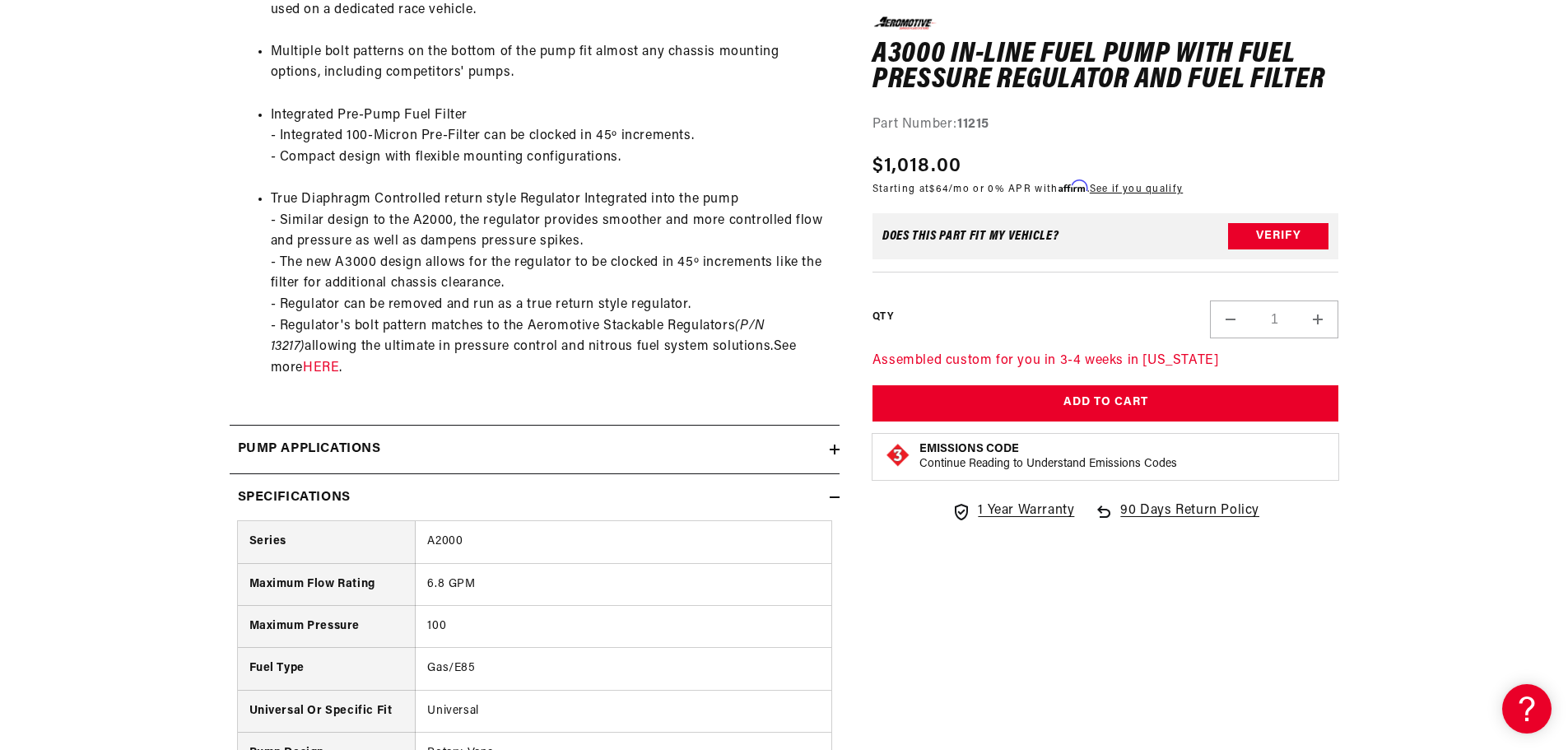
click at [836, 491] on summary "Specifications" at bounding box center [534, 497] width 610 height 48
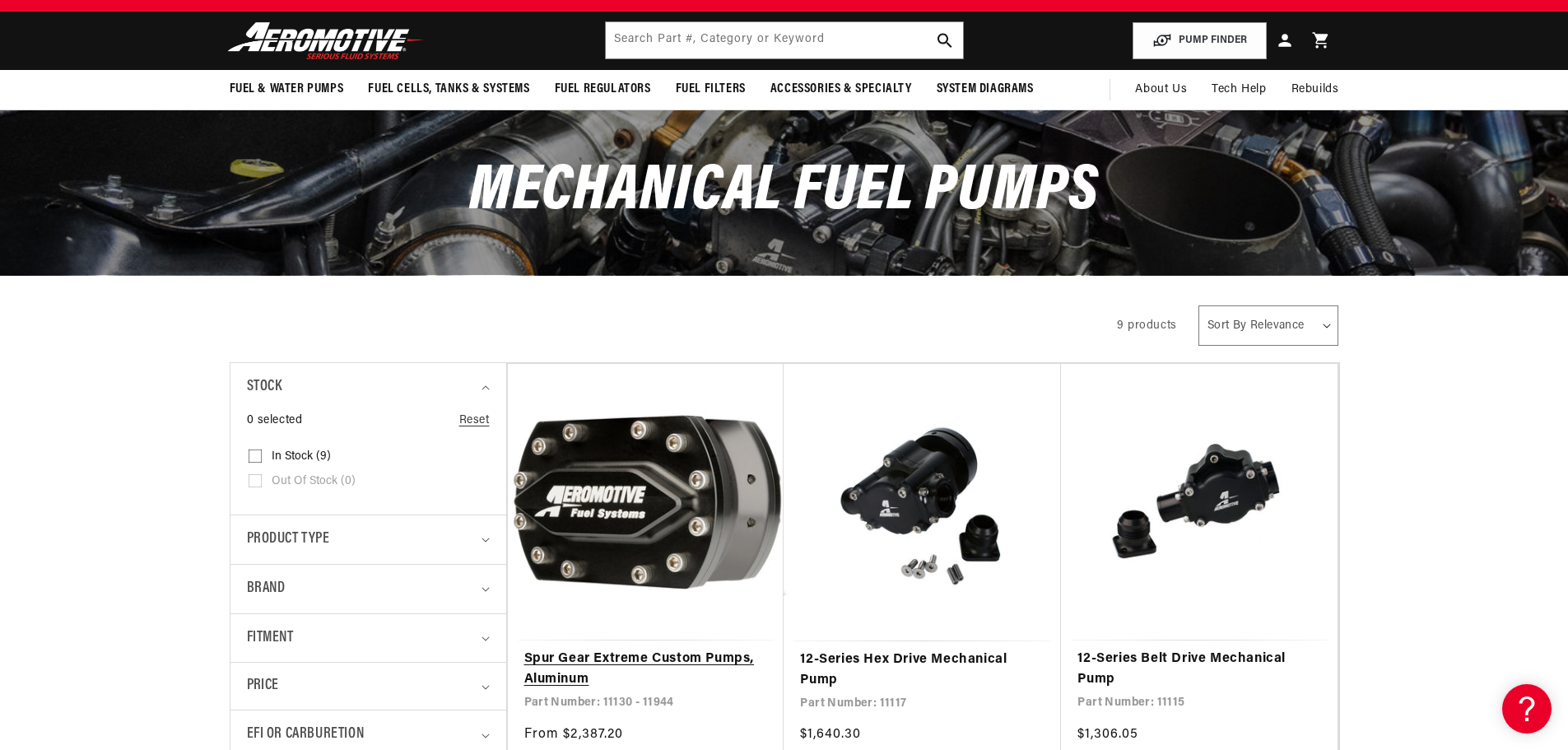
scroll to position [247, 0]
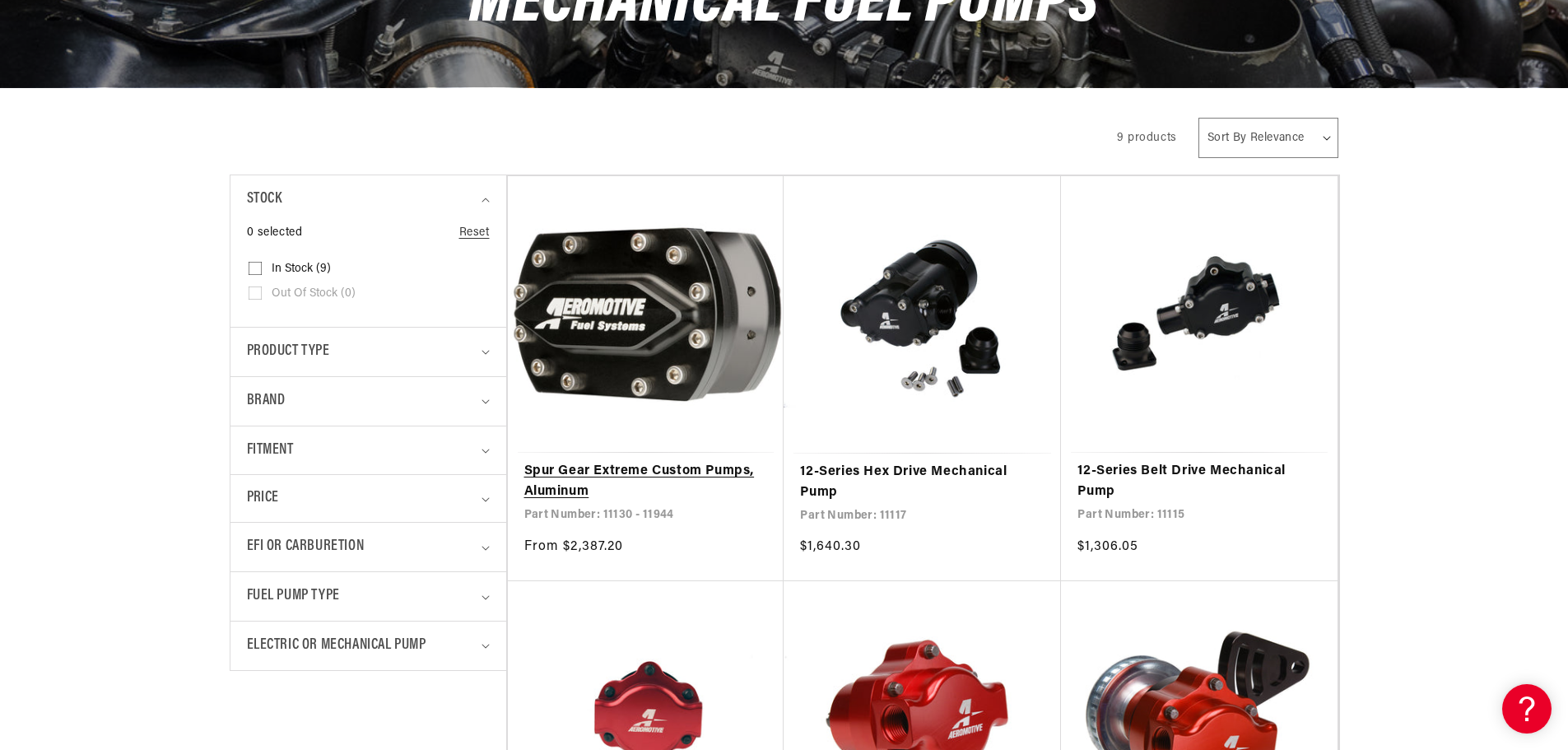
drag, startPoint x: 699, startPoint y: 474, endPoint x: 672, endPoint y: 470, distance: 27.3
click at [698, 474] on link "Spur Gear Extreme Custom Pumps, Aluminum" at bounding box center [646, 482] width 244 height 42
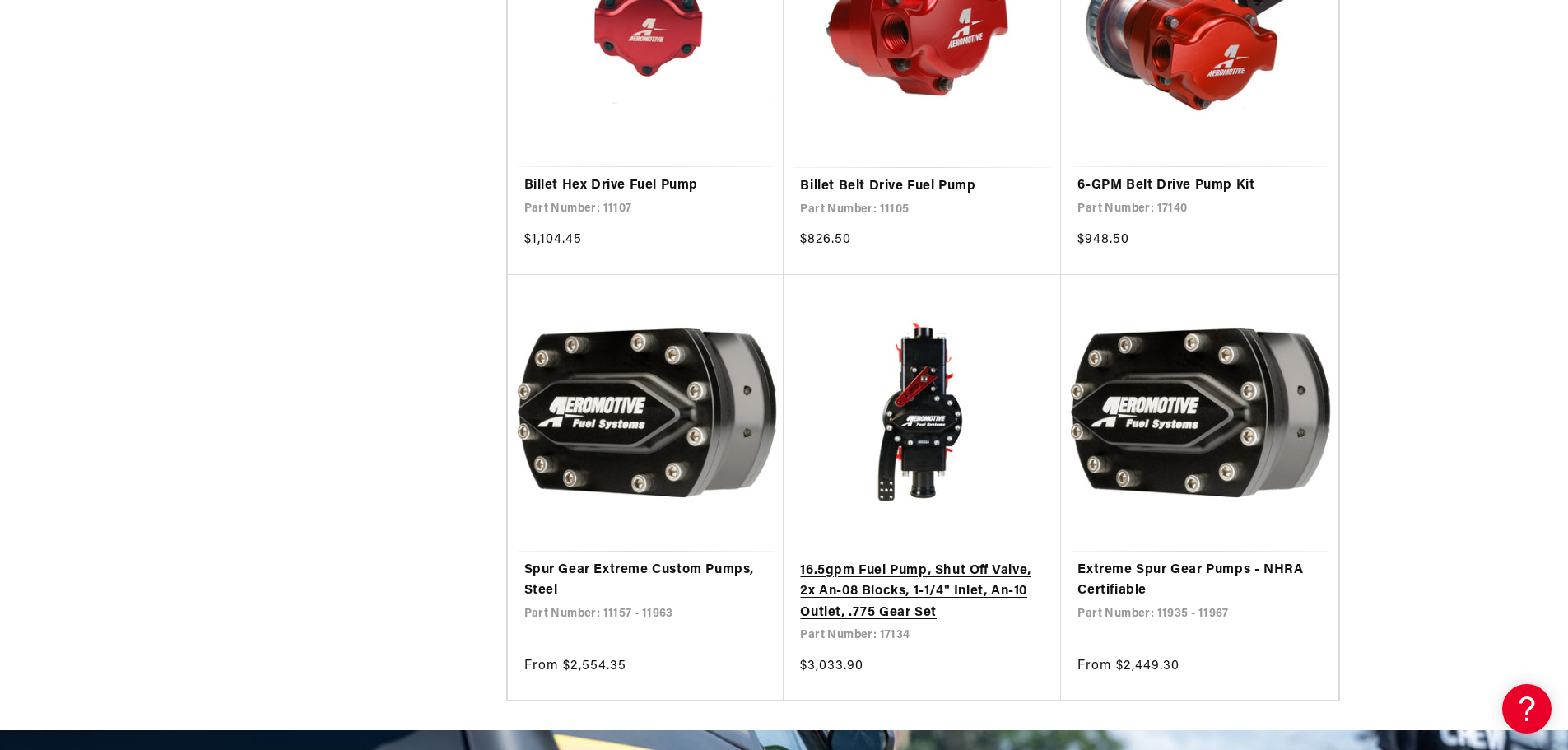
scroll to position [988, 0]
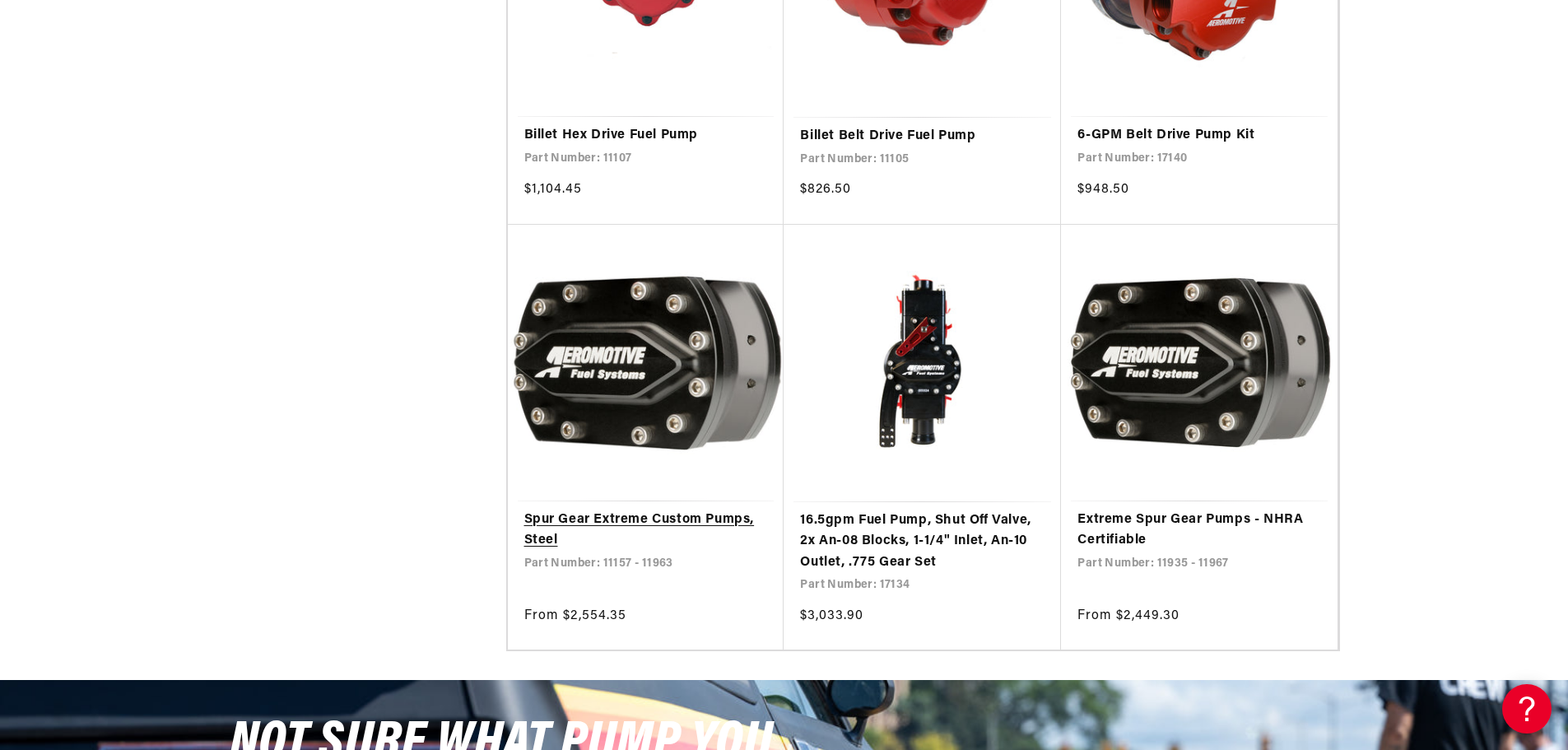
click at [714, 517] on link "Spur Gear Extreme Custom Pumps, Steel" at bounding box center [646, 531] width 244 height 42
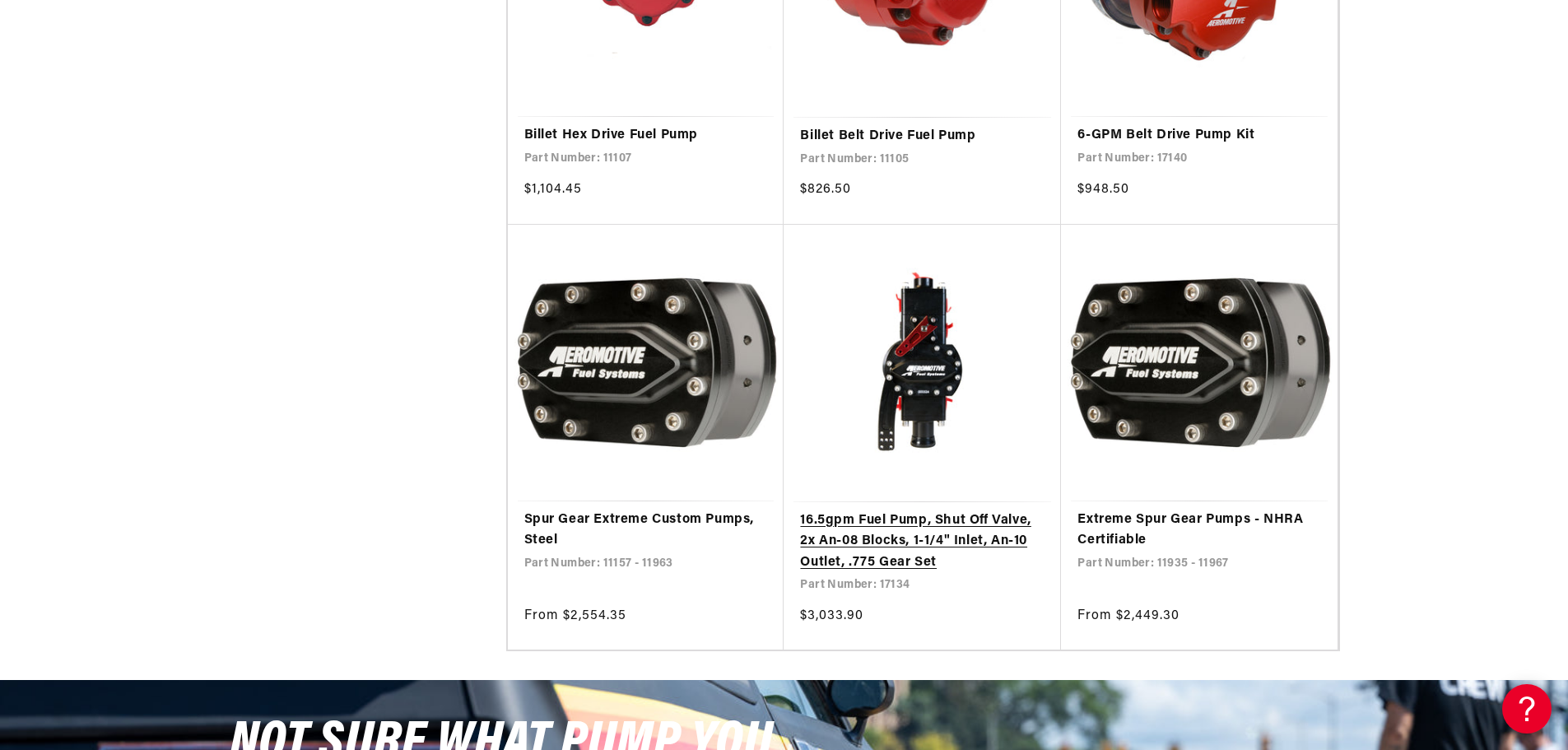
click at [926, 534] on link "16.5gpm Fuel Pump, Shut Off Valve, 2x An-08 Blocks, 1-1/4" Inlet, An-10 Outlet,…" at bounding box center [922, 542] width 245 height 63
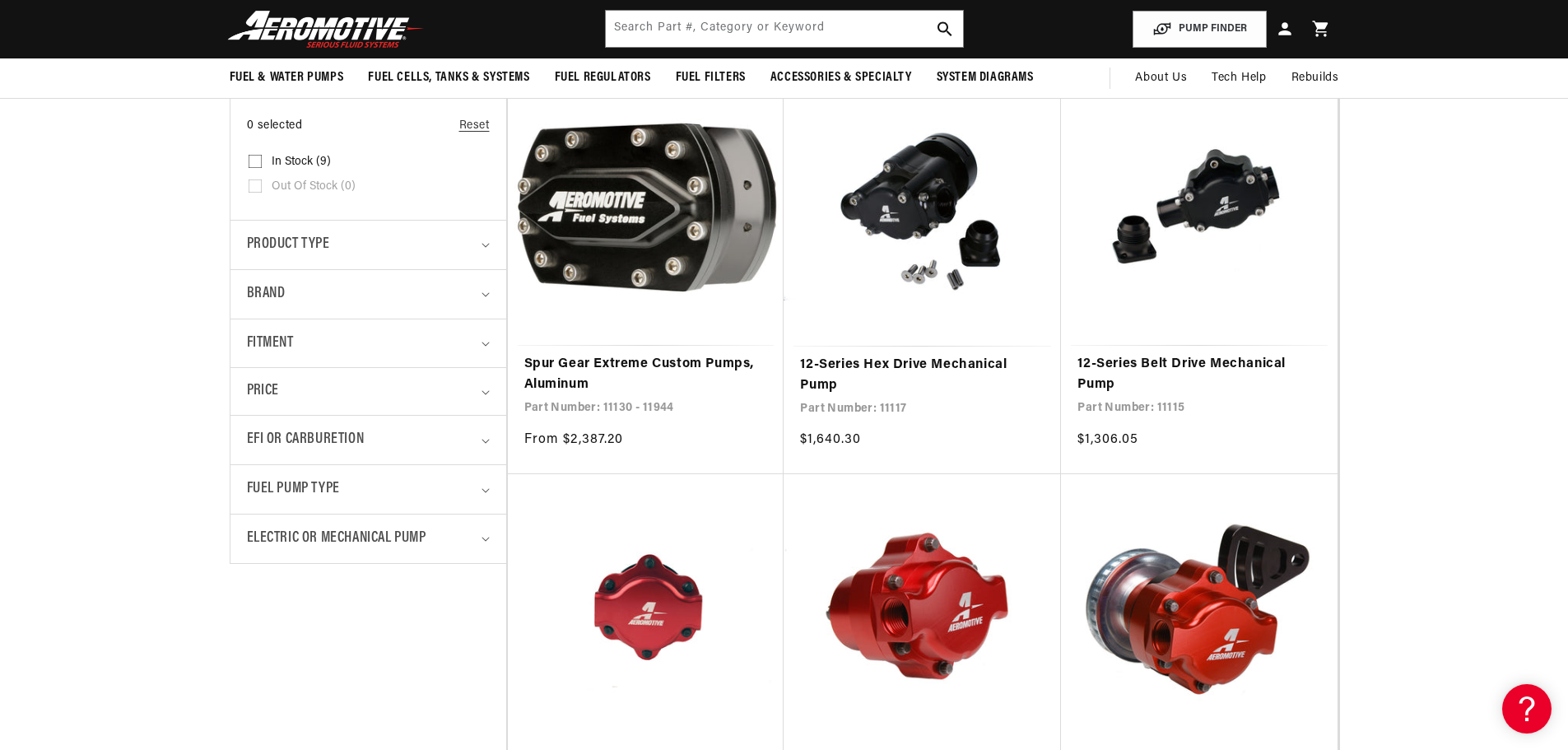
scroll to position [329, 0]
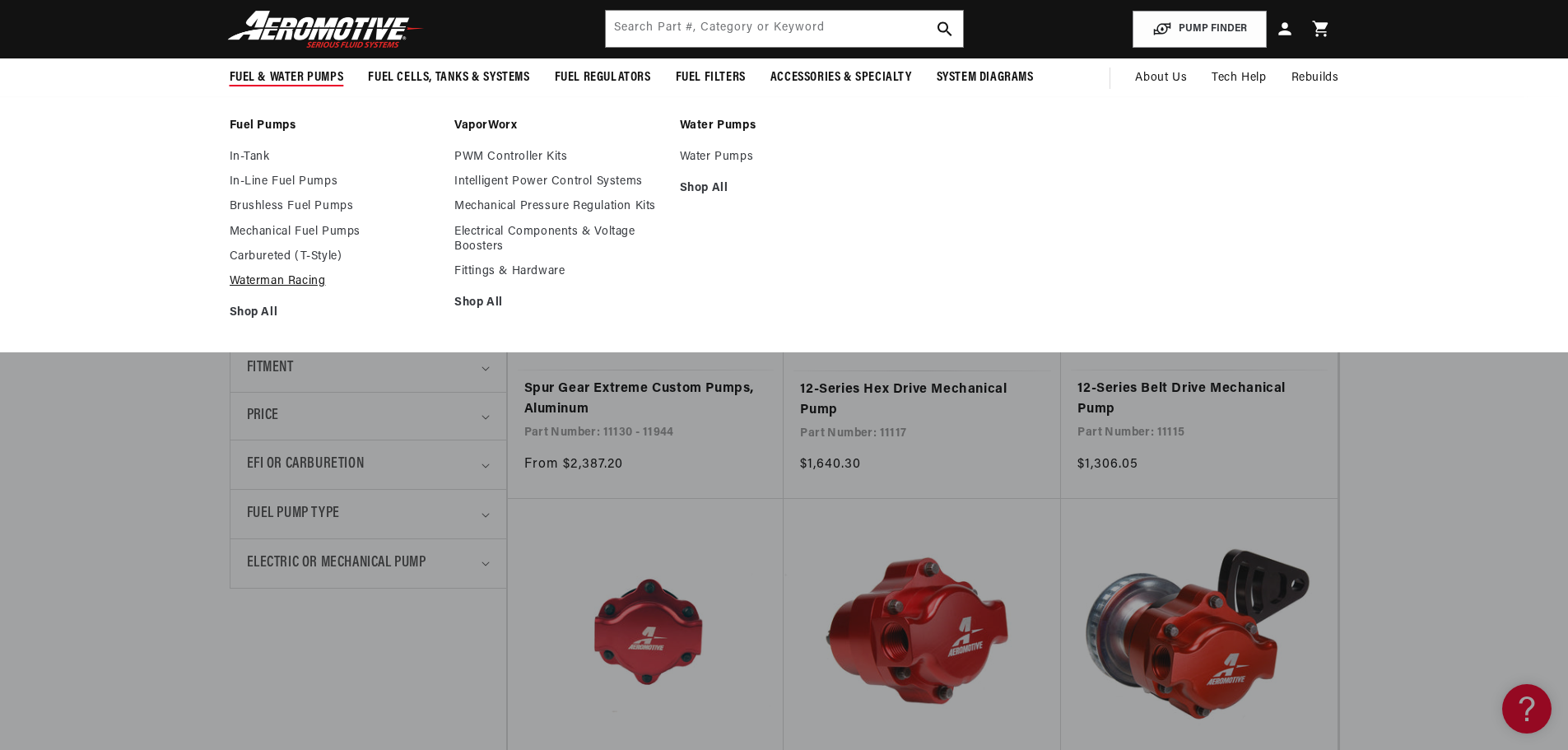
click at [297, 276] on link "Waterman Racing" at bounding box center [334, 281] width 209 height 14
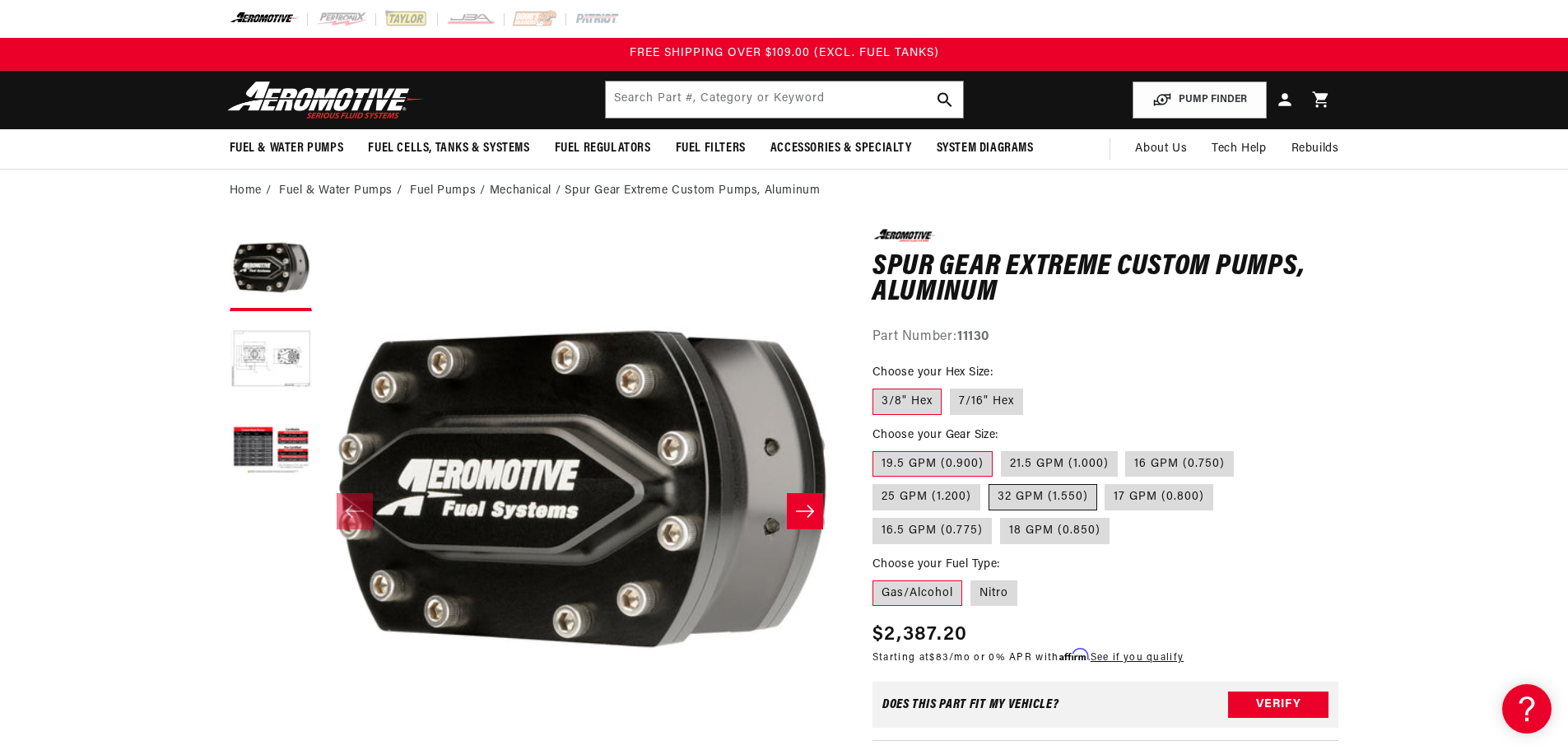
drag, startPoint x: 999, startPoint y: 522, endPoint x: 1020, endPoint y: 504, distance: 27.7
click at [1002, 520] on fieldset "Choose your Gear Size: 19.5 GPM (0.900) 21.5 GPM (1.000) 16 GPM (0.750) 25 GPM …" at bounding box center [1105, 486] width 467 height 120
click at [1018, 505] on label "32 GPM (1.550)" at bounding box center [1043, 496] width 109 height 26
click at [1071, 493] on label "32 GPM (1.550)" at bounding box center [1043, 496] width 109 height 26
click at [989, 482] on input "32 GPM (1.550)" at bounding box center [989, 481] width 1 height 1
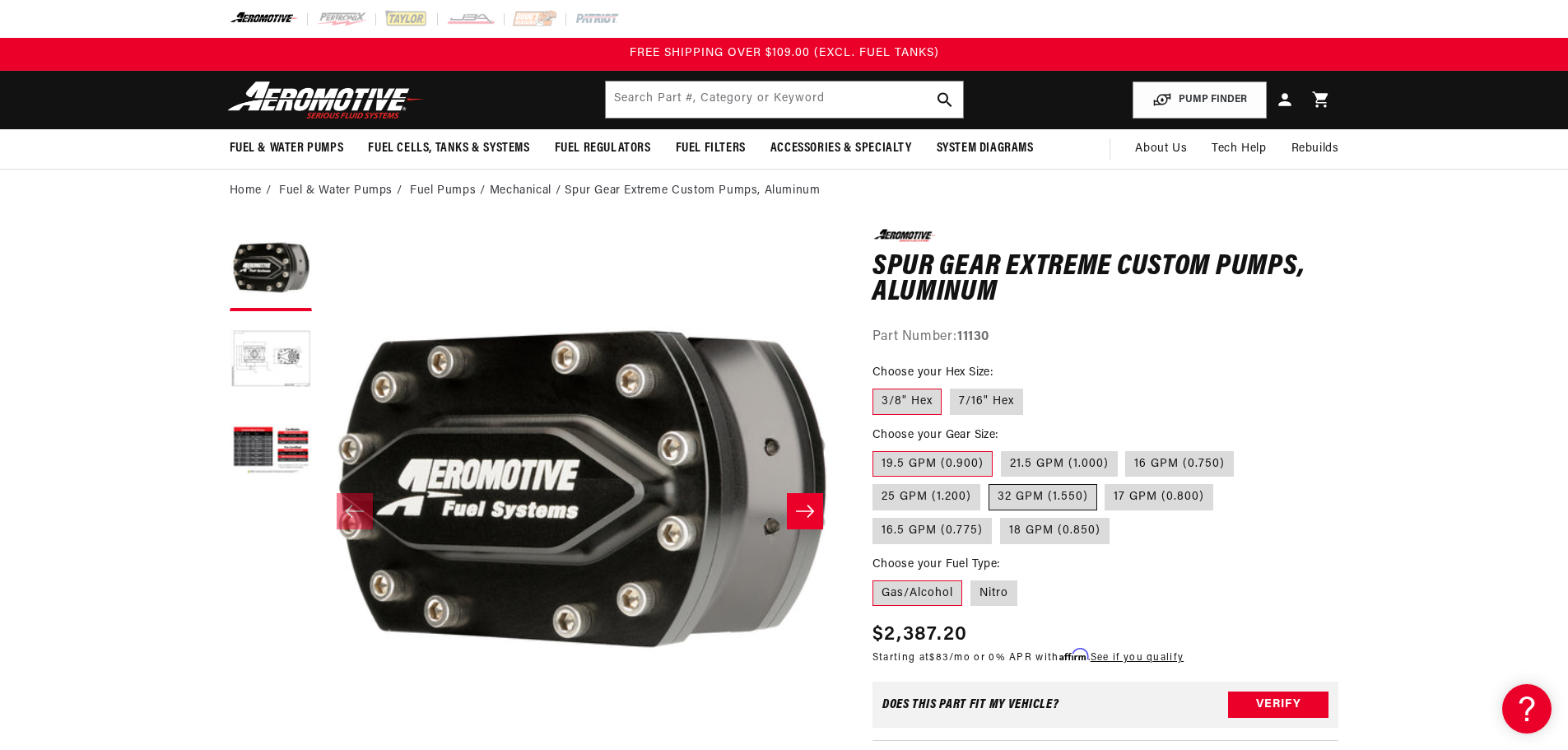
radio input "true"
click at [933, 453] on label "19.5 GPM (0.900)" at bounding box center [932, 464] width 120 height 26
click at [878, 449] on input "19.5 GPM (0.900)" at bounding box center [877, 448] width 1 height 1
radio input "true"
click at [1042, 497] on label "32 GPM (1.550)" at bounding box center [1043, 496] width 109 height 26
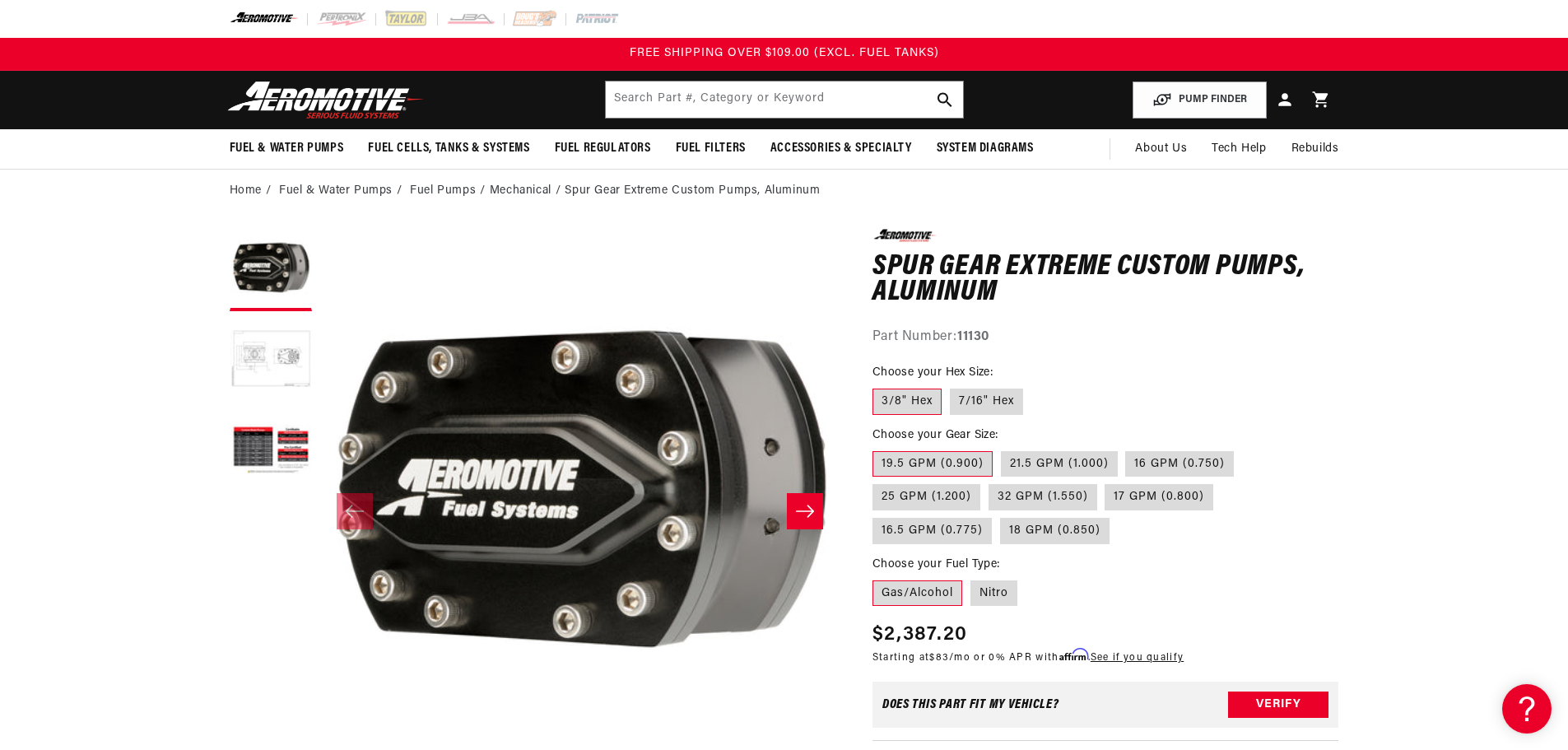
click at [283, 337] on button "Load image 2 in gallery view" at bounding box center [271, 361] width 83 height 83
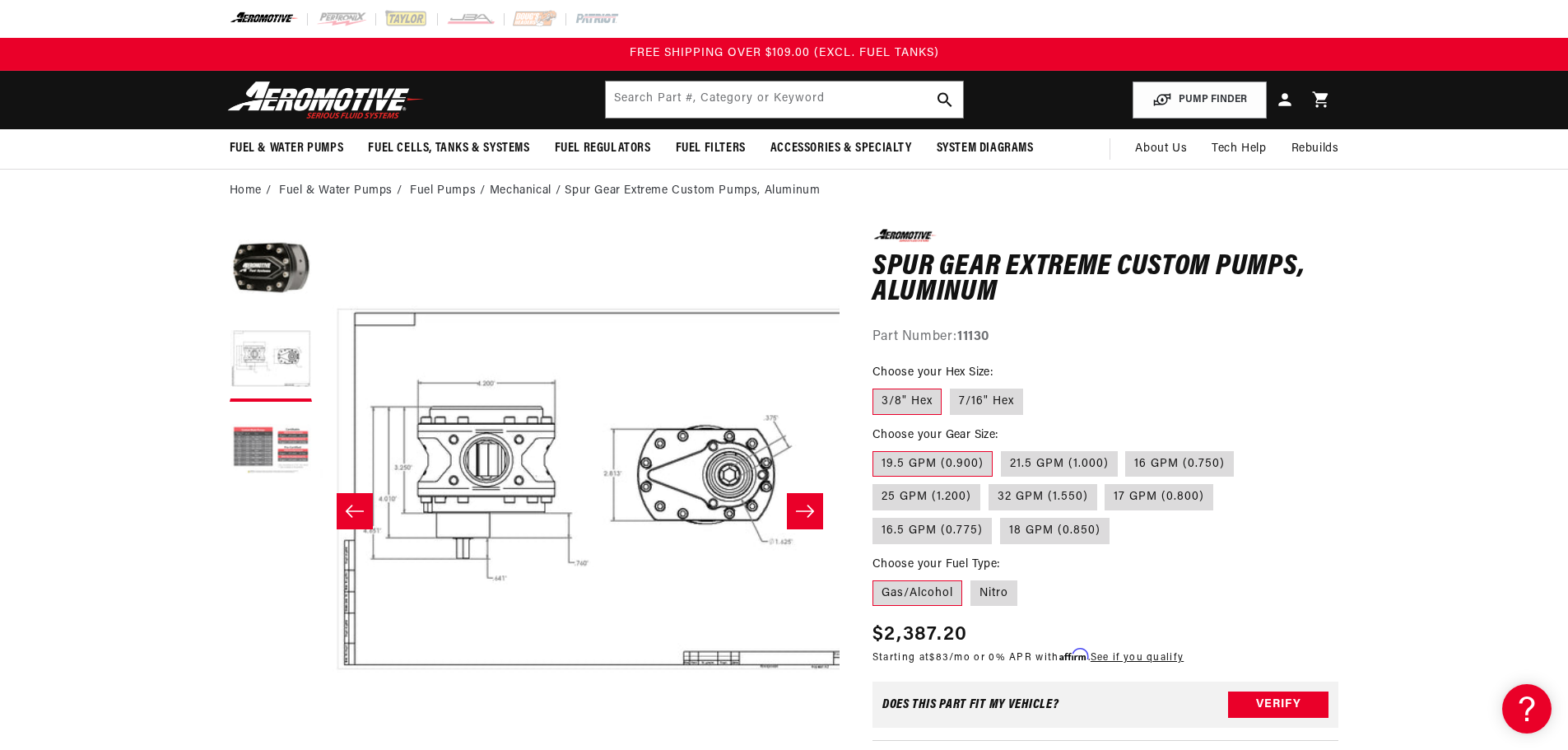
scroll to position [0, 520]
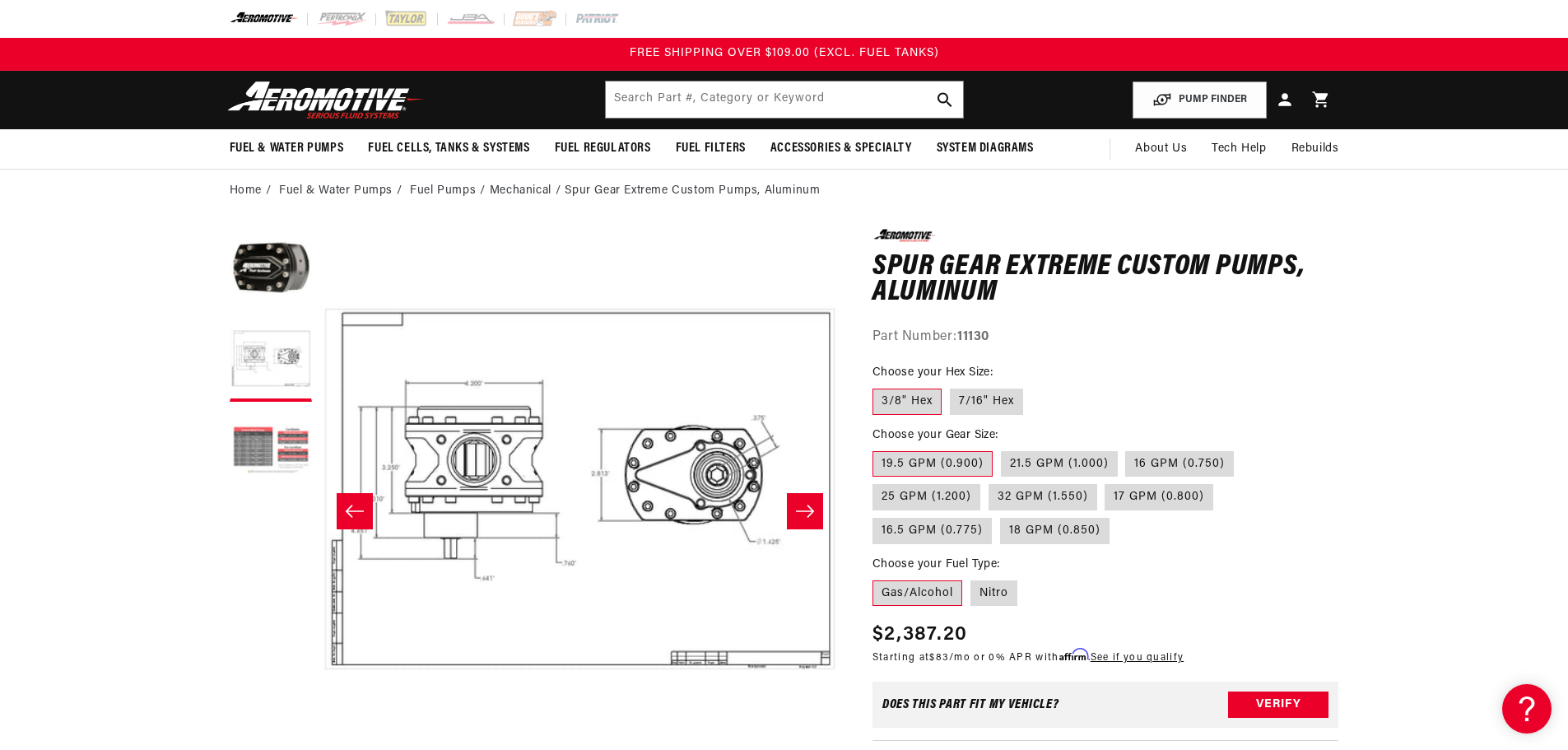
click at [254, 431] on button "Load image 3 in gallery view" at bounding box center [271, 451] width 83 height 83
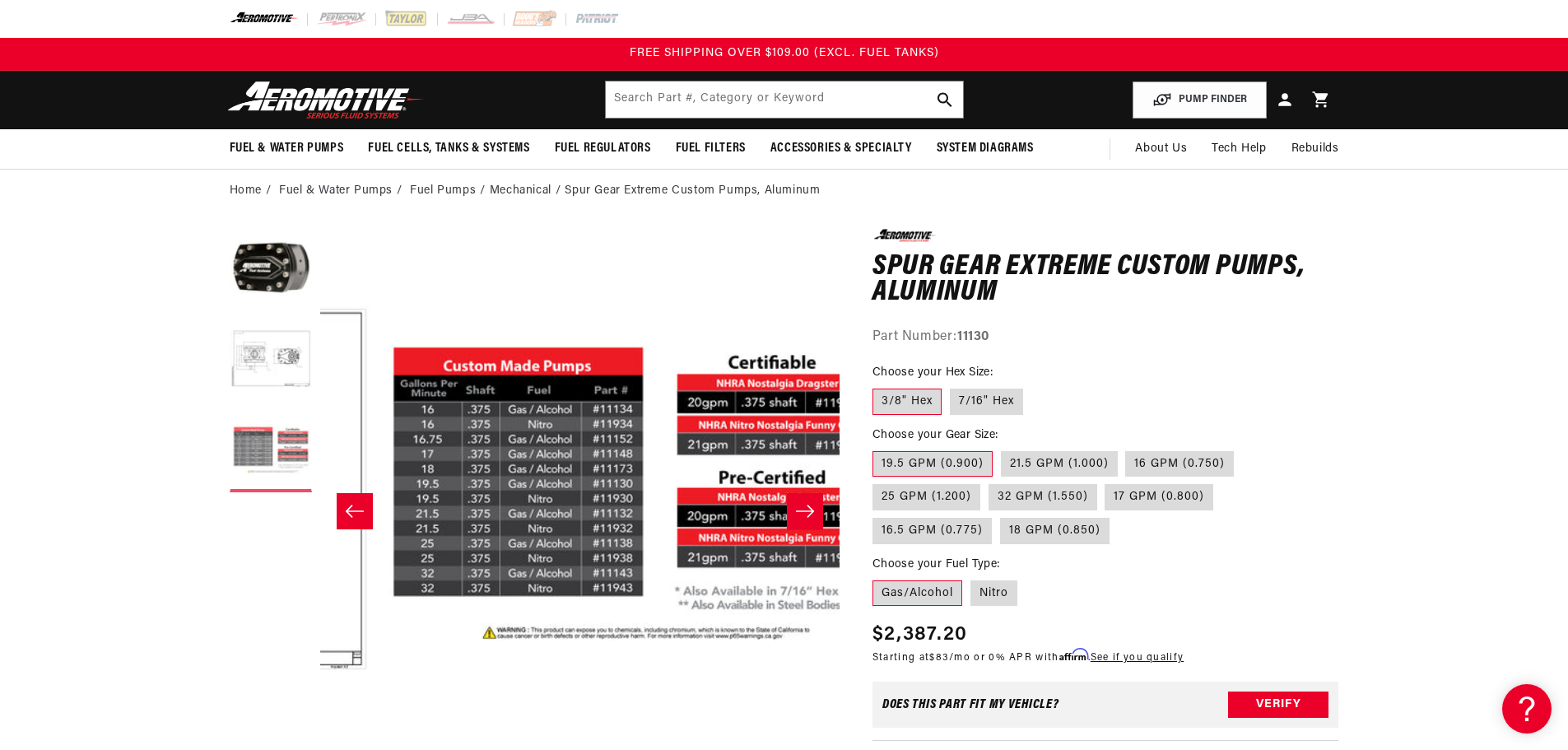
scroll to position [0, 1039]
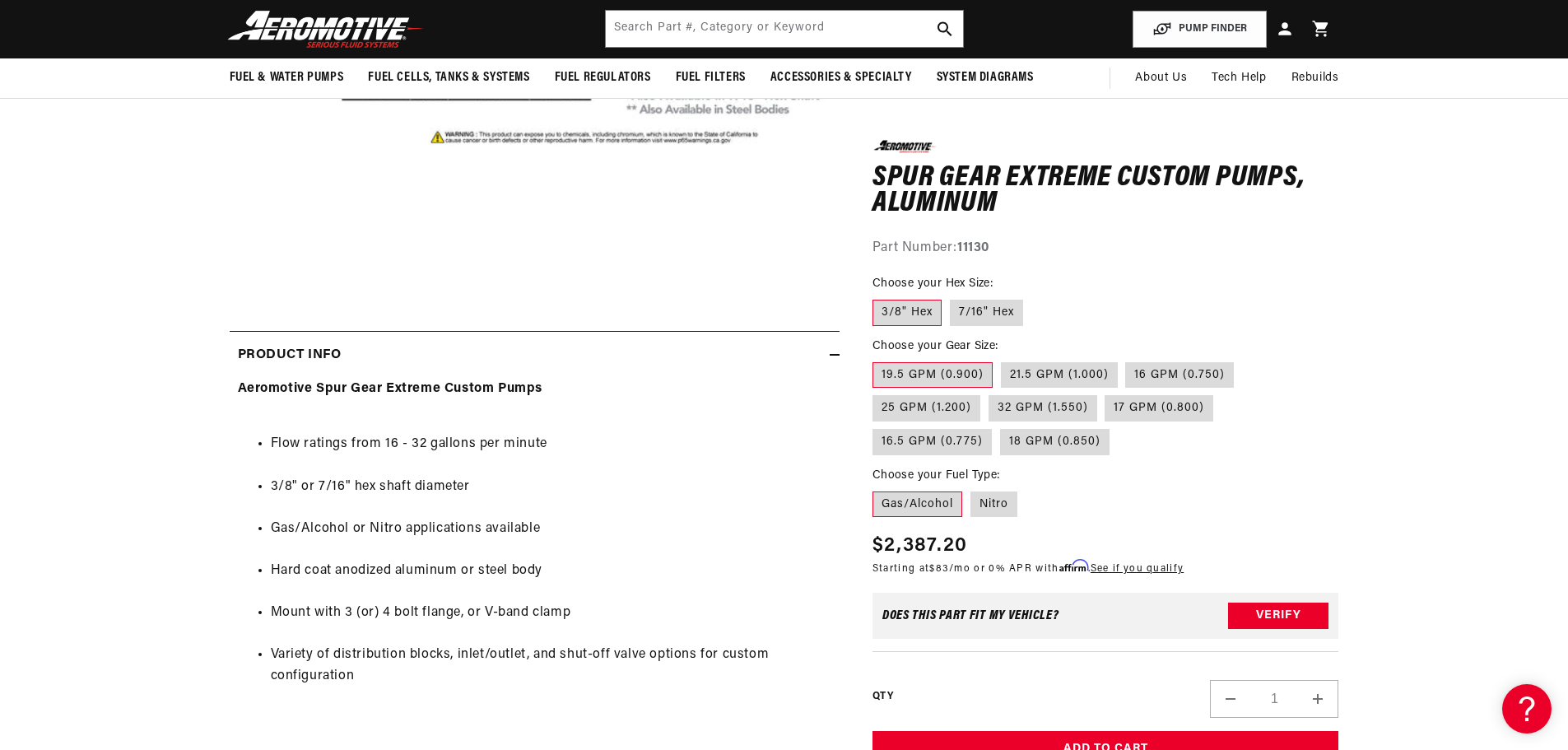
scroll to position [494, 0]
click at [1012, 496] on label "Nitro" at bounding box center [993, 504] width 47 height 26
click at [971, 488] on input "Nitro" at bounding box center [970, 487] width 1 height 1
radio input "true"
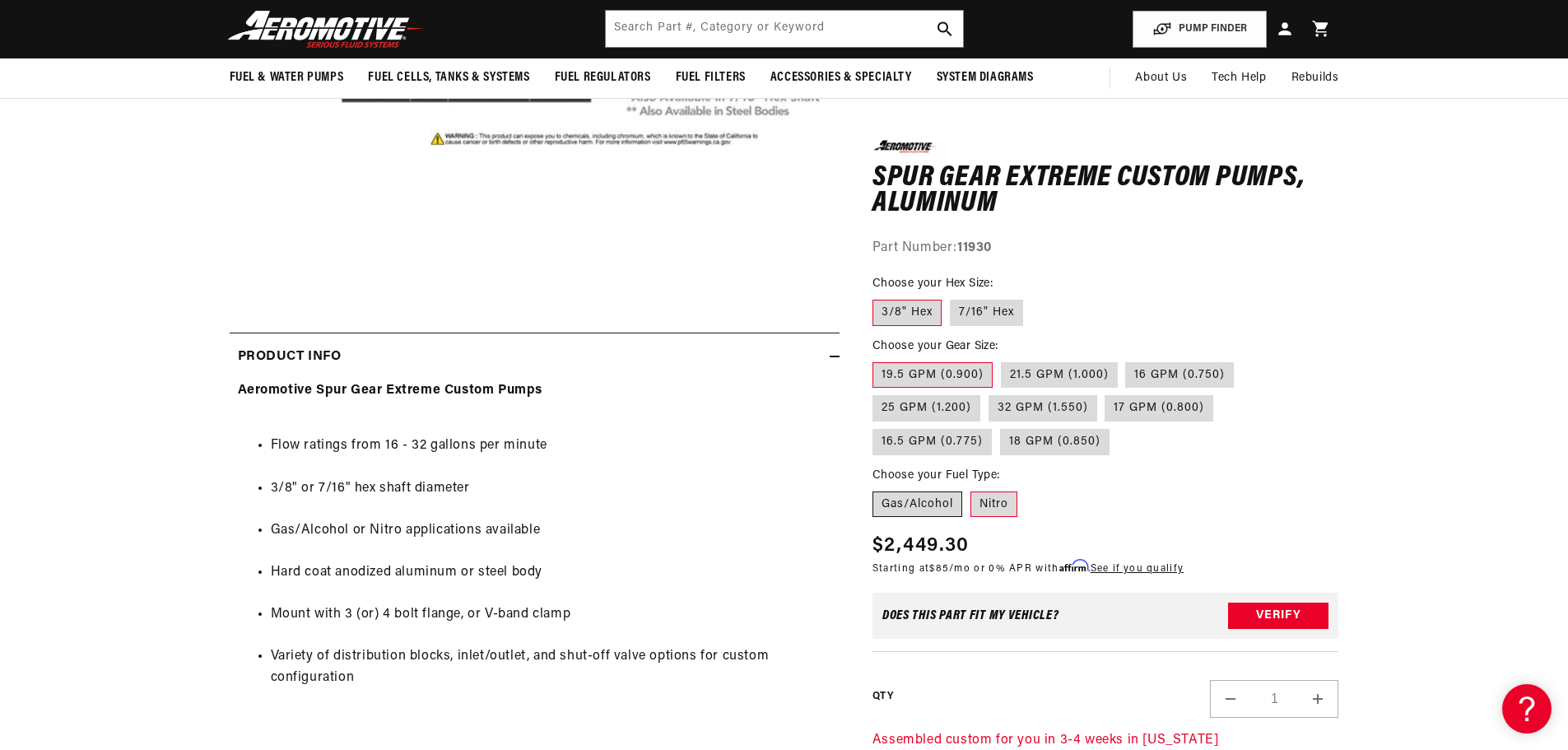
click at [907, 515] on label "Gas/Alcohol" at bounding box center [917, 504] width 90 height 26
click at [878, 488] on input "Gas/Alcohol" at bounding box center [877, 487] width 1 height 1
radio input "true"
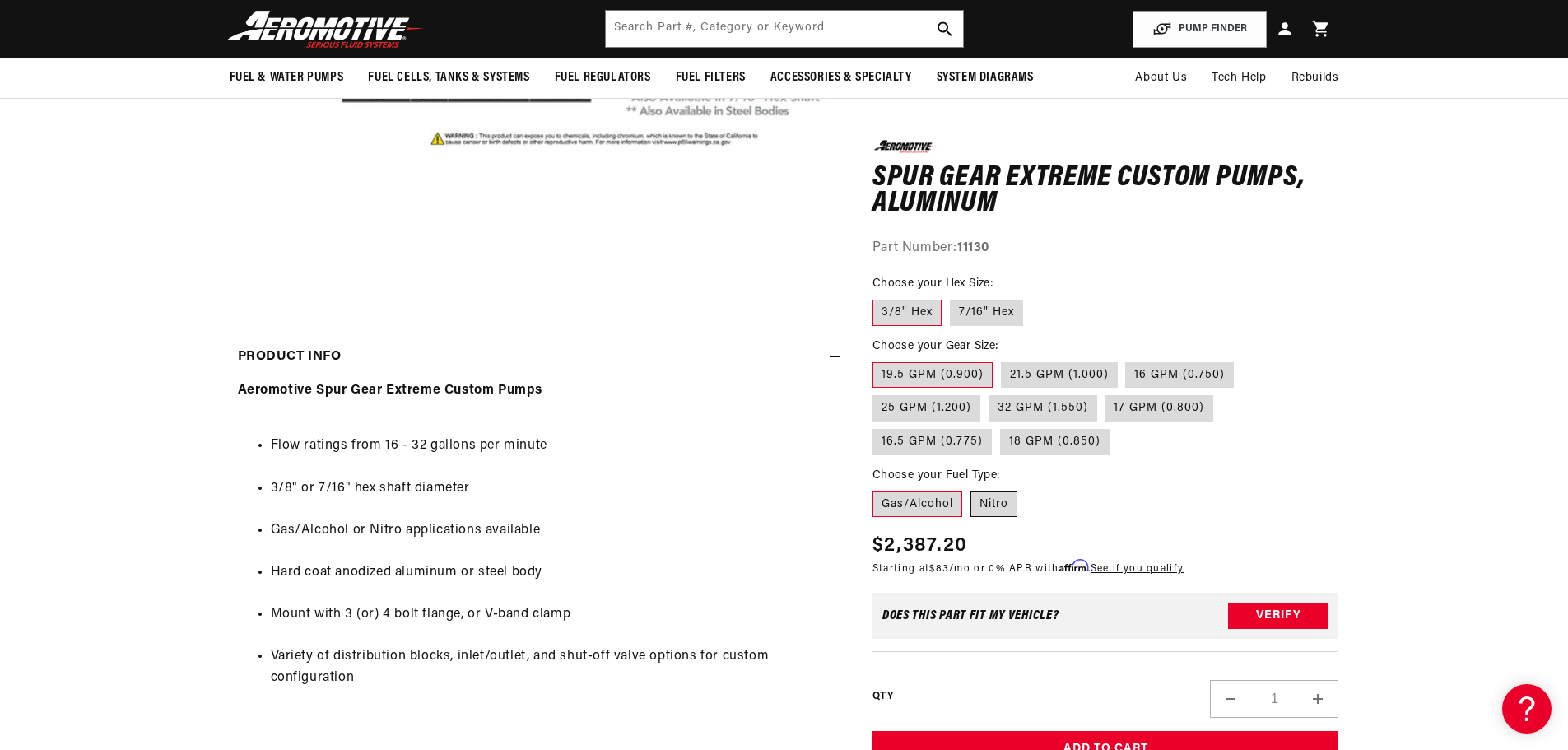
click at [993, 507] on label "Nitro" at bounding box center [993, 504] width 47 height 26
click at [971, 488] on input "Nitro" at bounding box center [970, 487] width 1 height 1
radio input "true"
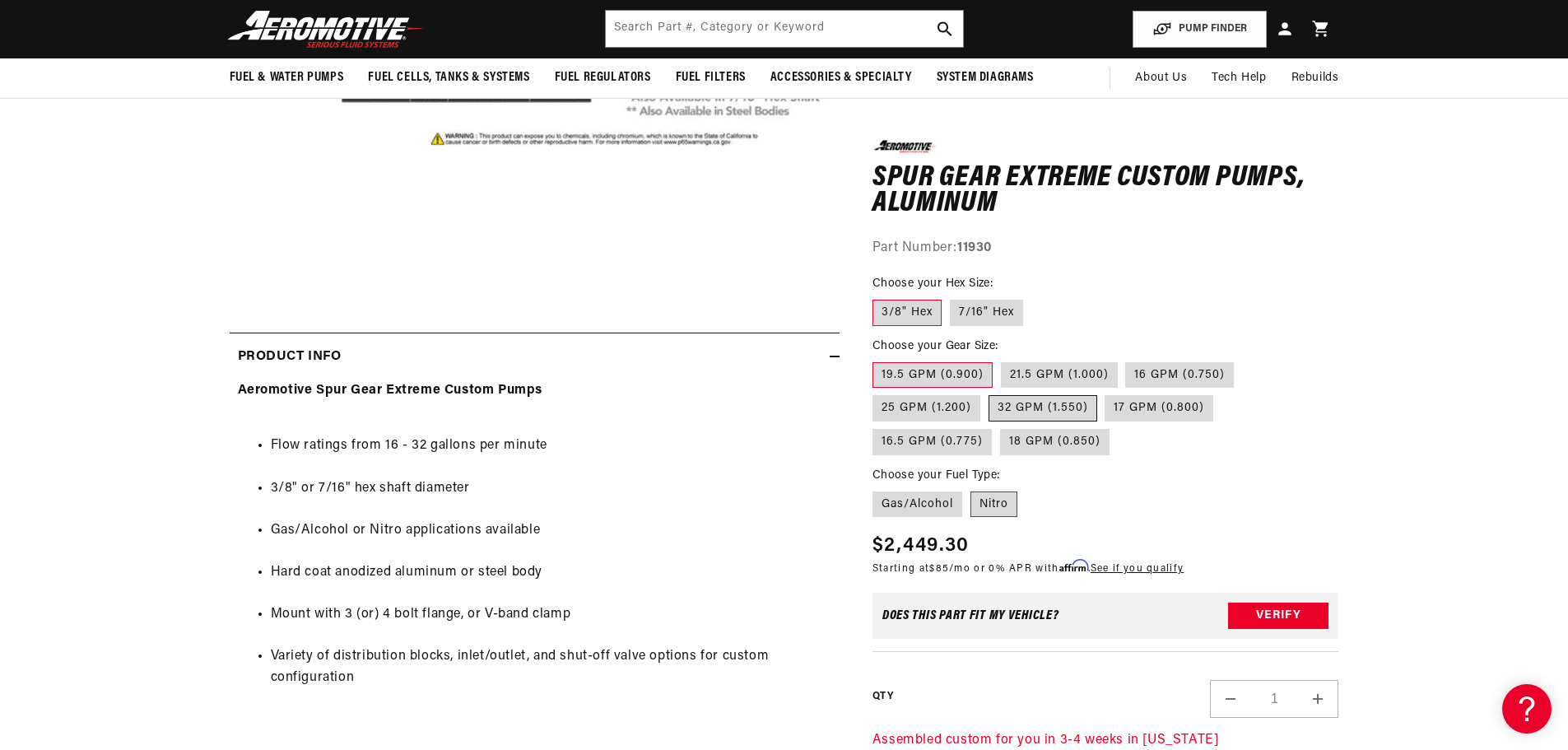
click at [1040, 415] on label "32 GPM (1.550)" at bounding box center [1043, 407] width 109 height 26
click at [989, 393] on input "32 GPM (1.550)" at bounding box center [989, 392] width 1 height 1
radio input "true"
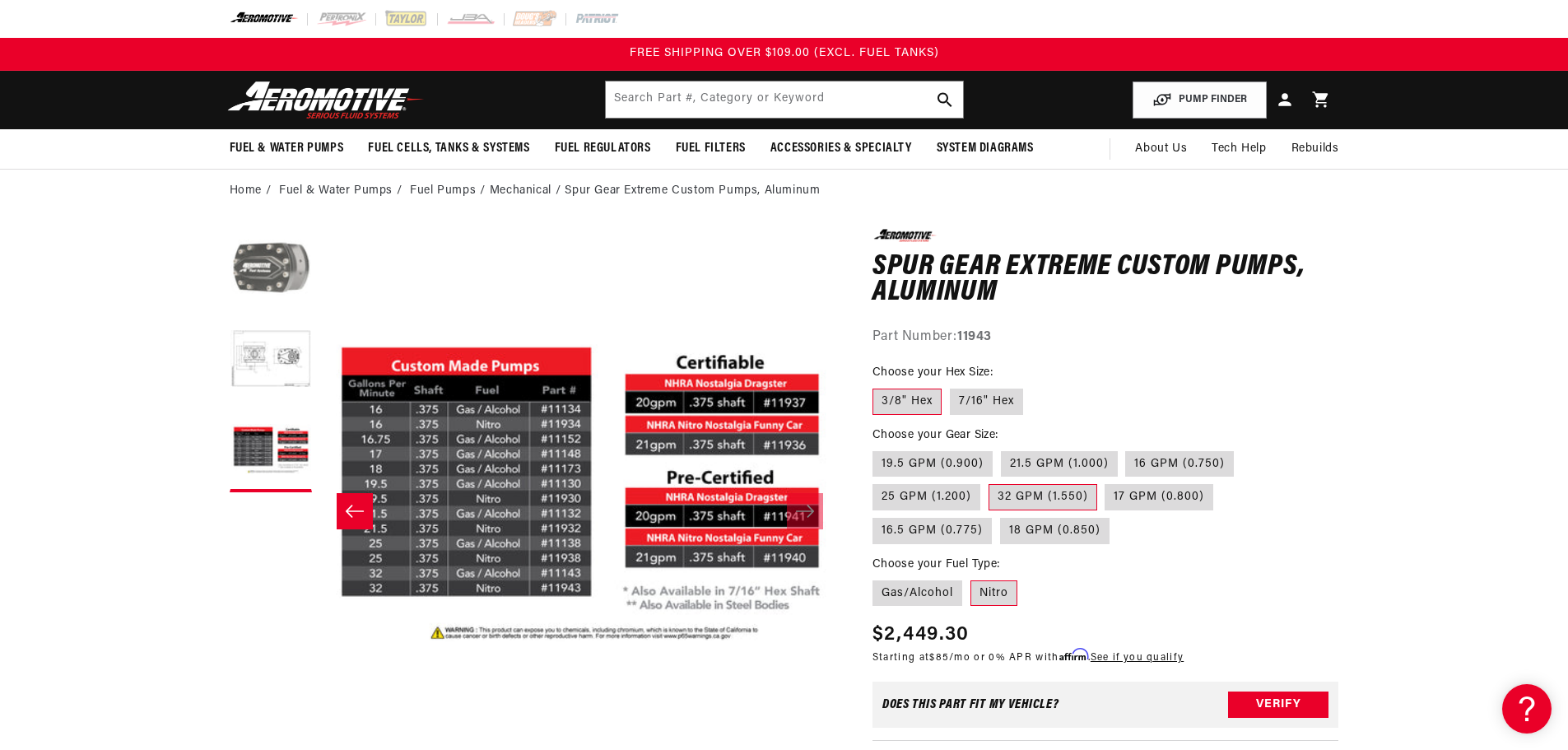
click at [287, 269] on button "Load image 1 in gallery view" at bounding box center [271, 271] width 83 height 83
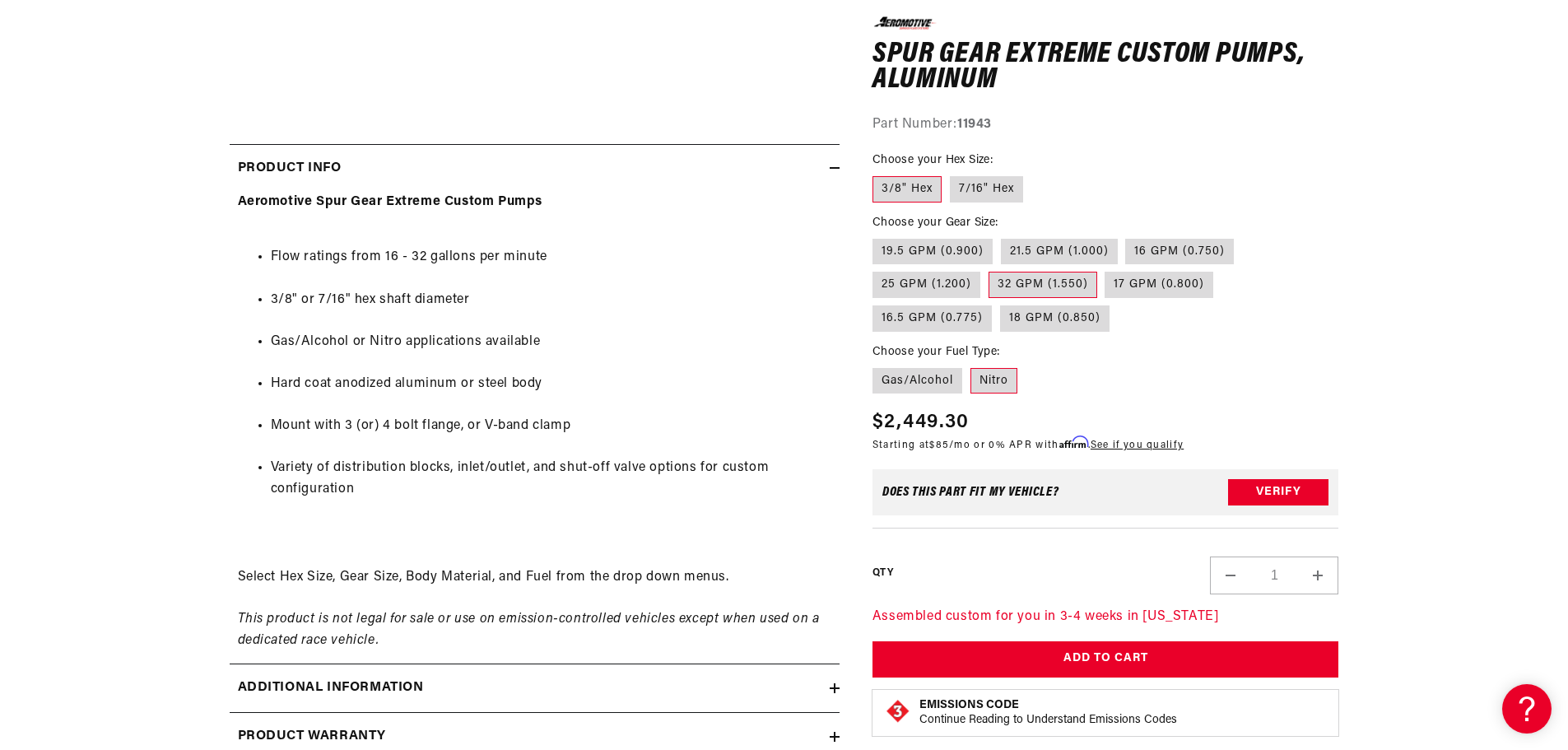
scroll to position [906, 0]
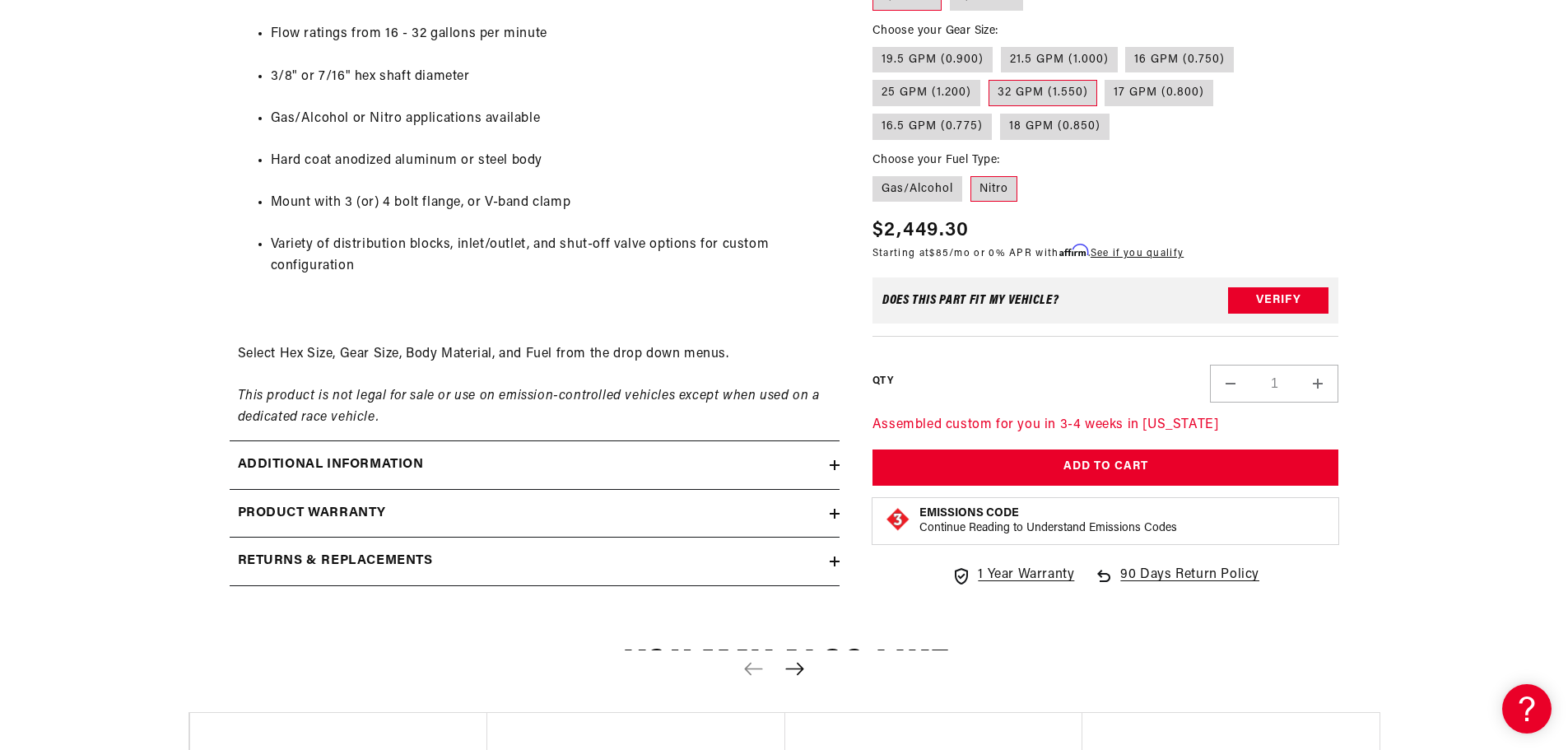
click at [334, 463] on h2 "Additional information" at bounding box center [331, 465] width 186 height 22
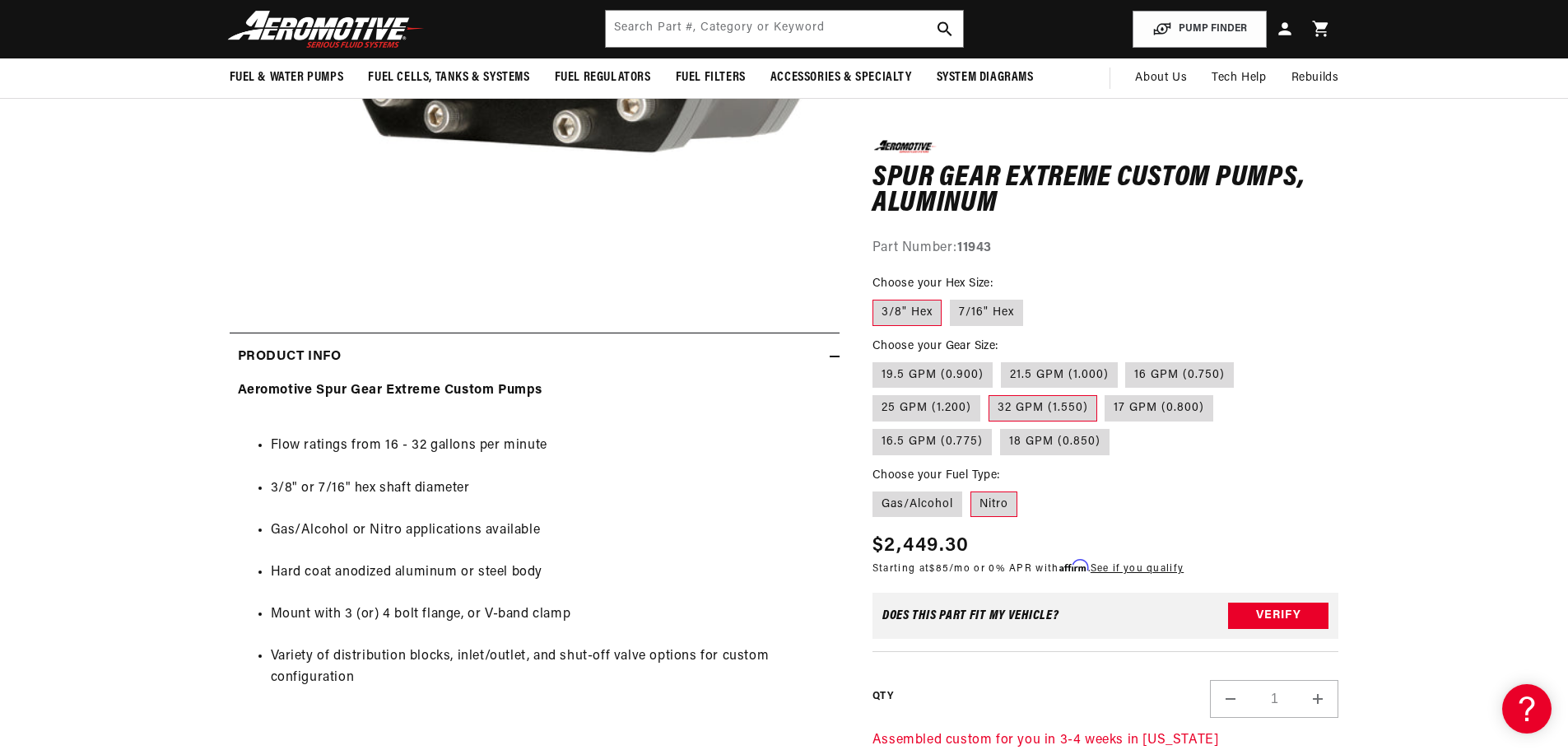
scroll to position [247, 0]
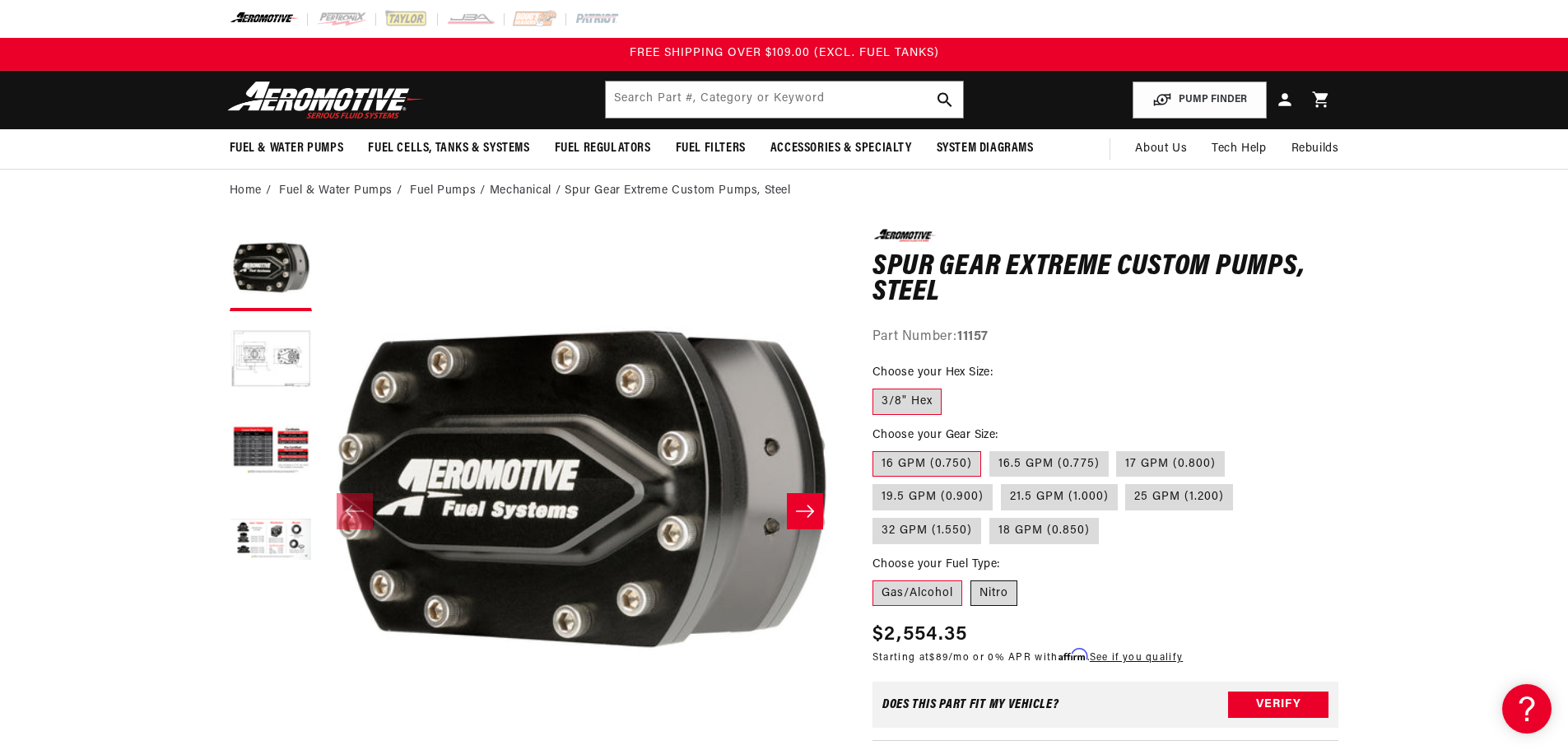
click at [992, 603] on label "Nitro" at bounding box center [993, 593] width 47 height 26
click at [971, 578] on input "Nitro" at bounding box center [970, 577] width 1 height 1
radio input "true"
click at [901, 594] on label "Gas/Alcohol" at bounding box center [917, 593] width 90 height 26
click at [941, 593] on label "Gas/Alcohol" at bounding box center [917, 593] width 90 height 26
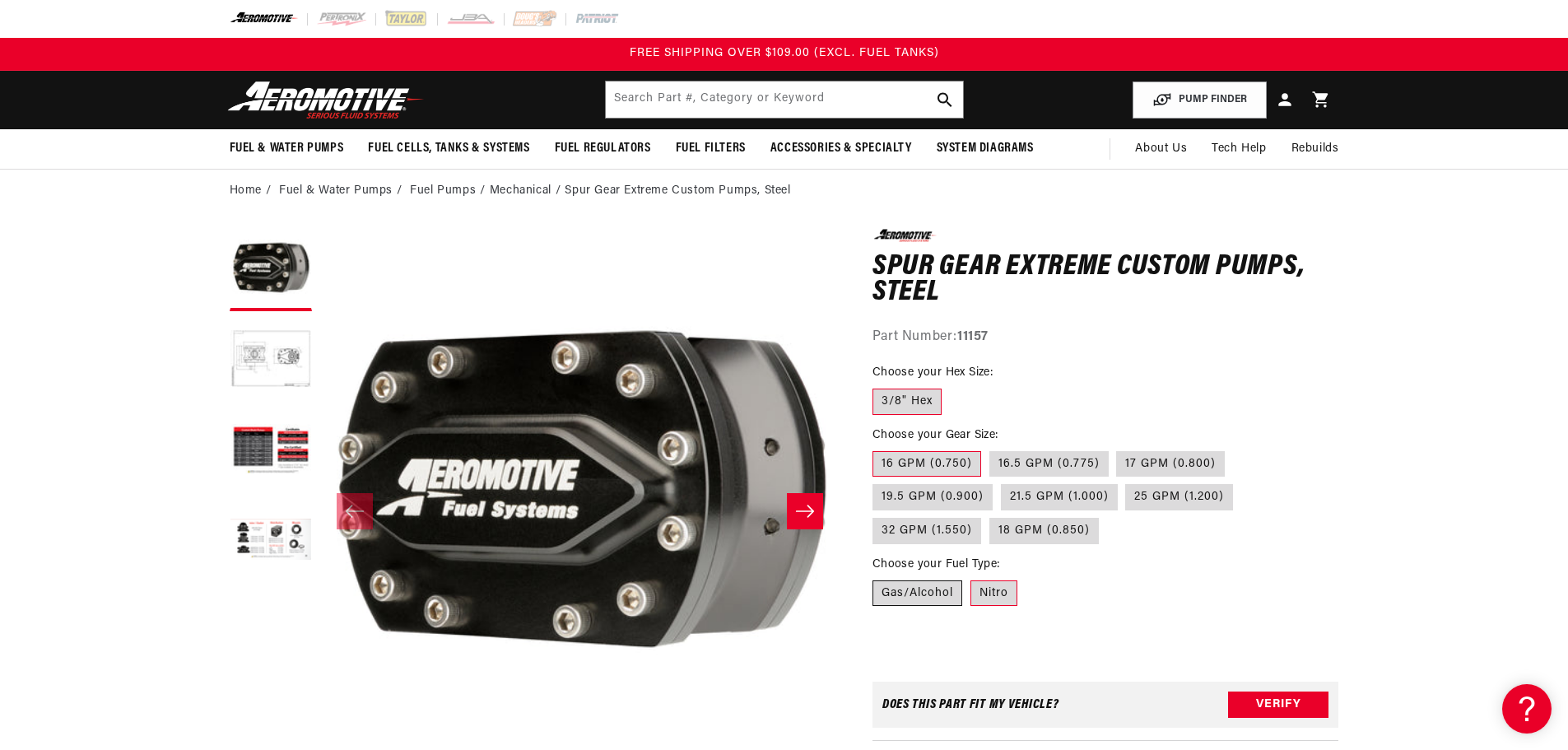
click at [878, 578] on input "Gas/Alcohol" at bounding box center [877, 577] width 1 height 1
radio input "true"
click at [1005, 590] on label "Nitro" at bounding box center [993, 593] width 47 height 26
click at [270, 539] on button "Load image 4 in gallery view" at bounding box center [271, 542] width 83 height 83
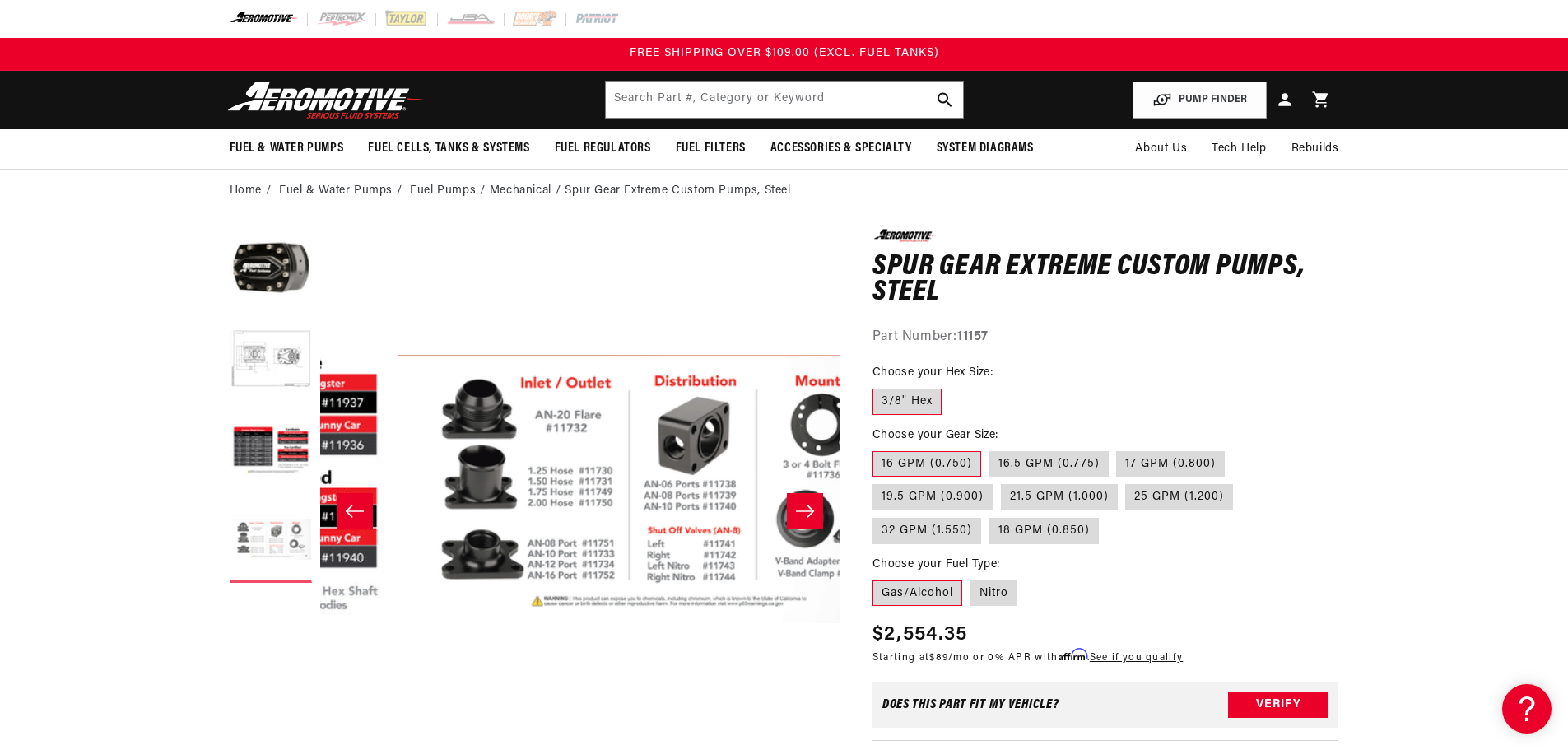
scroll to position [0, 1559]
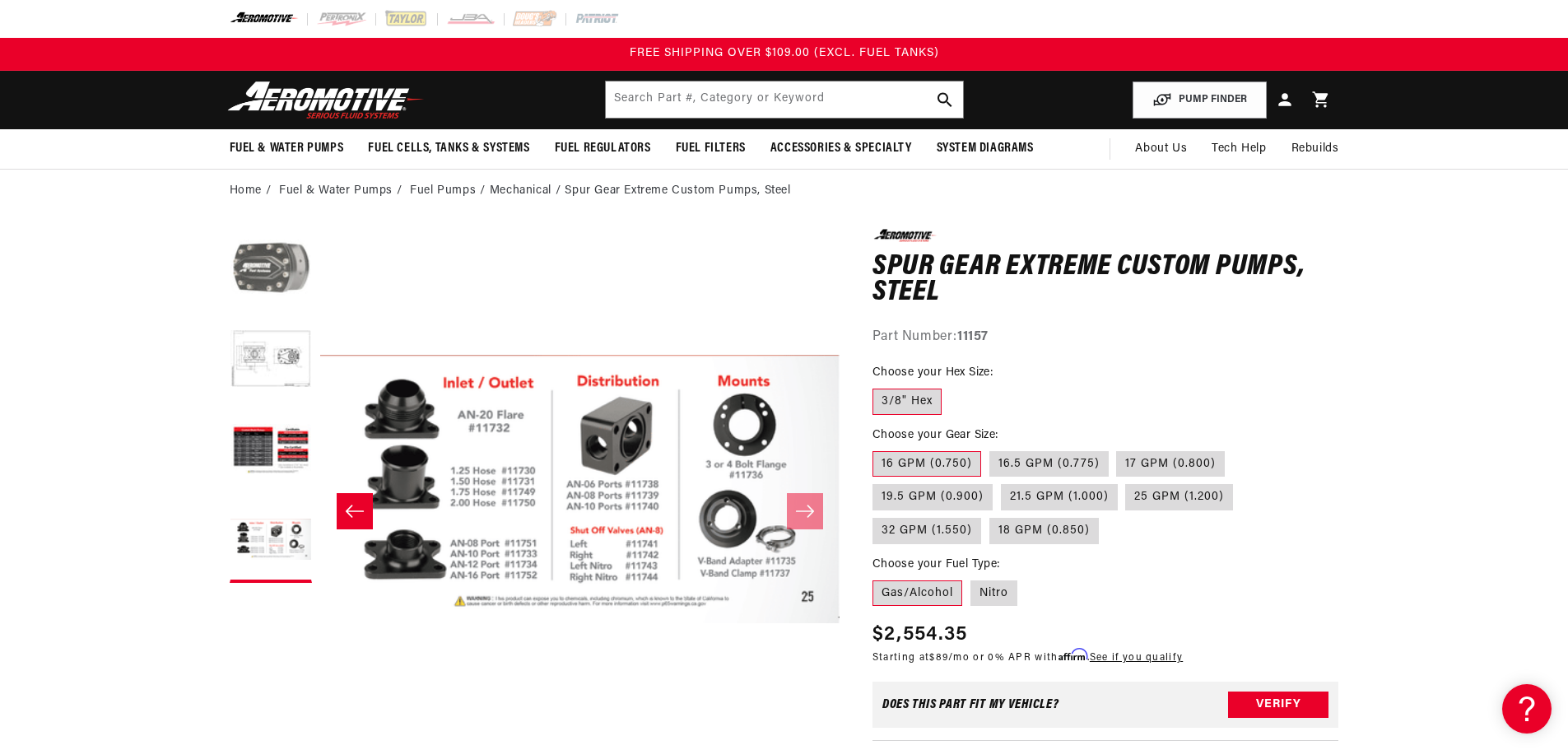
click at [251, 278] on button "Load image 1 in gallery view" at bounding box center [271, 271] width 83 height 83
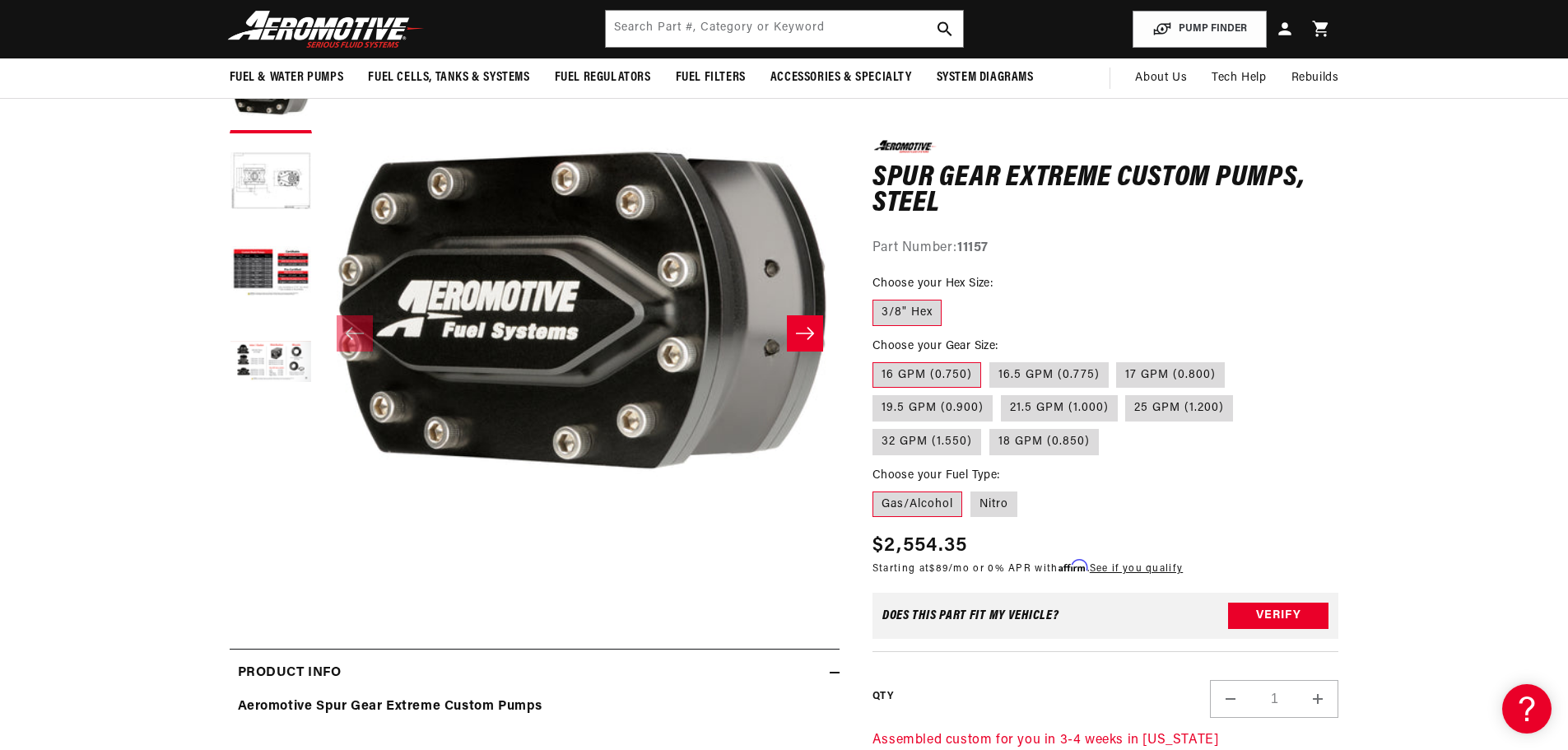
scroll to position [165, 0]
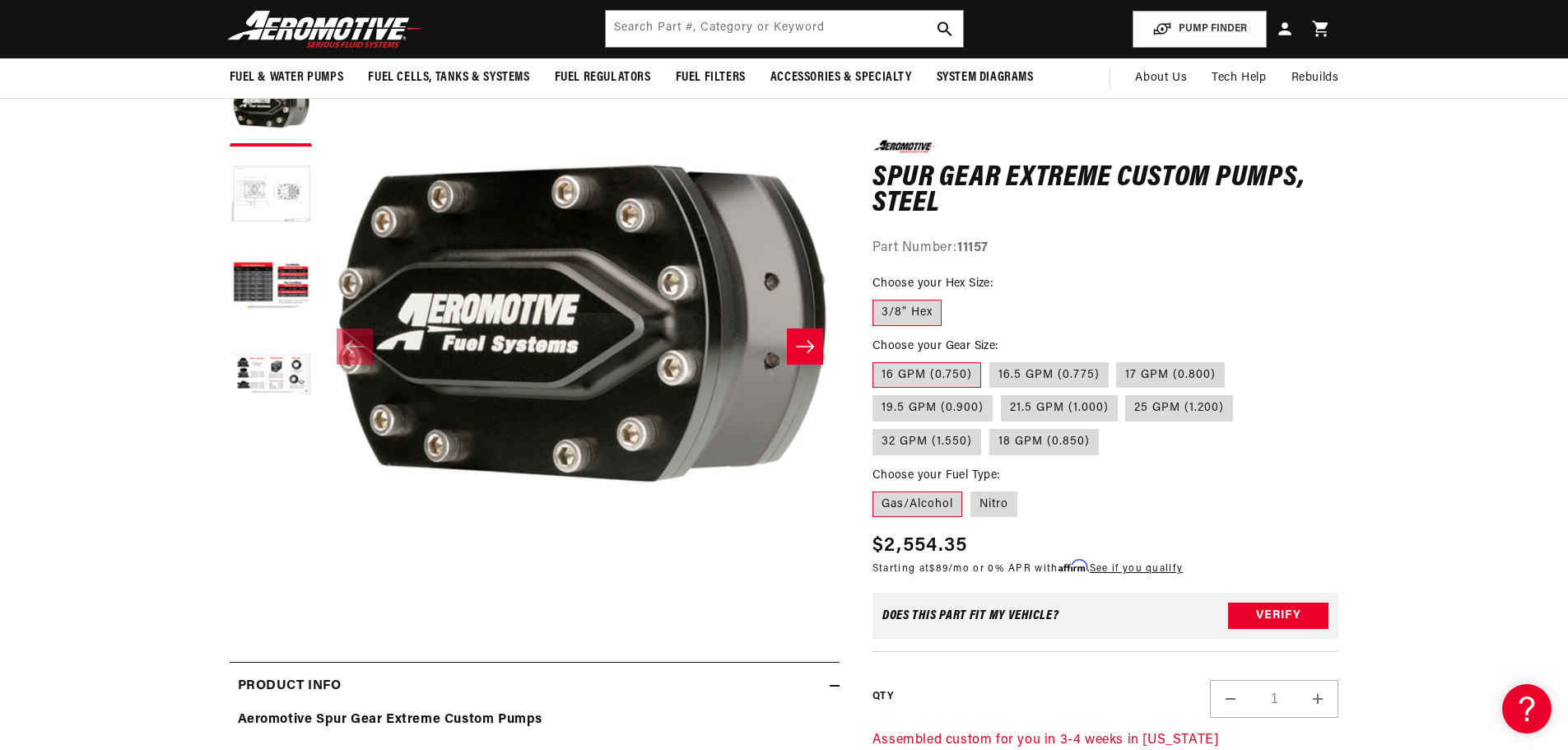
click at [272, 183] on button "Load image 2 in gallery view" at bounding box center [271, 196] width 83 height 83
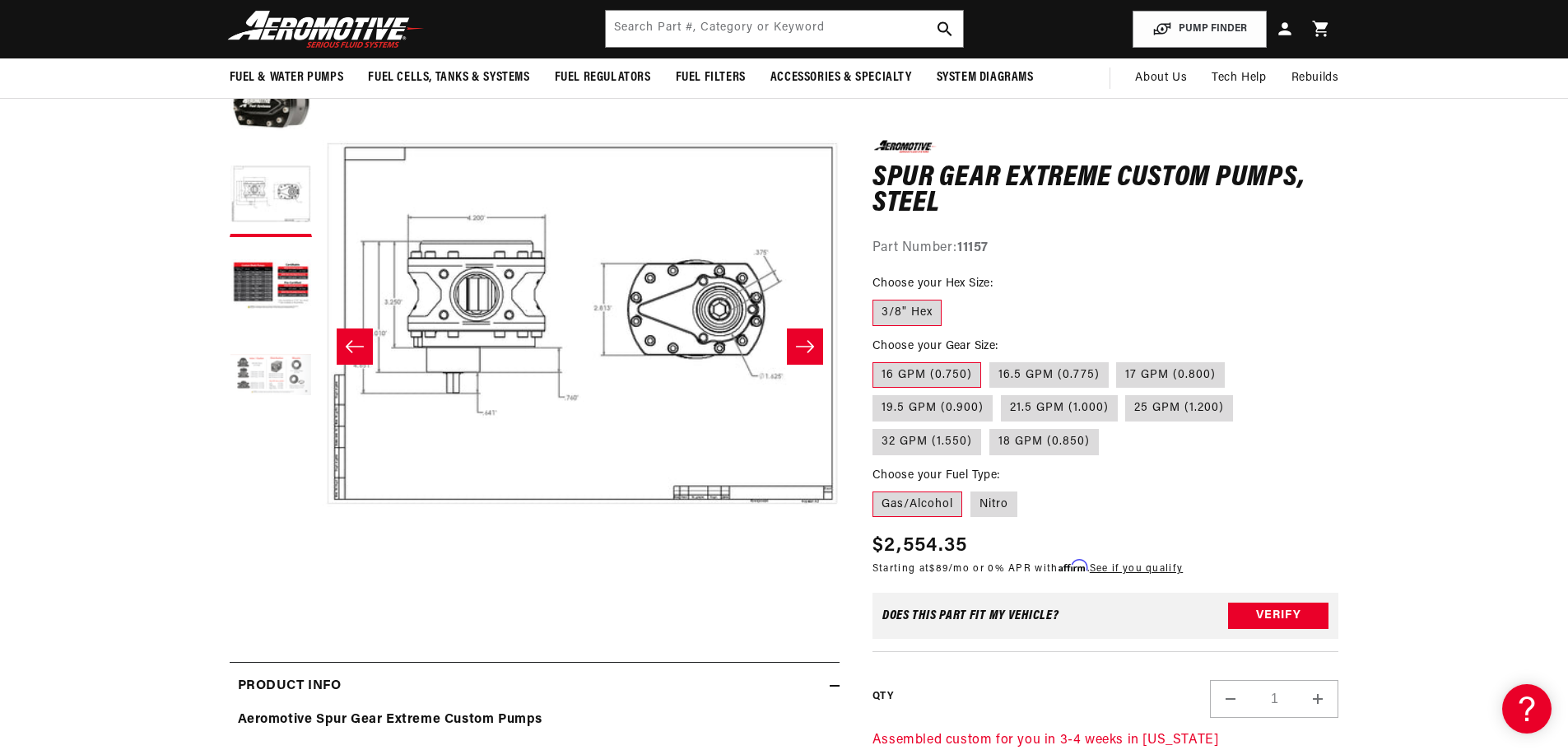
scroll to position [1, 520]
click at [263, 370] on button "Load image 4 in gallery view" at bounding box center [271, 378] width 83 height 83
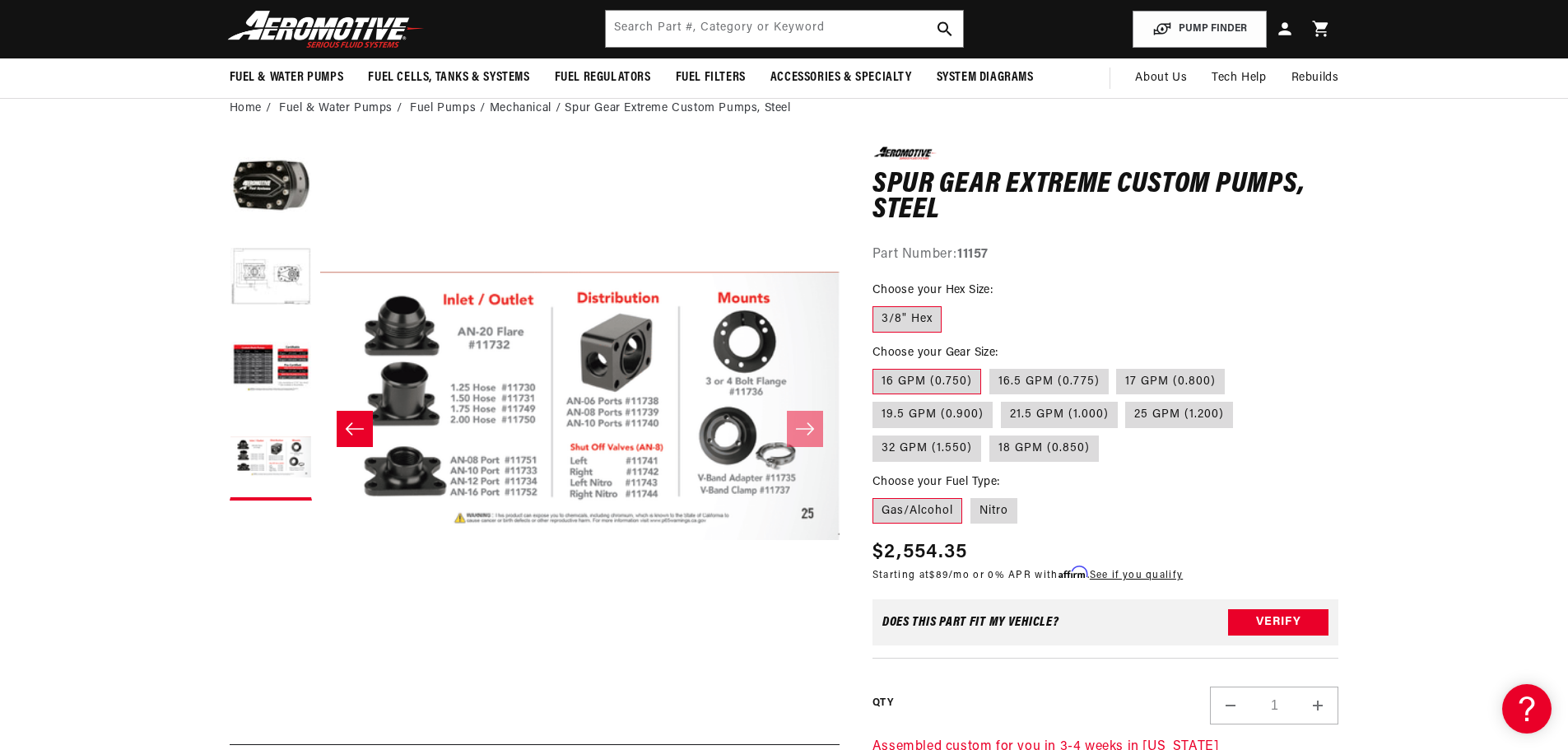
scroll to position [0, 0]
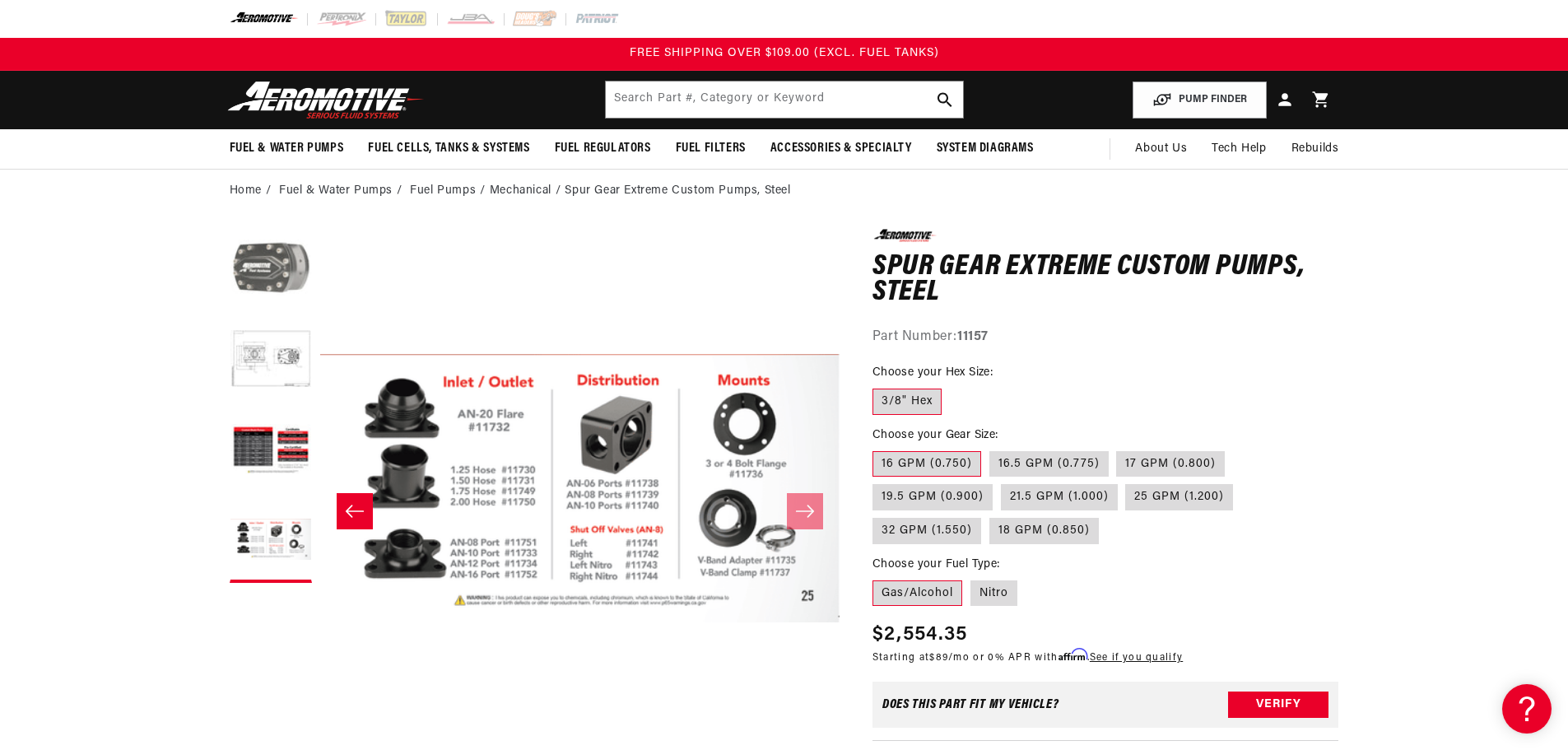
click at [264, 288] on button "Load image 1 in gallery view" at bounding box center [271, 271] width 83 height 83
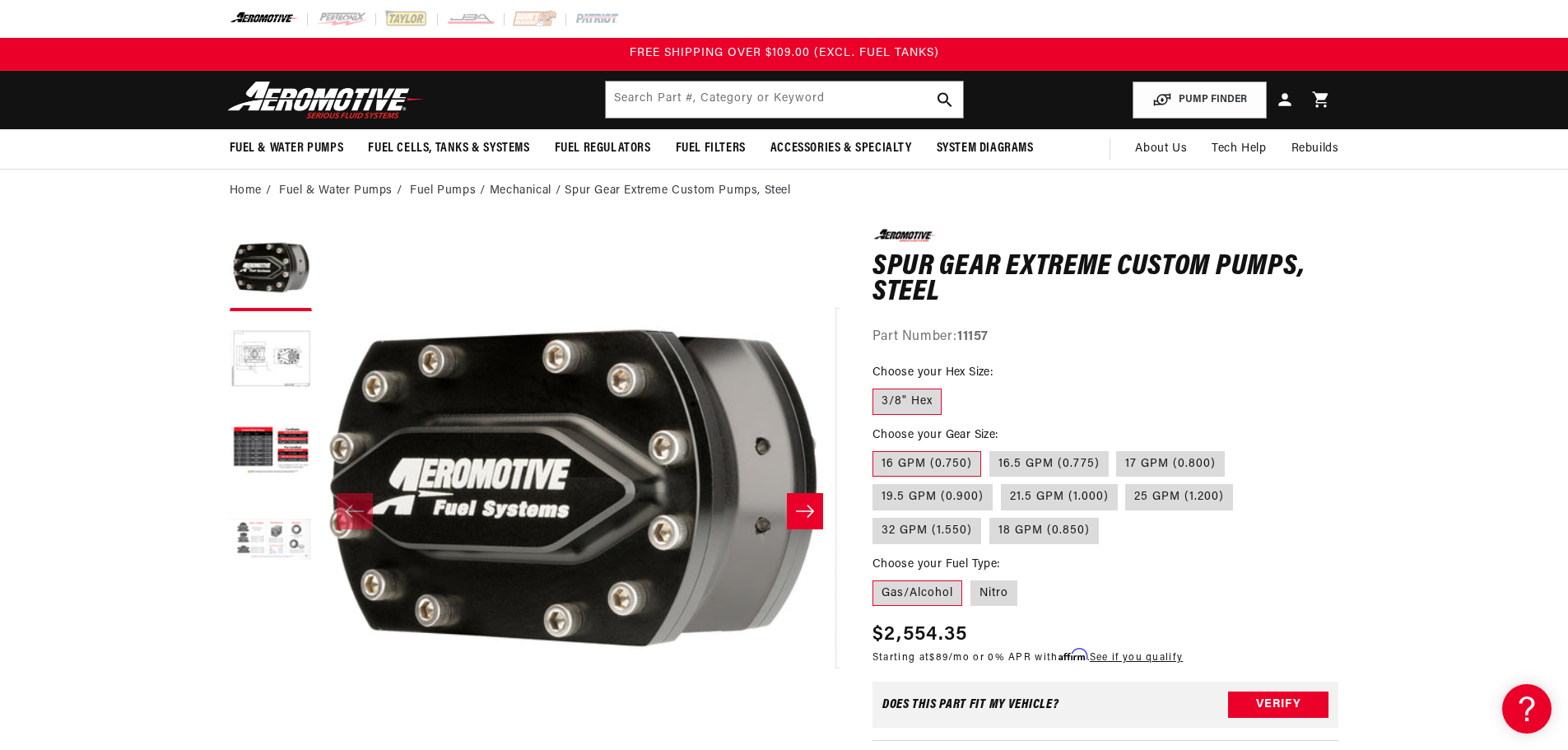
scroll to position [1, 0]
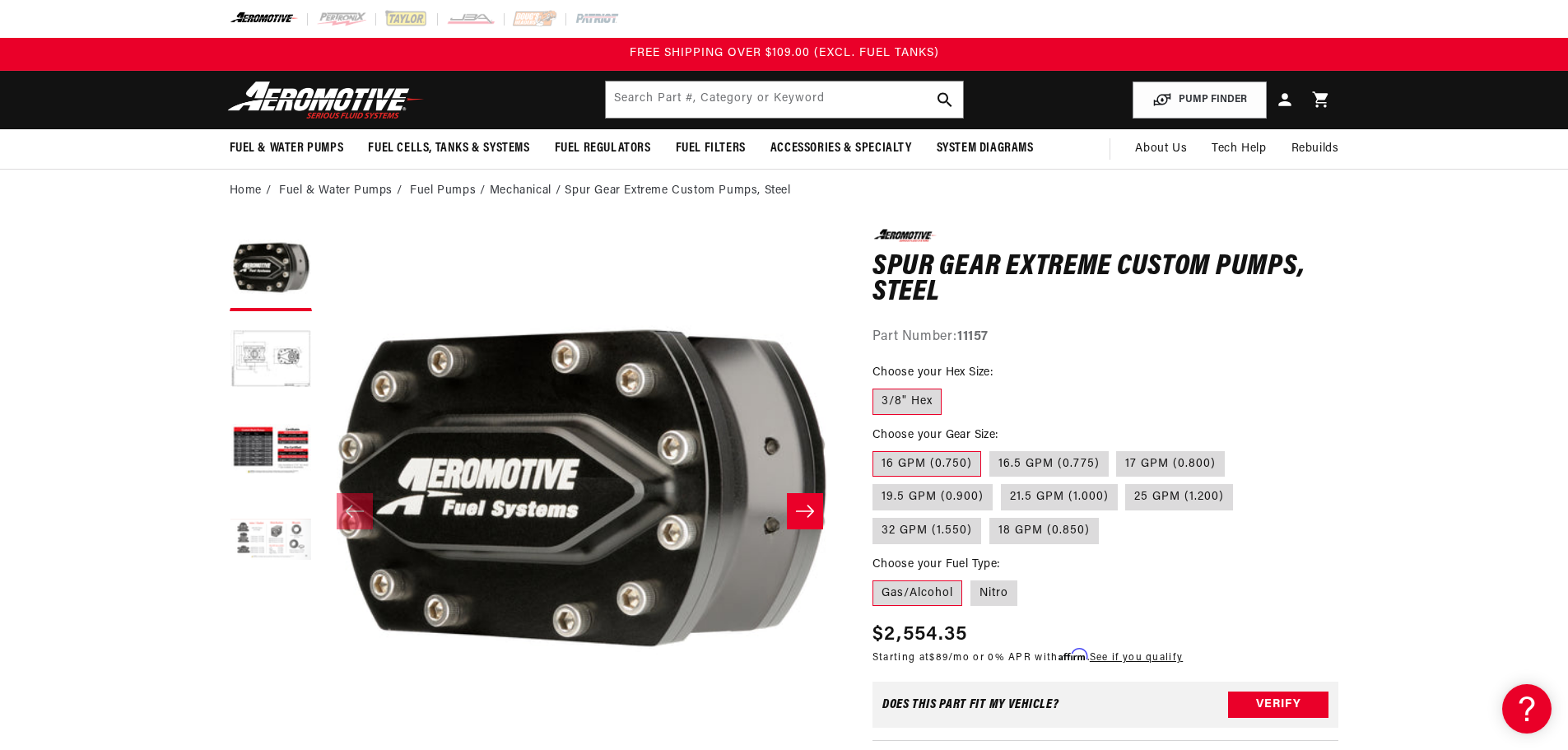
click at [255, 531] on button "Load image 4 in gallery view" at bounding box center [271, 542] width 83 height 83
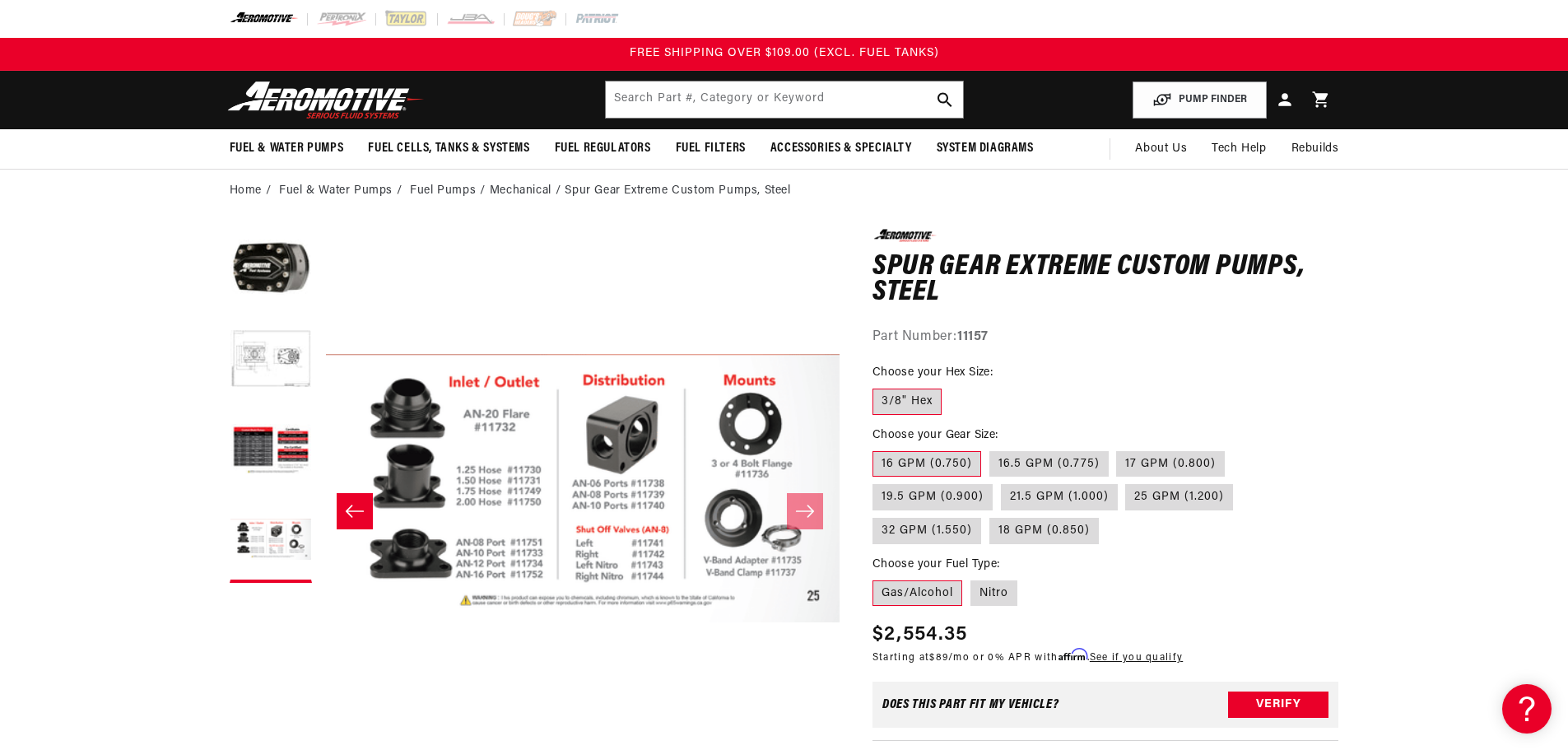
scroll to position [1, 1559]
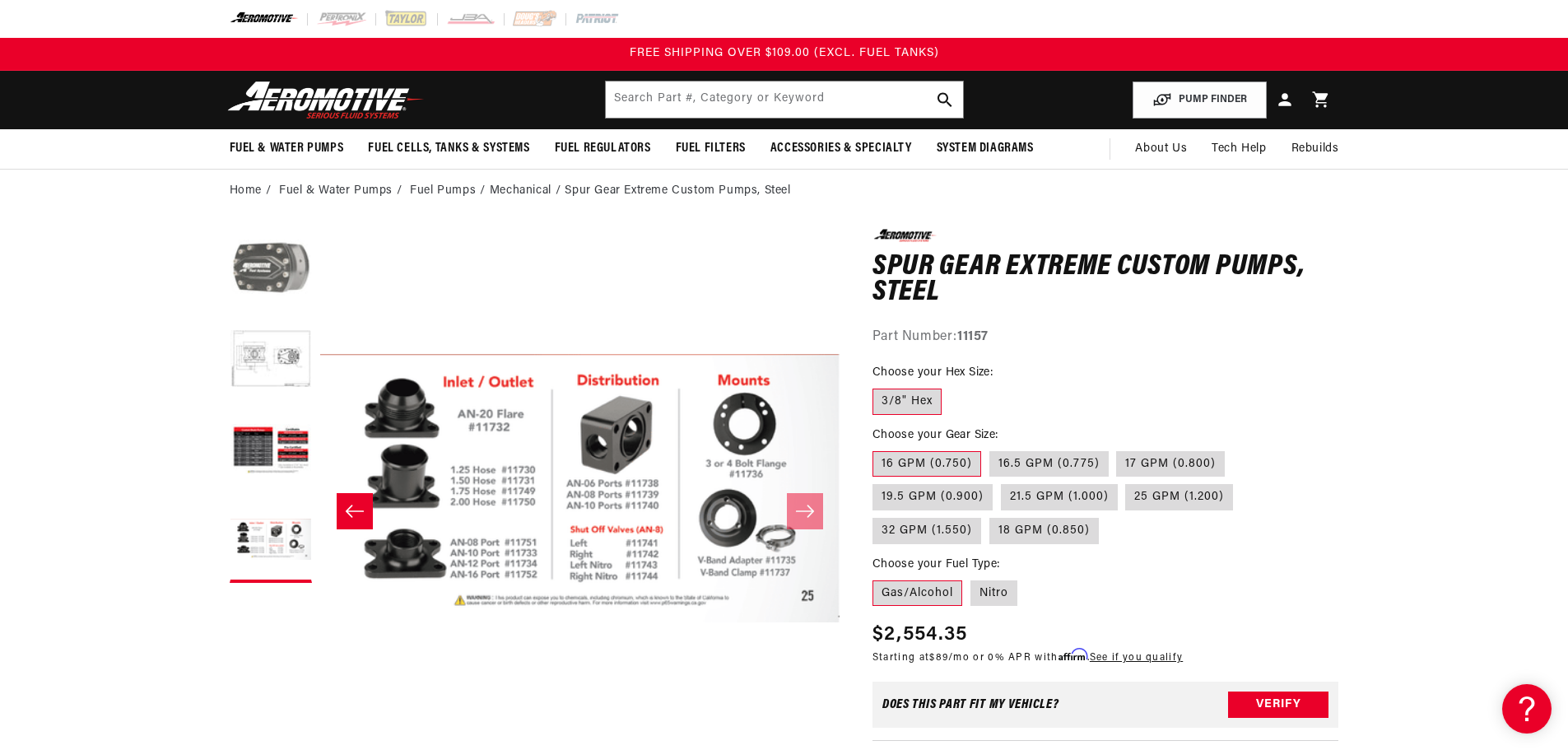
click at [250, 264] on button "Load image 1 in gallery view" at bounding box center [271, 271] width 83 height 83
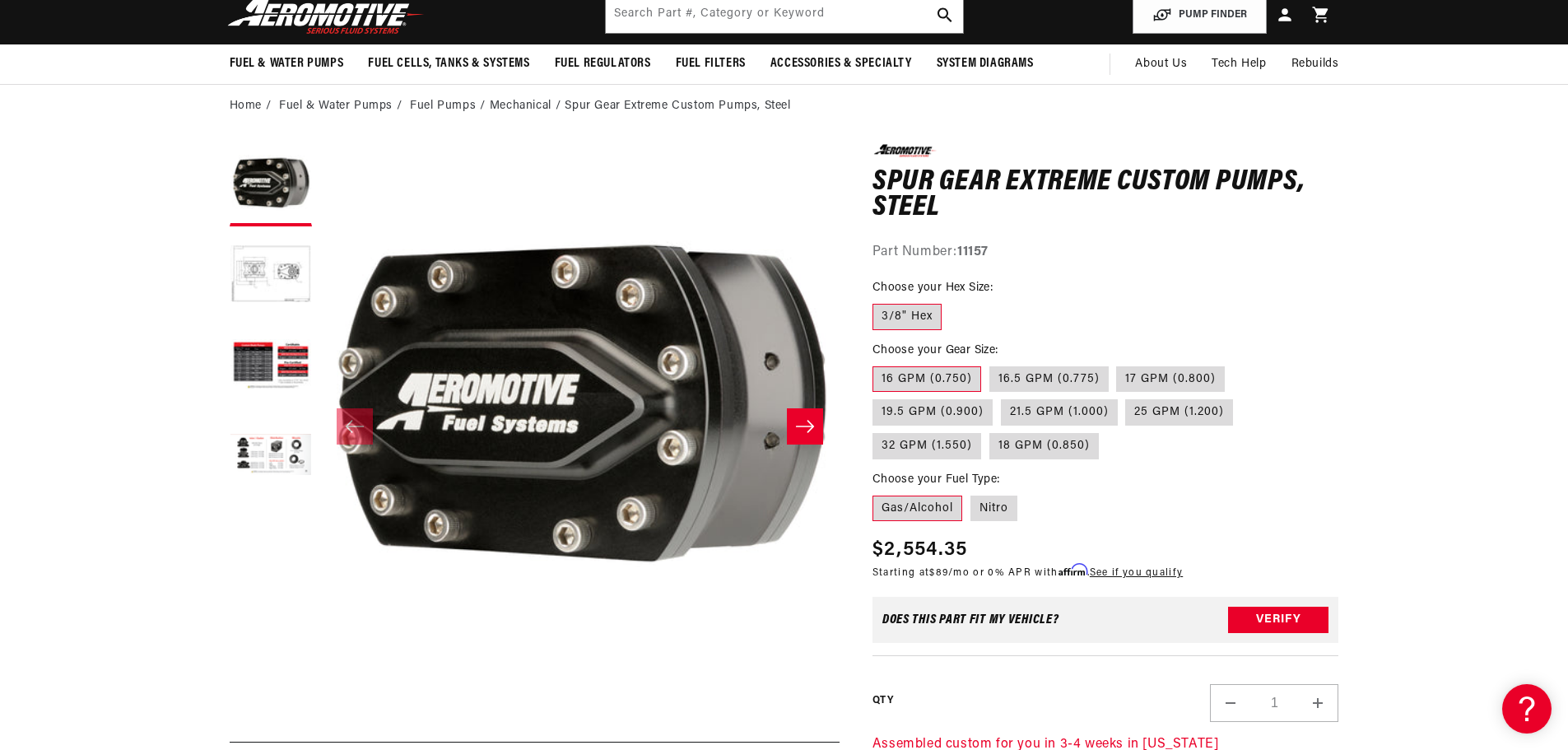
scroll to position [165, 0]
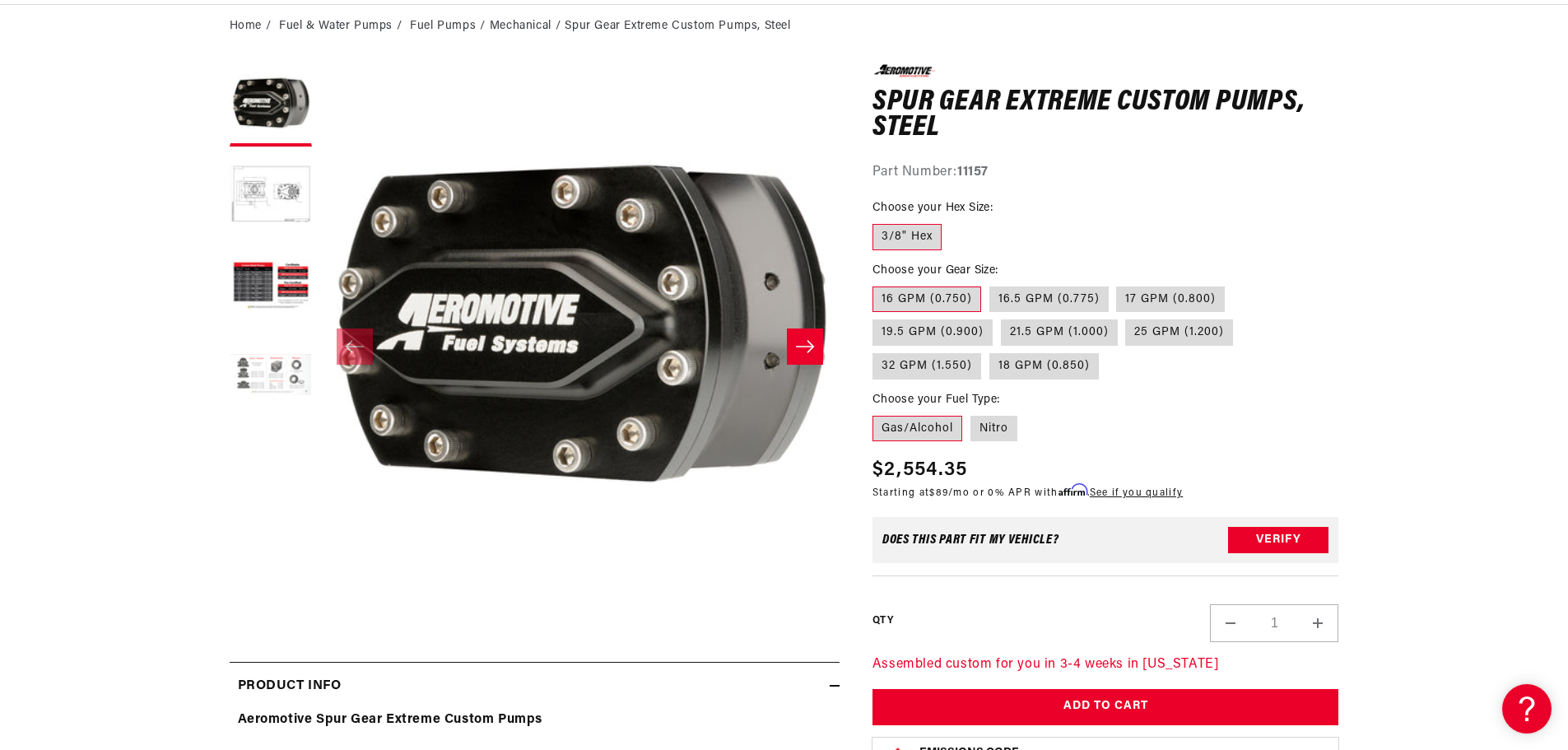
click at [243, 378] on button "Load image 4 in gallery view" at bounding box center [271, 378] width 83 height 83
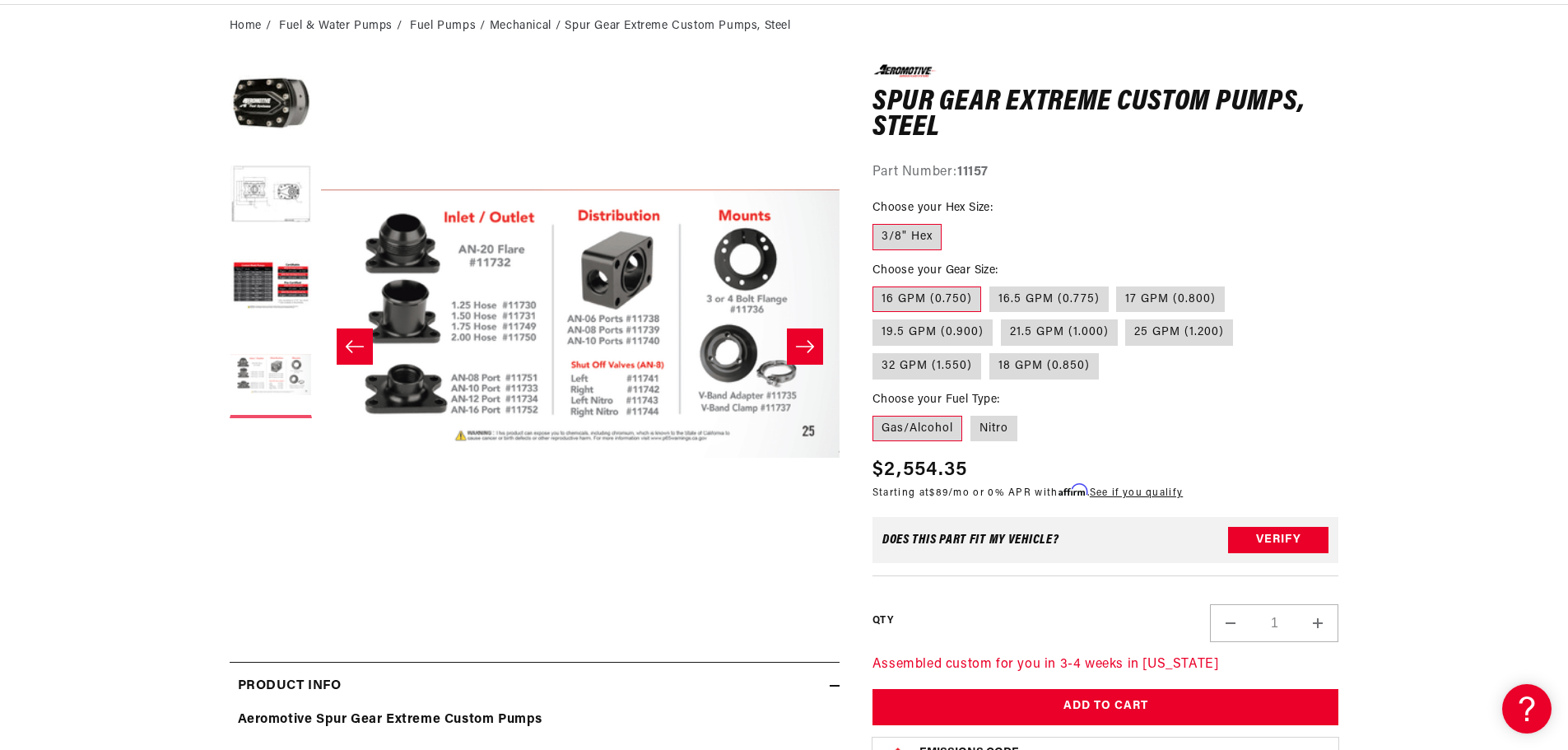
scroll to position [1, 1559]
click at [273, 122] on button "Load image 1 in gallery view" at bounding box center [271, 105] width 83 height 83
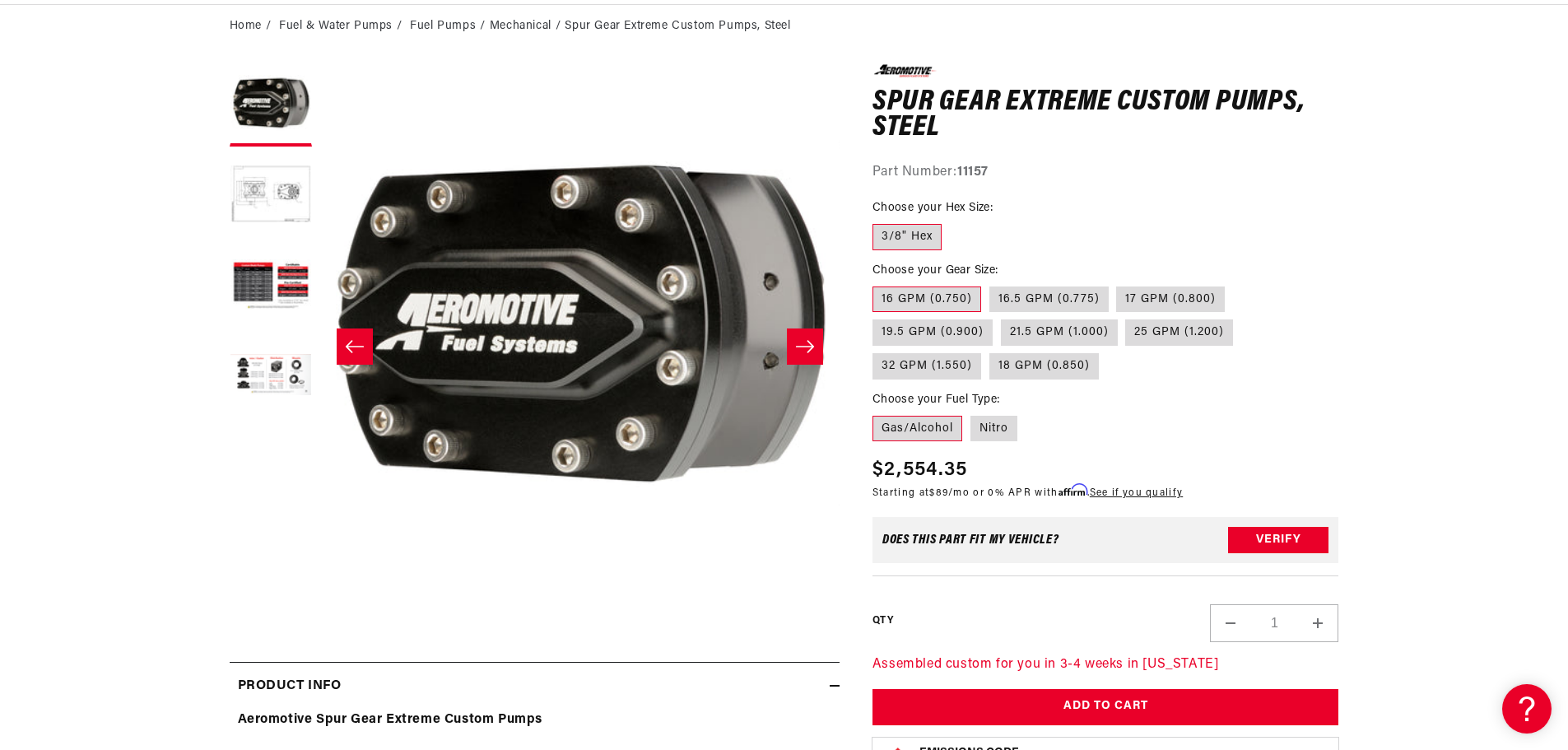
scroll to position [1, 0]
click at [297, 188] on button "Load image 2 in gallery view" at bounding box center [271, 196] width 83 height 83
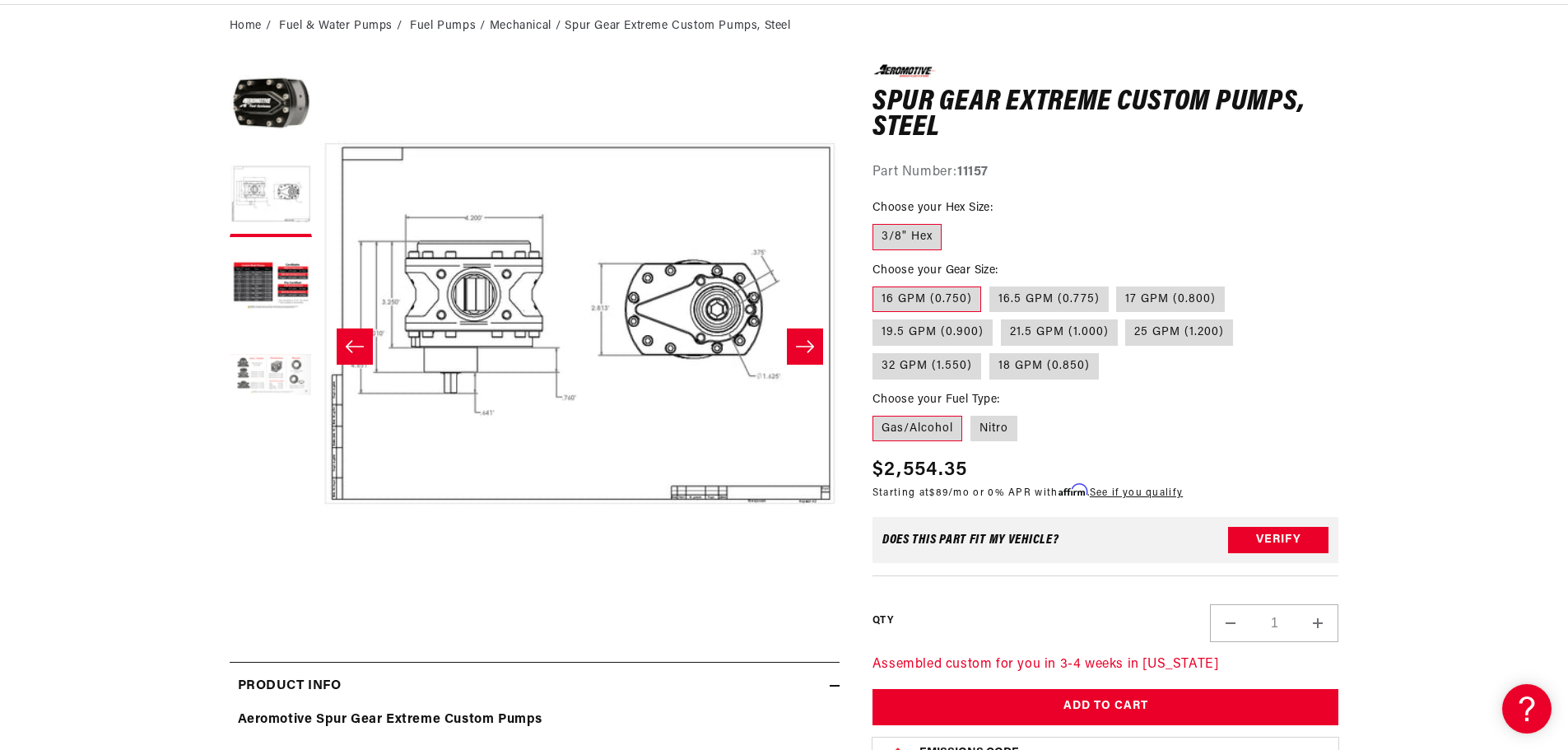
click at [268, 378] on button "Load image 4 in gallery view" at bounding box center [271, 378] width 83 height 83
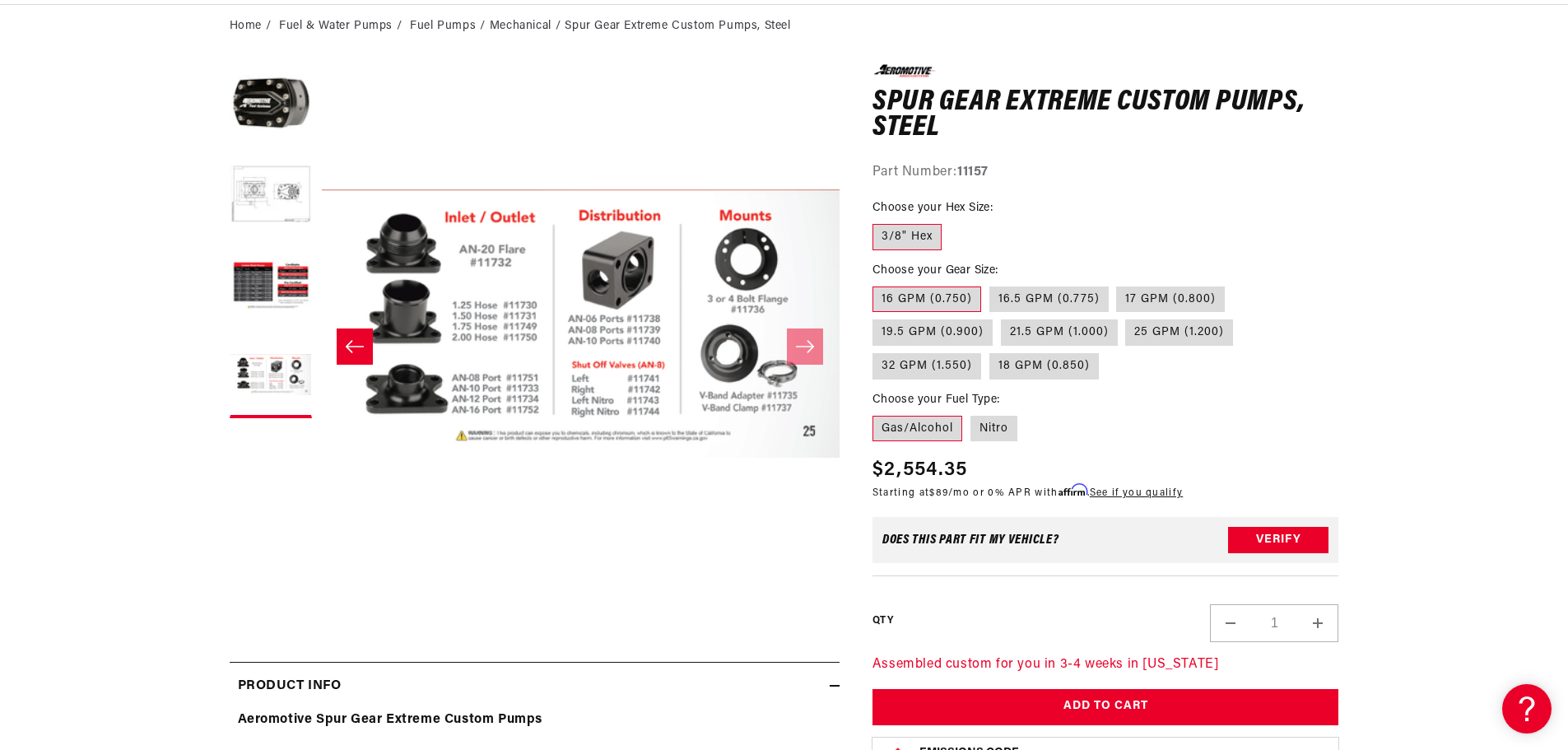
scroll to position [1, 1559]
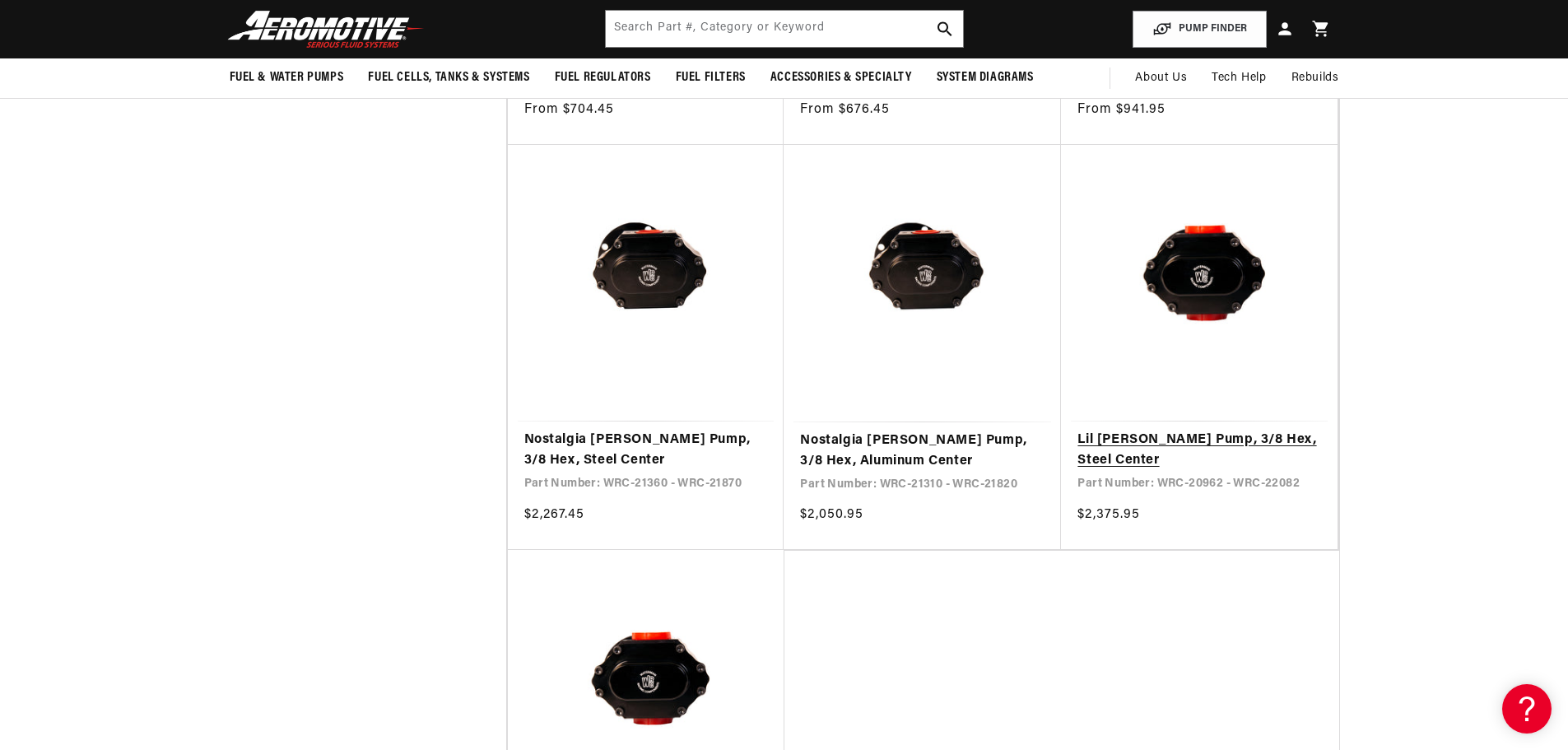
scroll to position [1482, 0]
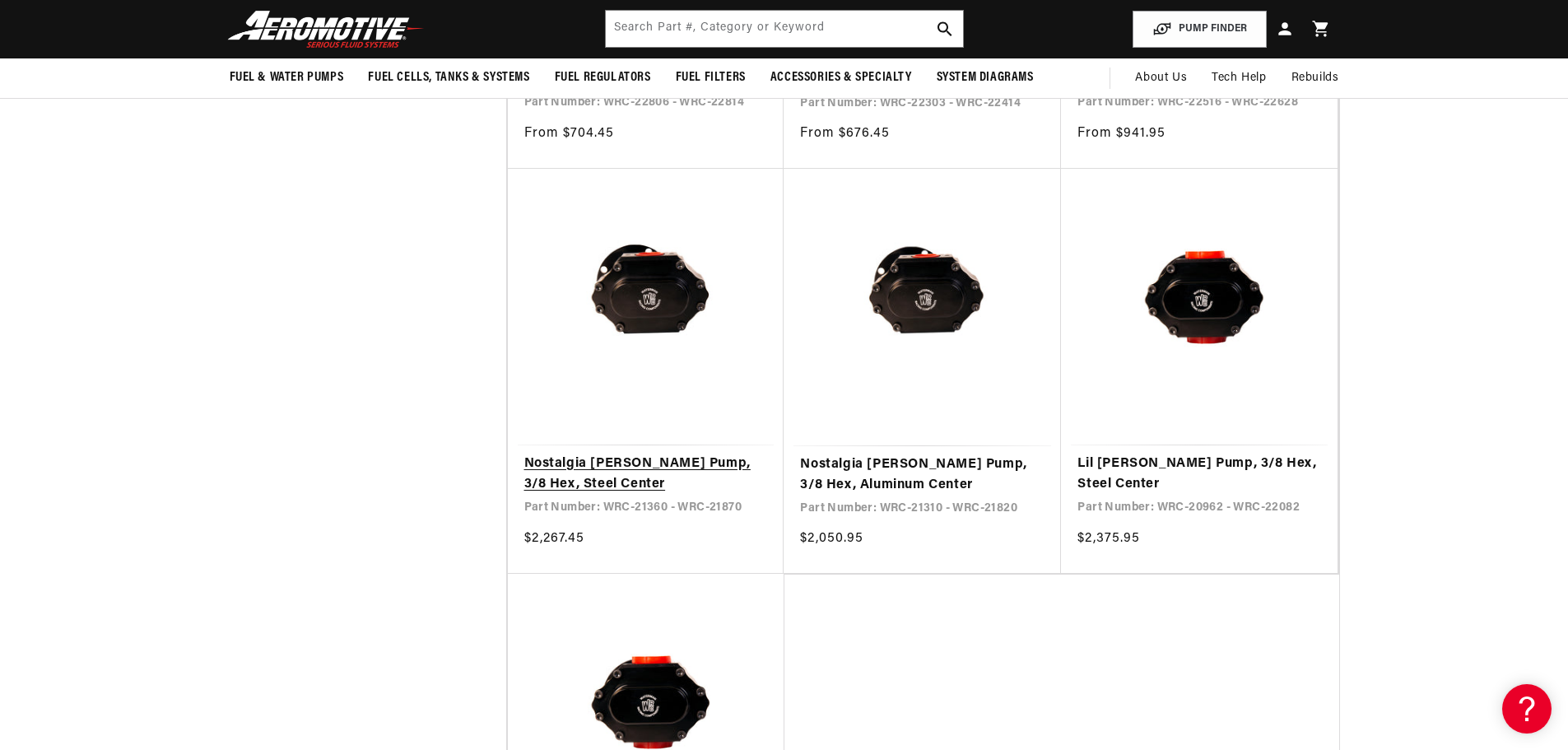
drag, startPoint x: 582, startPoint y: 474, endPoint x: 557, endPoint y: 474, distance: 25.0
click at [582, 474] on link "Nostalgia [PERSON_NAME] Pump, 3/8 Hex, Steel Center" at bounding box center [646, 474] width 244 height 42
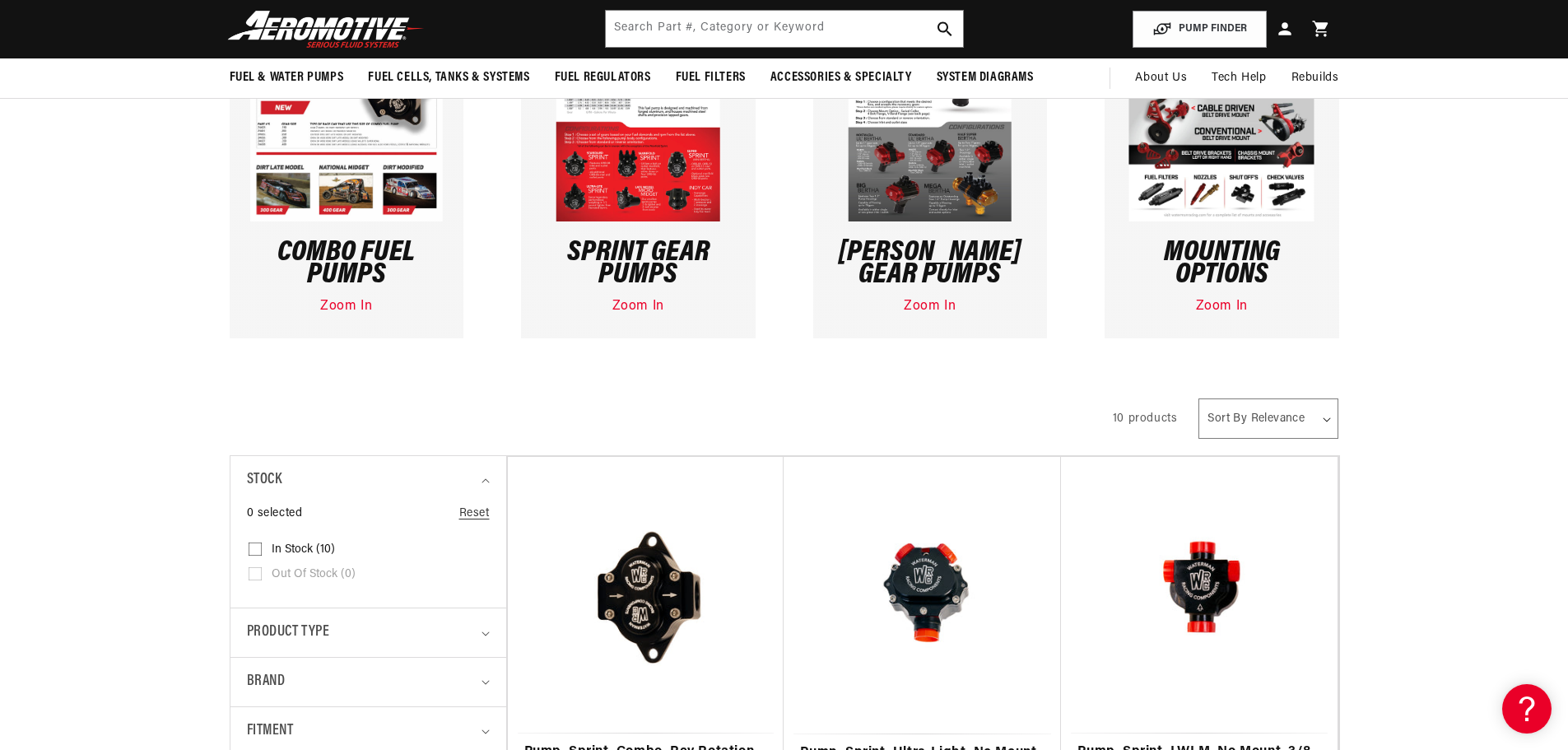
scroll to position [165, 0]
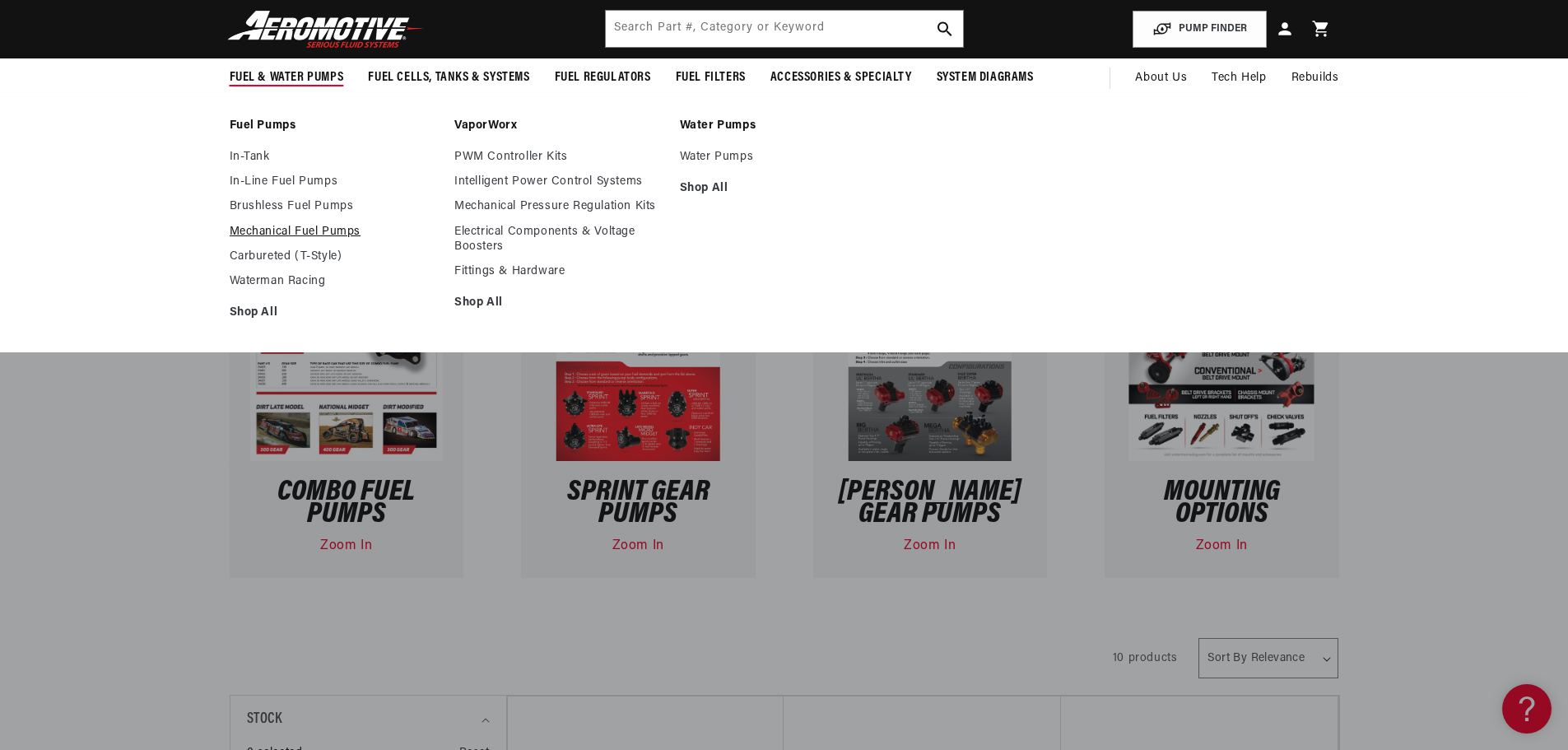
click at [288, 237] on link "Mechanical Fuel Pumps" at bounding box center [334, 232] width 209 height 14
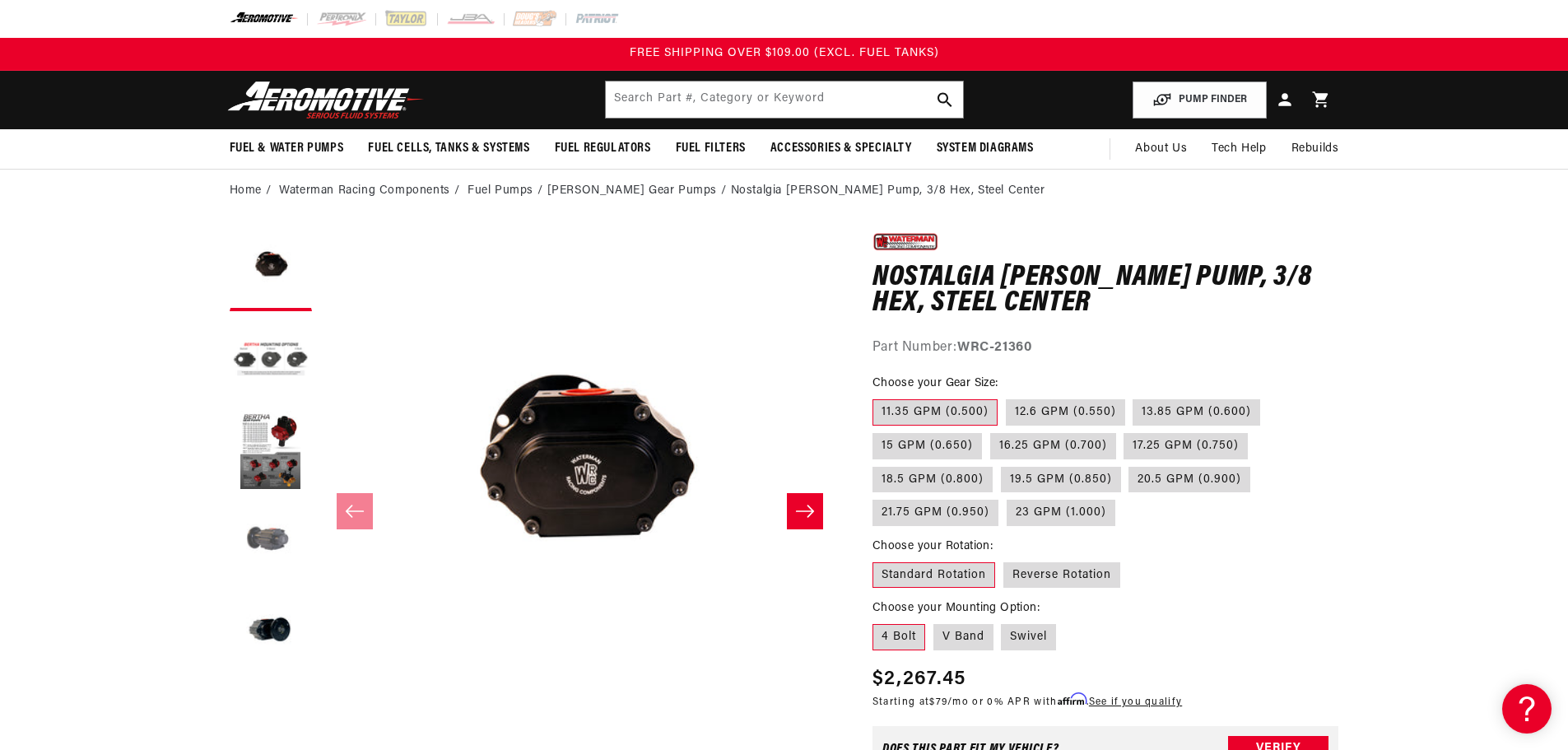
click at [255, 534] on button "Load image 4 in gallery view" at bounding box center [271, 542] width 83 height 83
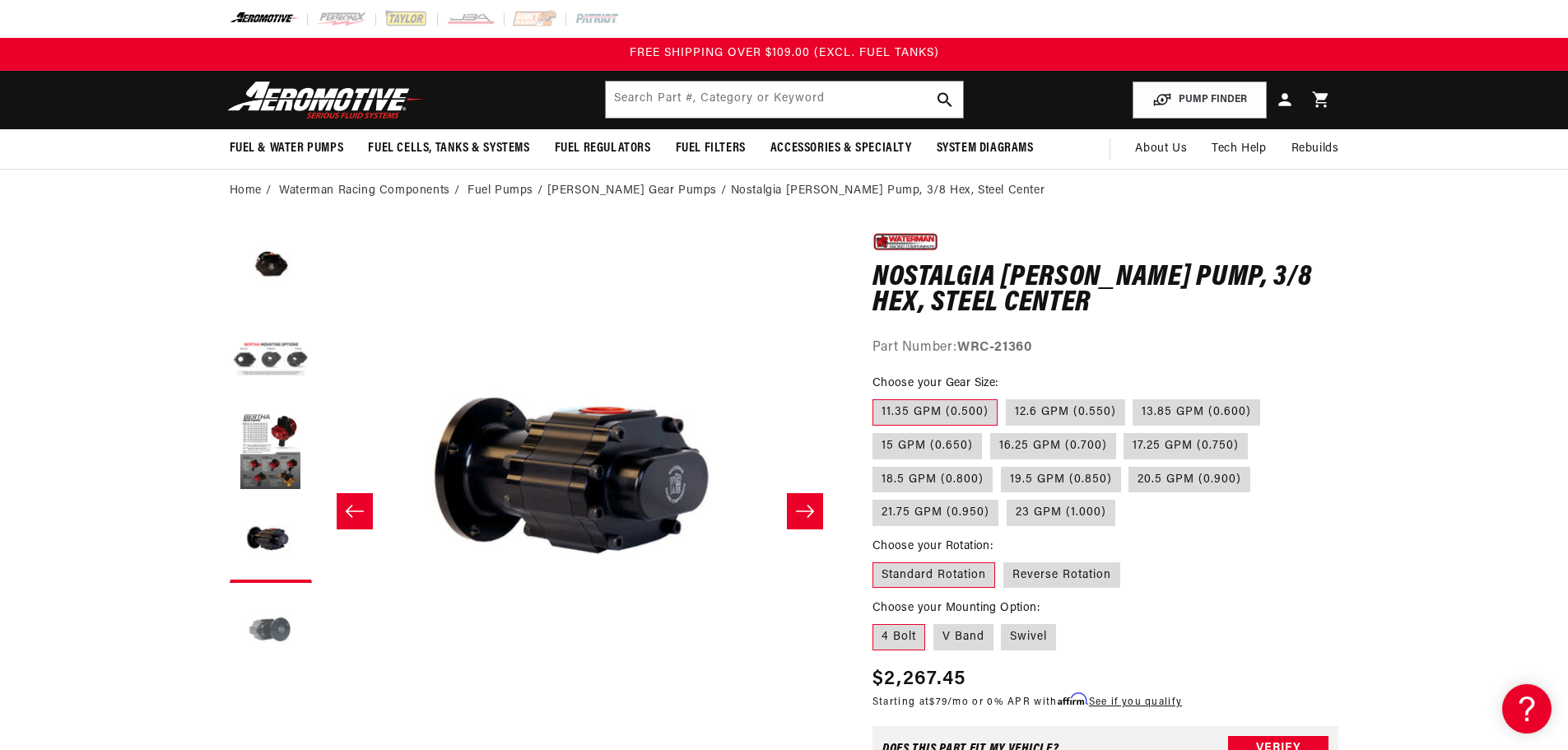
scroll to position [0, 1559]
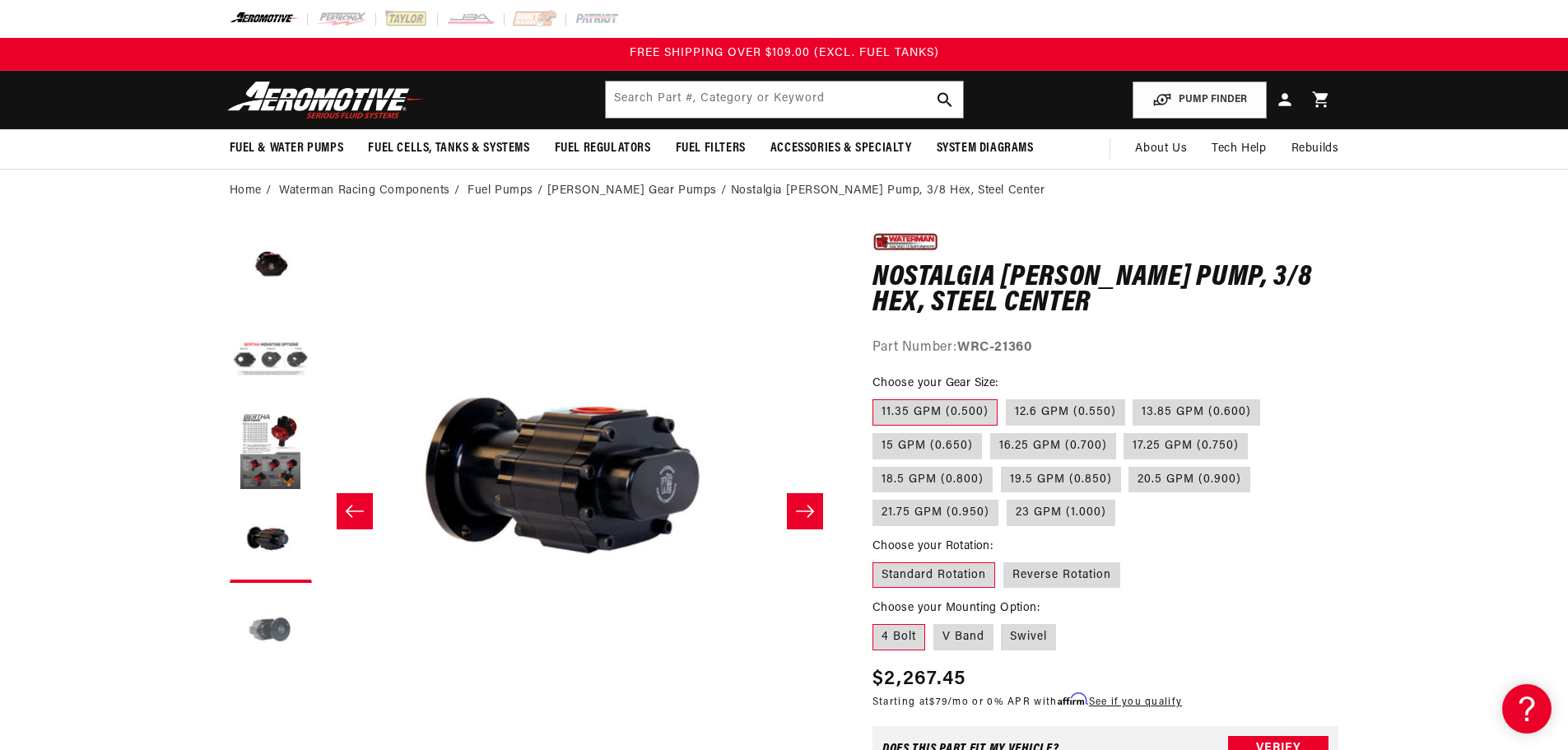
click at [260, 638] on button "Load image 5 in gallery view" at bounding box center [271, 632] width 83 height 83
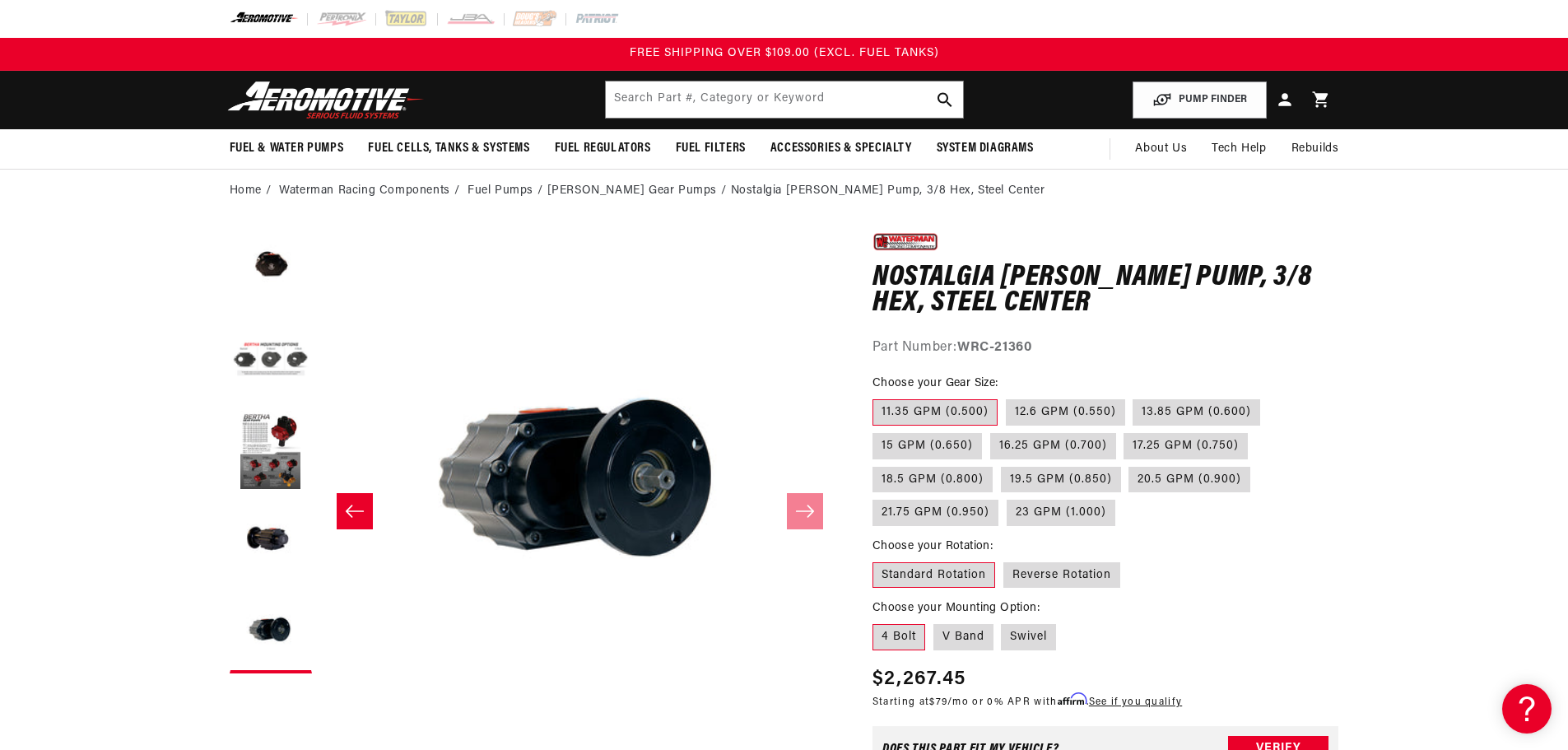
scroll to position [0, 2080]
click at [276, 250] on button "Load image 1 in gallery view" at bounding box center [271, 271] width 83 height 83
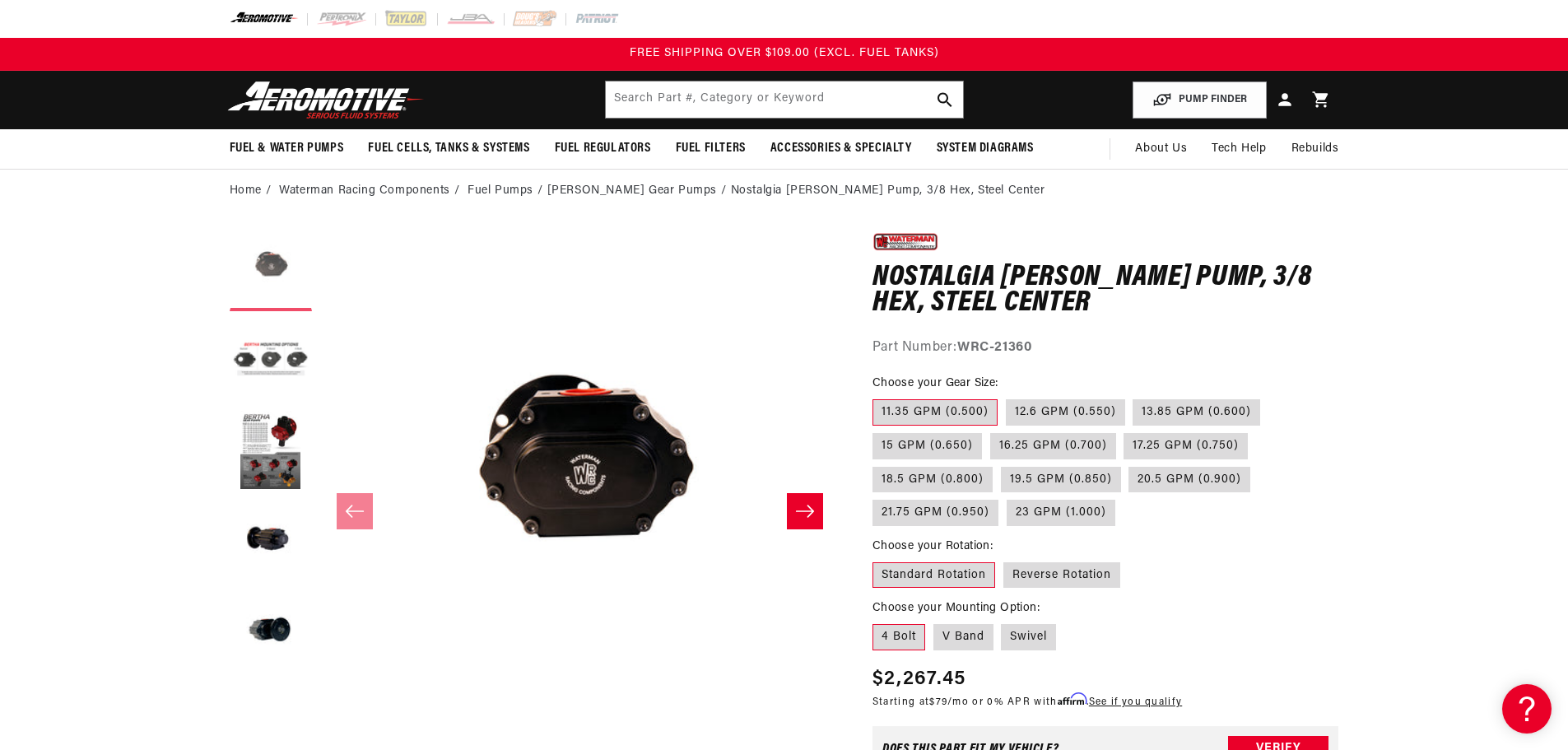
scroll to position [0, 0]
click at [282, 342] on button "Load image 2 in gallery view" at bounding box center [271, 361] width 83 height 83
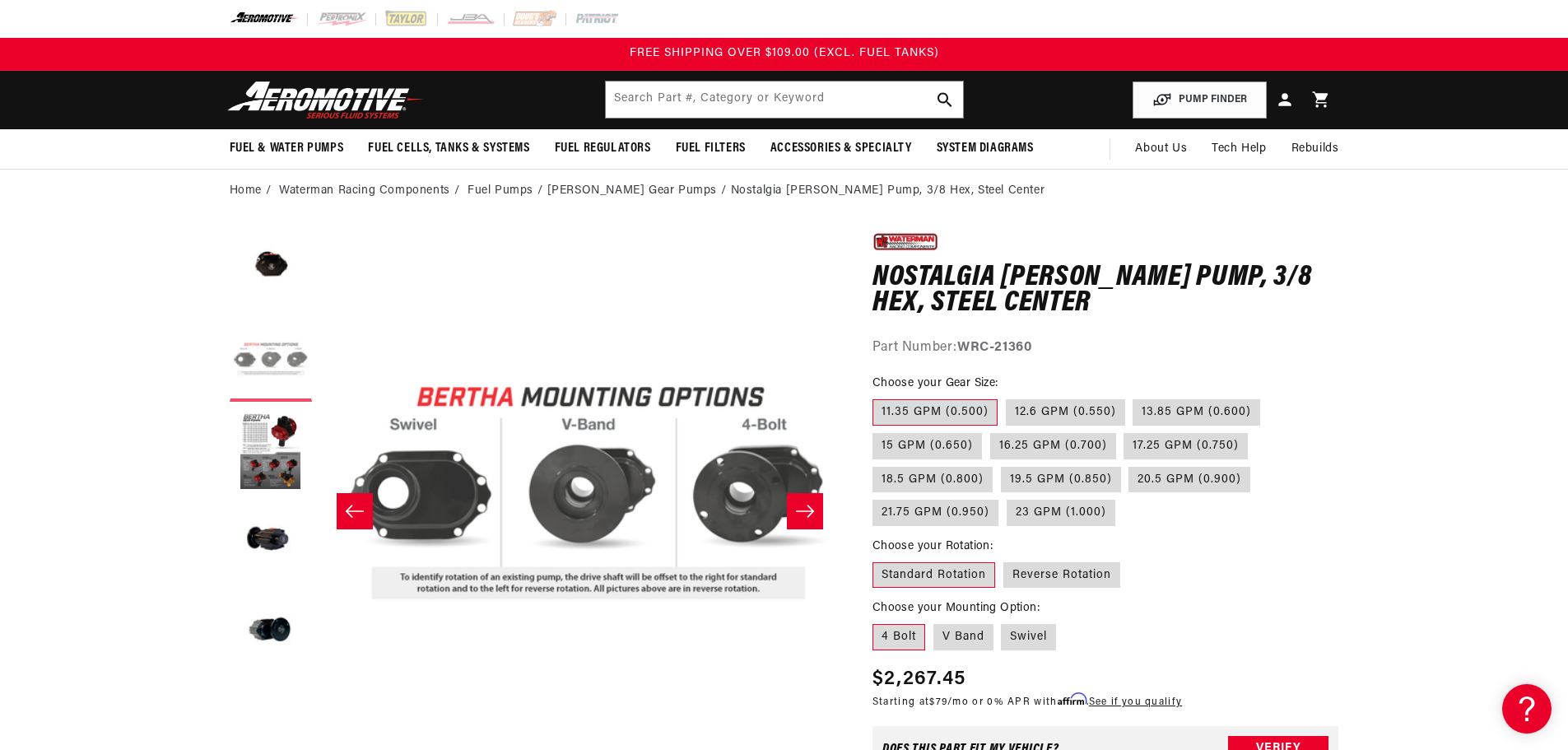
scroll to position [0, 520]
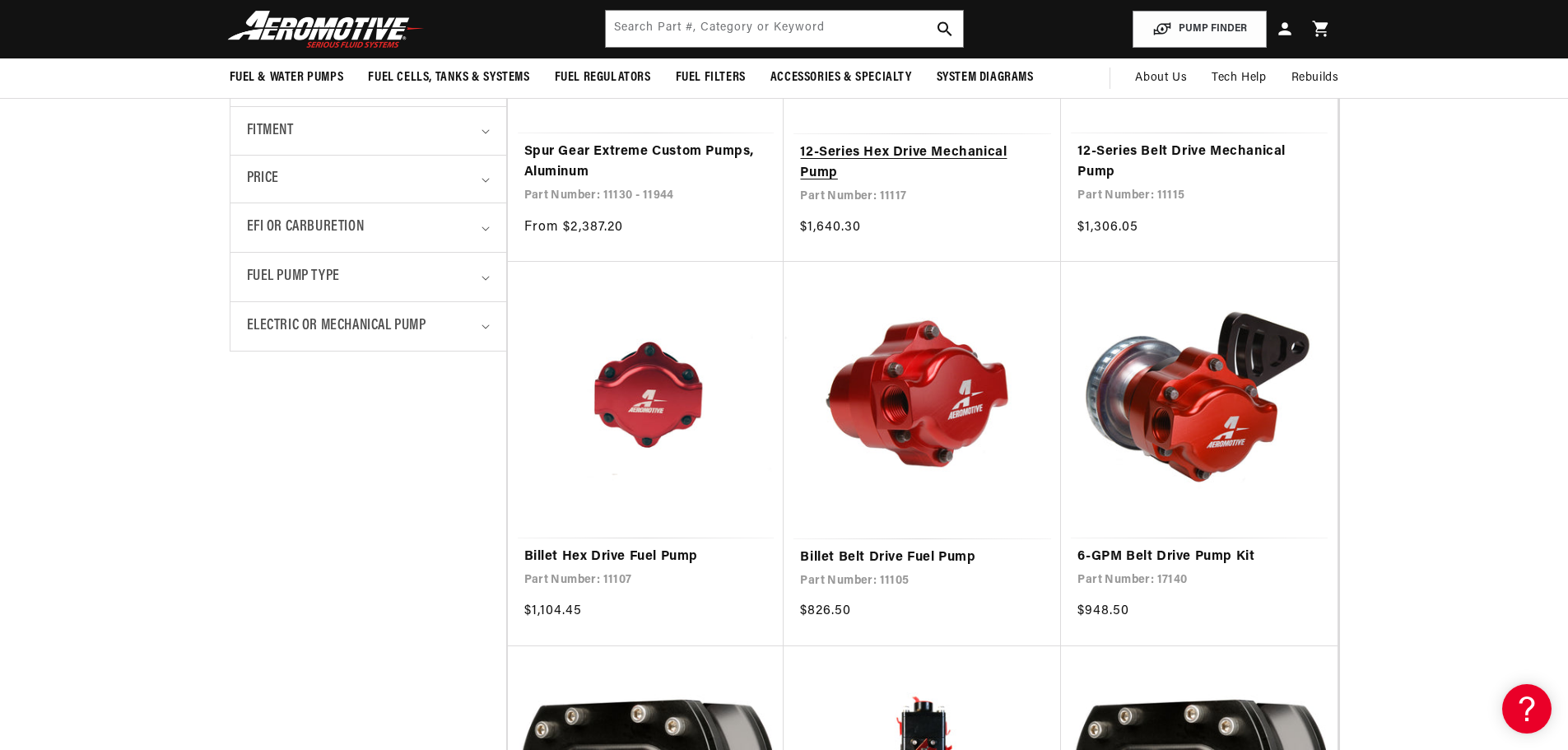
scroll to position [412, 0]
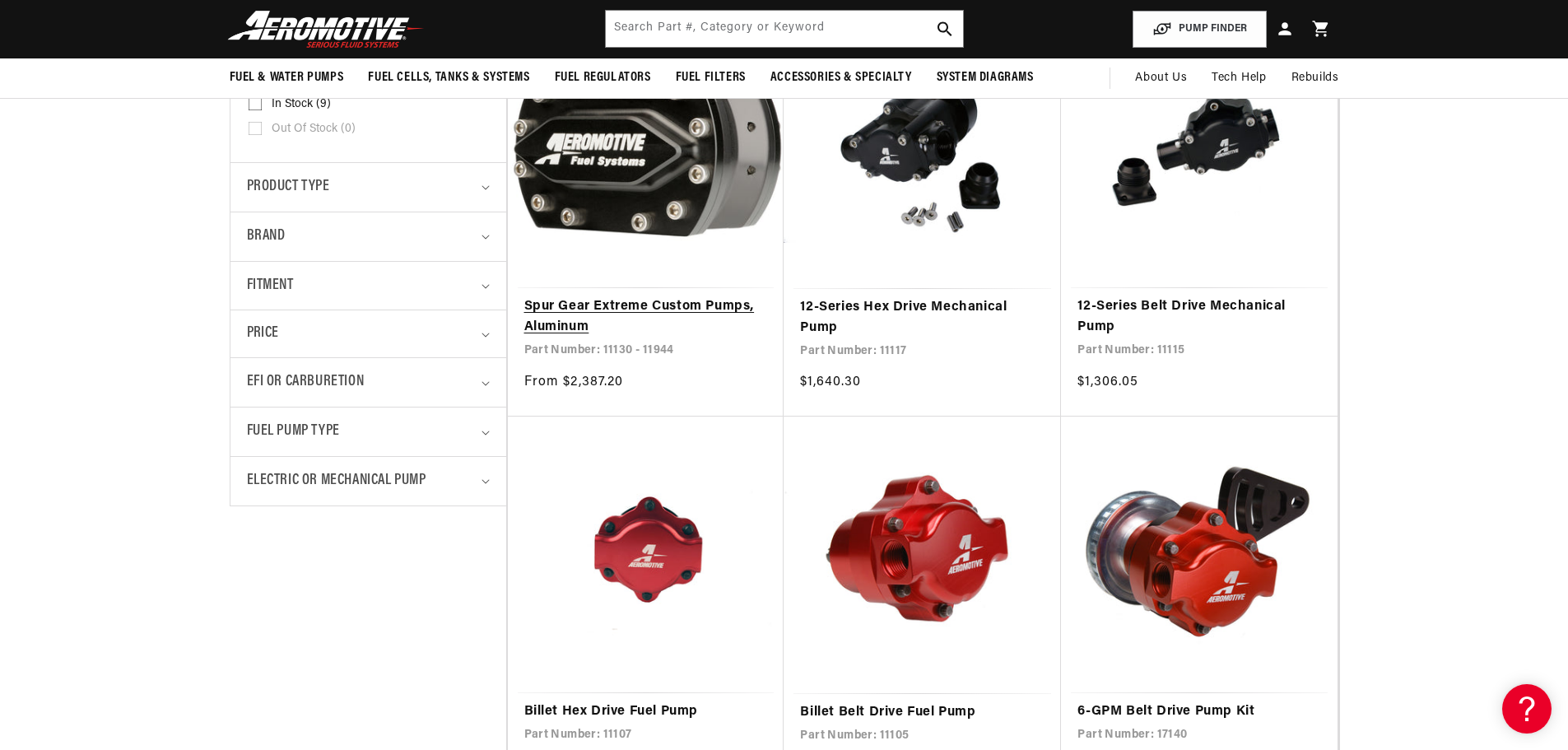
click at [651, 311] on link "Spur Gear Extreme Custom Pumps, Aluminum" at bounding box center [646, 317] width 244 height 42
